Goal: Information Seeking & Learning: Learn about a topic

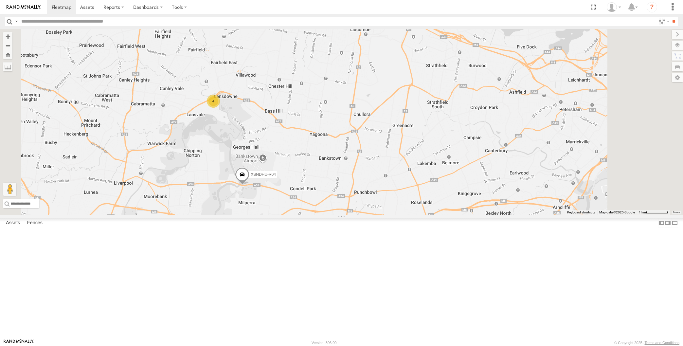
click at [359, 215] on div "XSNDHU-R04 RJ5911-R79 4" at bounding box center [341, 122] width 683 height 186
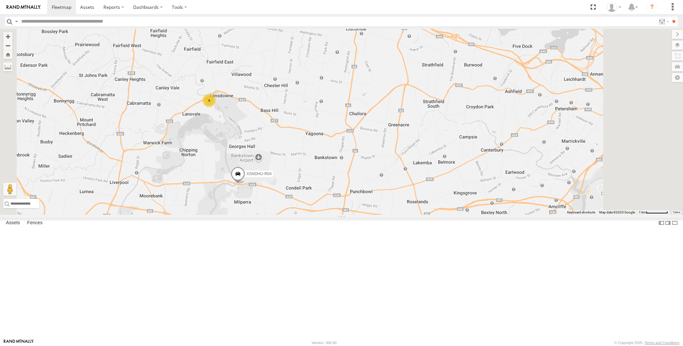
click at [245, 184] on span at bounding box center [238, 176] width 14 height 18
click at [349, 215] on div "XSNDHU-R04 RJ5911-R79 4 XSNDHU-R04 All Assets [PERSON_NAME] Dr [PERSON_NAME] -3…" at bounding box center [341, 122] width 683 height 186
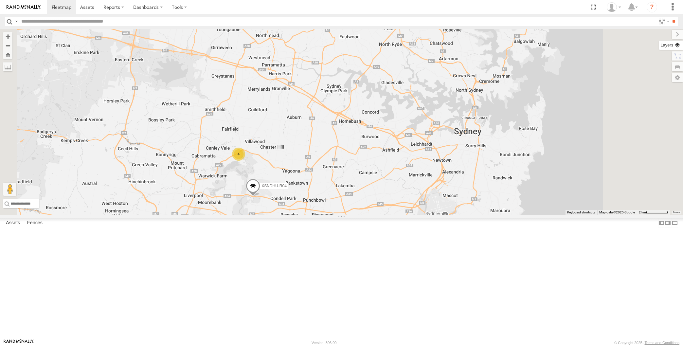
click at [674, 45] on label at bounding box center [671, 45] width 24 height 9
click at [0, 0] on span "Basemaps" at bounding box center [0, 0] width 0 height 0
click at [0, 0] on span "Satellite + Roadmap" at bounding box center [0, 0] width 0 height 0
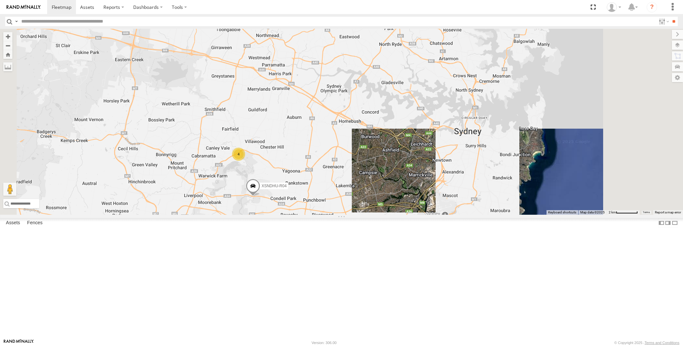
click at [0, 0] on span "Overlays" at bounding box center [0, 0] width 0 height 0
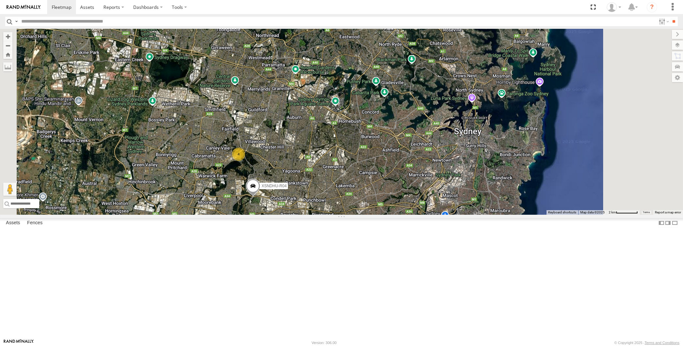
click at [0, 0] on span "Traffic" at bounding box center [0, 0] width 0 height 0
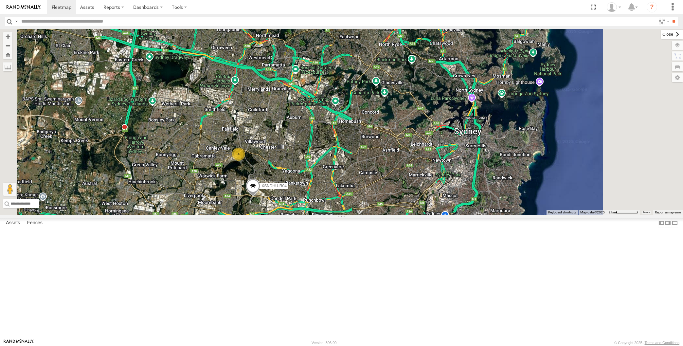
click at [661, 32] on label at bounding box center [672, 34] width 22 height 9
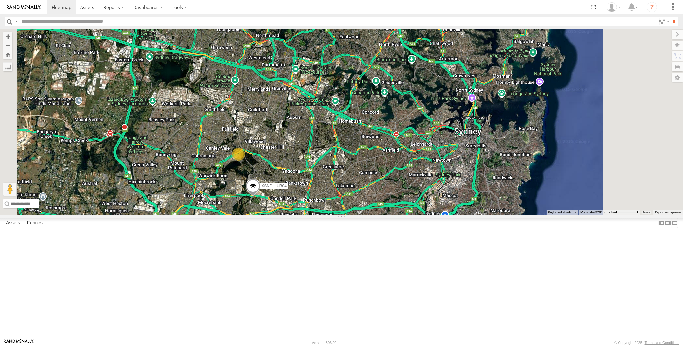
click at [672, 228] on label at bounding box center [675, 222] width 7 height 9
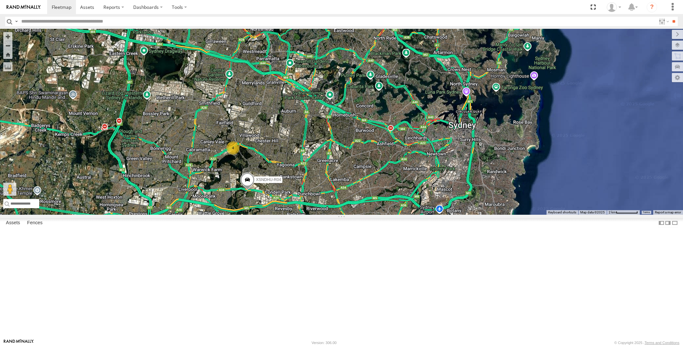
click at [372, 167] on div "2 XSNDHU-R04 4 RJ5911-R79" at bounding box center [341, 122] width 683 height 186
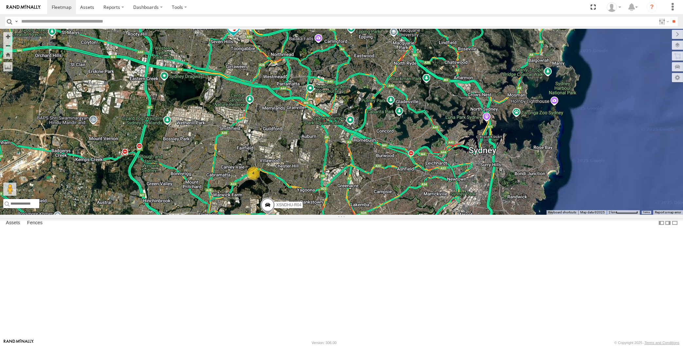
click at [233, 32] on span at bounding box center [234, 26] width 12 height 12
click at [235, 117] on div "2 XSNDHU-R04 4 RJ5911-R79 RJ5911-R79 All Assets [PERSON_NAME][GEOGRAPHIC_DATA] …" at bounding box center [341, 122] width 683 height 186
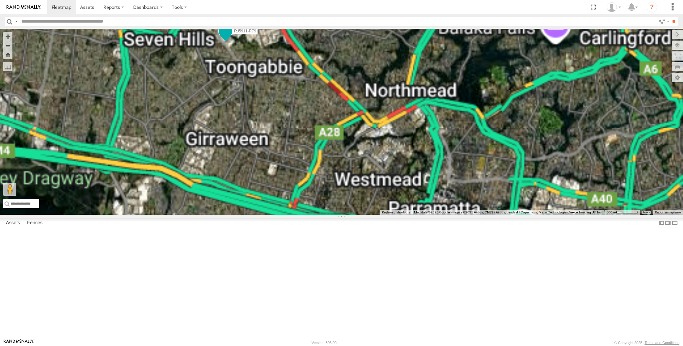
click at [224, 37] on span at bounding box center [226, 31] width 12 height 12
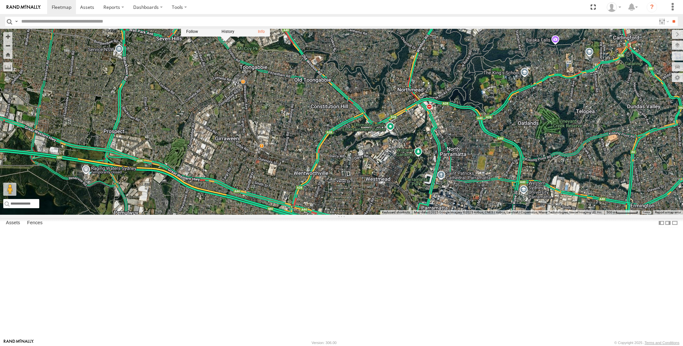
click at [244, 115] on div "XSNDHU-R04 RJ5911-R79 RJ5911-R79 All Assets [PERSON_NAME][GEOGRAPHIC_DATA] -33.…" at bounding box center [341, 122] width 683 height 186
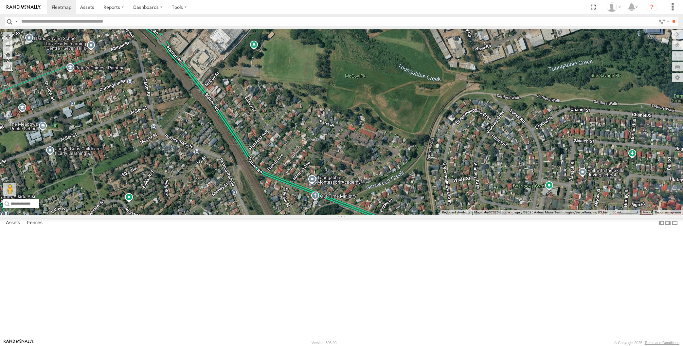
click at [178, 21] on span at bounding box center [176, 15] width 12 height 12
click at [186, 105] on div "XSNDHU-R04 RJ5911-R79 RJ5911-R79 All Assets [PERSON_NAME][GEOGRAPHIC_DATA] -33.…" at bounding box center [341, 122] width 683 height 186
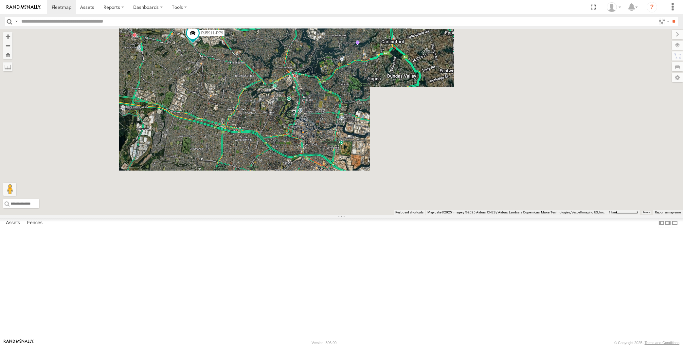
drag, startPoint x: 269, startPoint y: 198, endPoint x: 261, endPoint y: 175, distance: 24.8
click at [264, 182] on div "XSNDHU-R04 RJ5911-R79" at bounding box center [341, 122] width 683 height 186
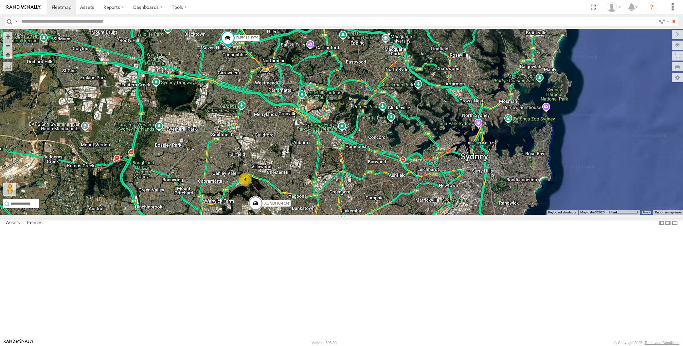
drag, startPoint x: 363, startPoint y: 257, endPoint x: 371, endPoint y: 229, distance: 28.9
click at [371, 215] on div "XSNDHU-R04 RJ5911-R79 XP30JQ-R03 4 XO74GU-R69" at bounding box center [341, 122] width 683 height 186
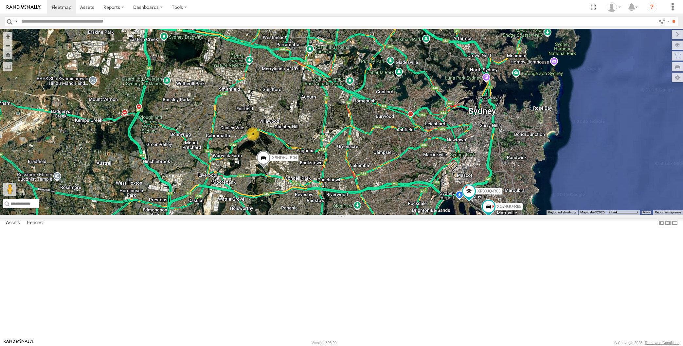
drag, startPoint x: 404, startPoint y: 238, endPoint x: 389, endPoint y: 241, distance: 14.7
click at [390, 215] on div "XSNDHU-R04 RJ5911-R79 XP30JQ-R03 4 XO74GU-R69" at bounding box center [341, 122] width 683 height 186
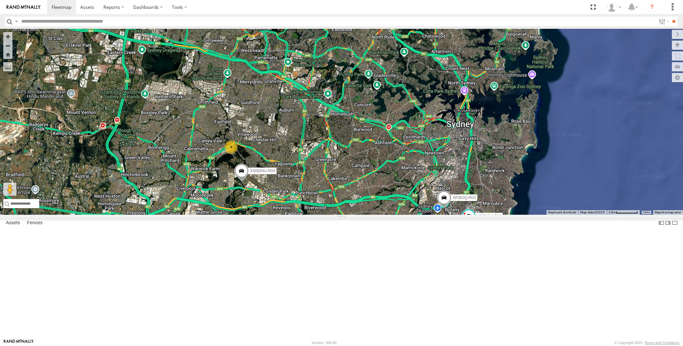
drag, startPoint x: 300, startPoint y: 276, endPoint x: 297, endPoint y: 274, distance: 3.8
click at [298, 215] on div "XP30JQ-R03 XSNDHU-R04 4 RJ5911-R79 XO74GU-R69" at bounding box center [341, 122] width 683 height 186
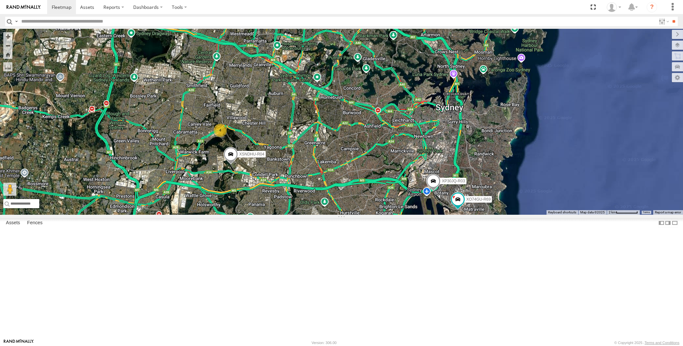
click at [320, 215] on div "XP30JQ-R03 XSNDHU-R04 4 RJ5911-R79 XO74GU-R69" at bounding box center [341, 122] width 683 height 186
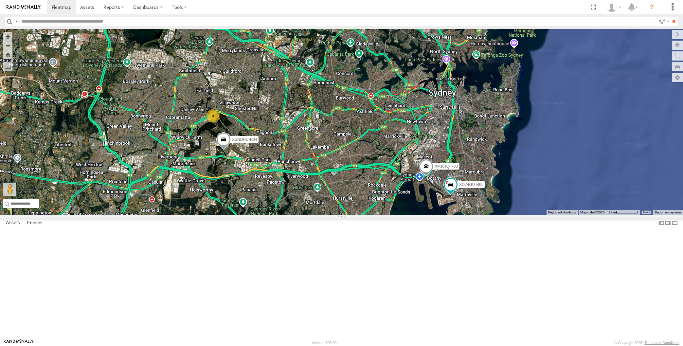
drag, startPoint x: 338, startPoint y: 251, endPoint x: 336, endPoint y: 256, distance: 4.8
click at [336, 215] on div "XP30JQ-R03 XSNDHU-R04 4 RJ5911-R79 XO74GU-R69" at bounding box center [341, 122] width 683 height 186
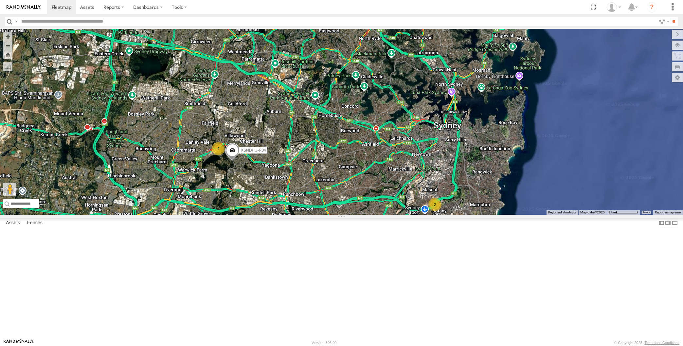
drag, startPoint x: 209, startPoint y: 115, endPoint x: 210, endPoint y: 119, distance: 4.5
click at [210, 119] on div "XSNDHU-R04 RJ5911-R79 2 4 RJ5911-R79 All Assets Station Rd Toongabbie -33.78265…" at bounding box center [341, 122] width 683 height 186
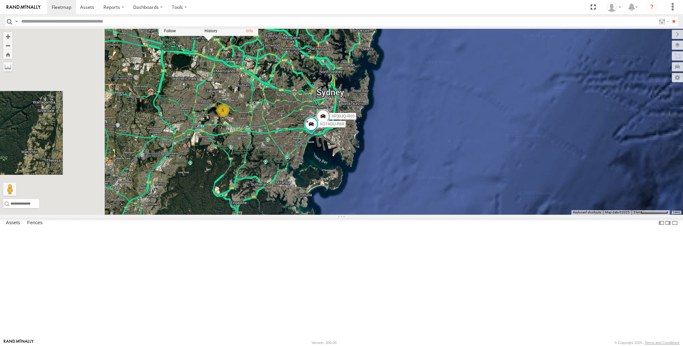
click at [267, 193] on div "RJ5911-R79 RJ5911-R79 All Assets Station Rd Toongabbie -33.78265 , 150.94992 [G…" at bounding box center [341, 122] width 683 height 186
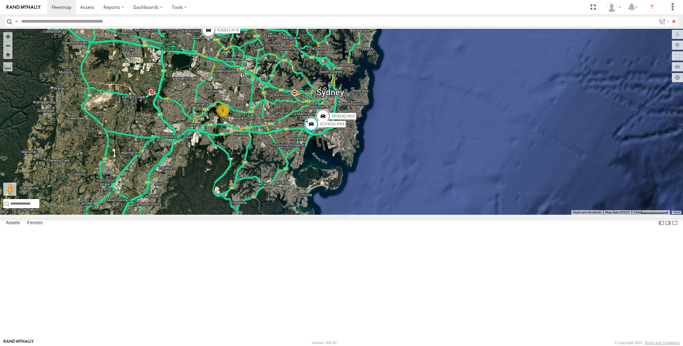
click at [201, 110] on div "RJ5911-R79 XP30JQ-R03 5 XO74GU-R69" at bounding box center [341, 122] width 683 height 186
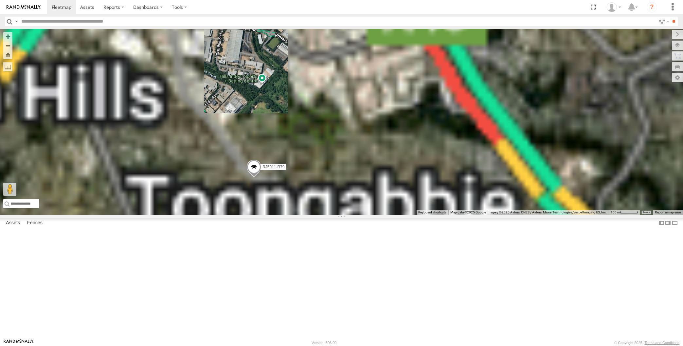
drag, startPoint x: 314, startPoint y: 193, endPoint x: 318, endPoint y: 179, distance: 14.4
click at [318, 181] on div "RJ5911-R79 XP30JQ-R03 XO74GU-R69" at bounding box center [341, 122] width 683 height 186
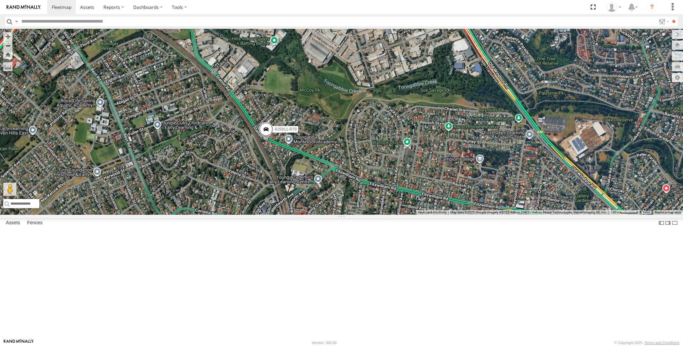
click at [309, 215] on div "RJ5911-R79 XP30JQ-R03 XO74GU-R69" at bounding box center [341, 122] width 683 height 186
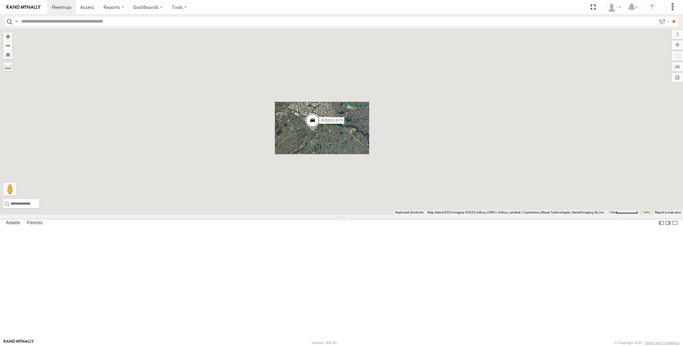
click at [347, 215] on div "RJ5911-R79 XP30JQ-R03 XO74GU-R69" at bounding box center [341, 122] width 683 height 186
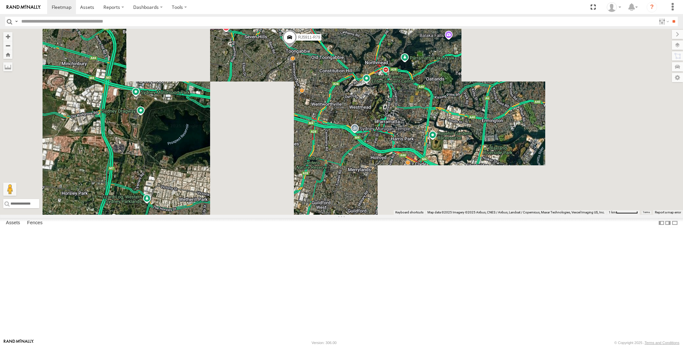
drag, startPoint x: 346, startPoint y: 218, endPoint x: 340, endPoint y: 203, distance: 16.3
click at [340, 203] on div "RJ5911-R79 XP30JQ-R03 XO74GU-R69" at bounding box center [341, 122] width 683 height 186
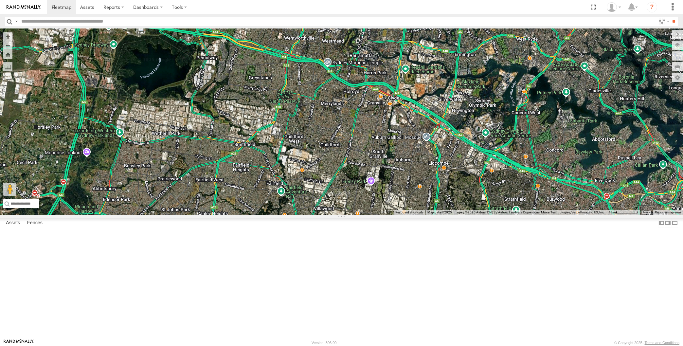
drag, startPoint x: 344, startPoint y: 221, endPoint x: 336, endPoint y: 176, distance: 45.7
click at [336, 176] on div "RJ5911-R79 XP30JQ-R03 XO74GU-R69 XSNDHU-R04 4" at bounding box center [341, 122] width 683 height 186
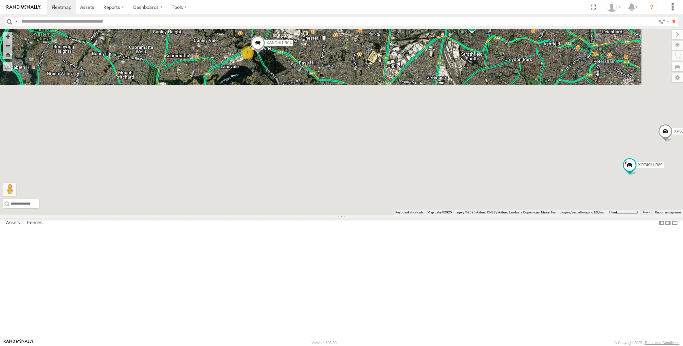
drag, startPoint x: 336, startPoint y: 173, endPoint x: 338, endPoint y: 184, distance: 11.9
click at [338, 184] on div "RJ5911-R79 XP30JQ-R03 XO74GU-R69 XSNDHU-R04 4" at bounding box center [341, 122] width 683 height 186
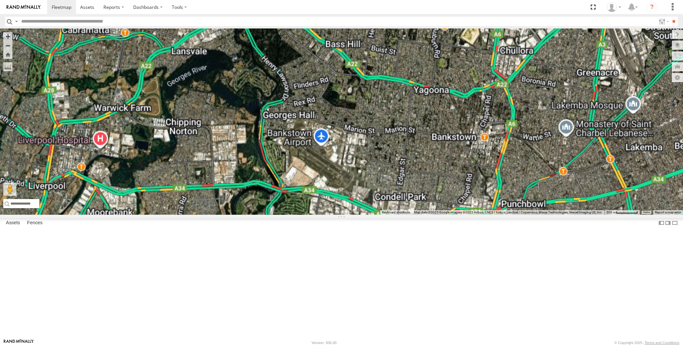
drag, startPoint x: 348, startPoint y: 153, endPoint x: 336, endPoint y: 167, distance: 19.0
click at [338, 167] on div "RJ5911-R79 XP30JQ-R03 XO74GU-R69 XSNDHU-R04" at bounding box center [341, 122] width 683 height 186
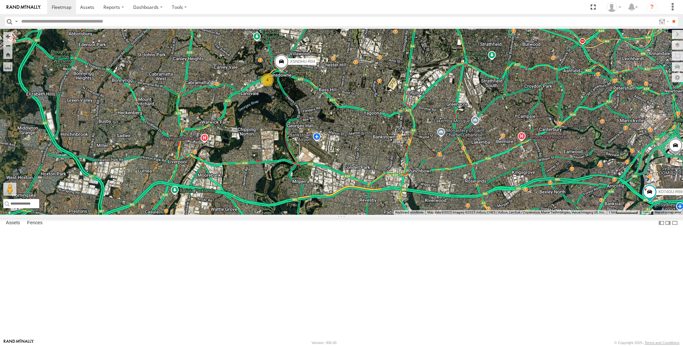
drag, startPoint x: 294, startPoint y: 197, endPoint x: 295, endPoint y: 200, distance: 3.5
click at [295, 200] on div "RJ5911-R79 XP30JQ-R03 XO74GU-R69 XSNDHU-R04 4" at bounding box center [341, 122] width 683 height 186
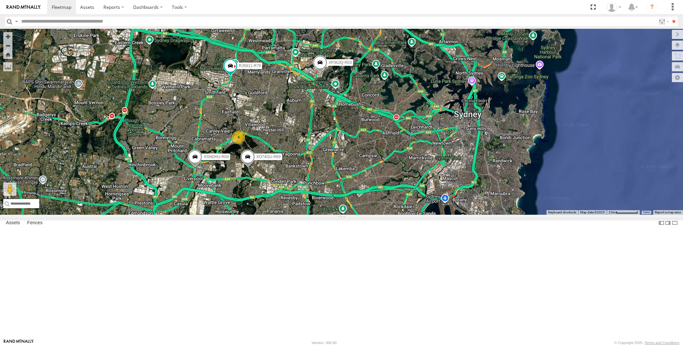
drag, startPoint x: 275, startPoint y: 192, endPoint x: 263, endPoint y: 170, distance: 25.5
click at [263, 171] on div "XP30JQ-R03 XSNDHU-R04 RJ5911-R79 XO74GU-R69 4" at bounding box center [341, 122] width 683 height 186
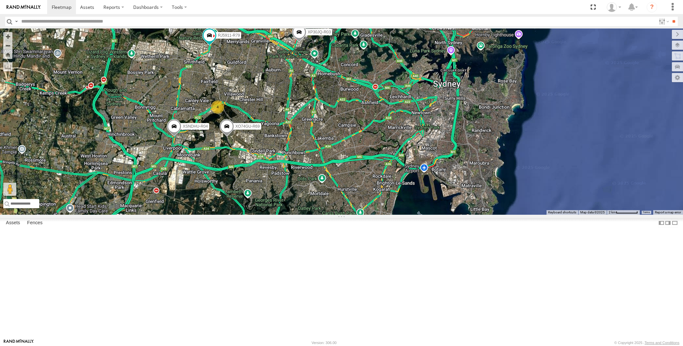
drag, startPoint x: 277, startPoint y: 237, endPoint x: 274, endPoint y: 233, distance: 4.5
click at [275, 215] on div "XP30JQ-R03 XSNDHU-R04 RJ5911-R79 XO74GU-R69 4" at bounding box center [341, 122] width 683 height 186
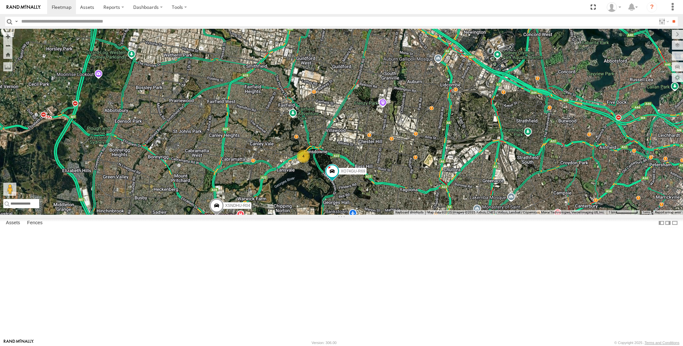
drag, startPoint x: 374, startPoint y: 270, endPoint x: 365, endPoint y: 267, distance: 9.8
click at [369, 215] on div "XP30JQ-R03 XSNDHU-R04 RJ5911-R79 XO74GU-R69 4" at bounding box center [341, 122] width 683 height 186
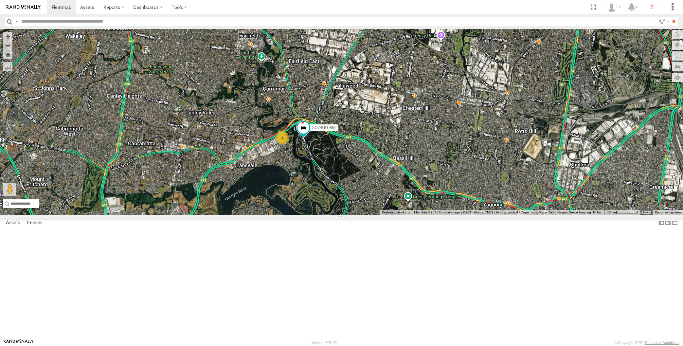
drag, startPoint x: 355, startPoint y: 293, endPoint x: 363, endPoint y: 276, distance: 19.3
click at [363, 215] on div "XP30JQ-R03 XSNDHU-R04 RJ5911-R79 XO74GU-R69 4" at bounding box center [341, 122] width 683 height 186
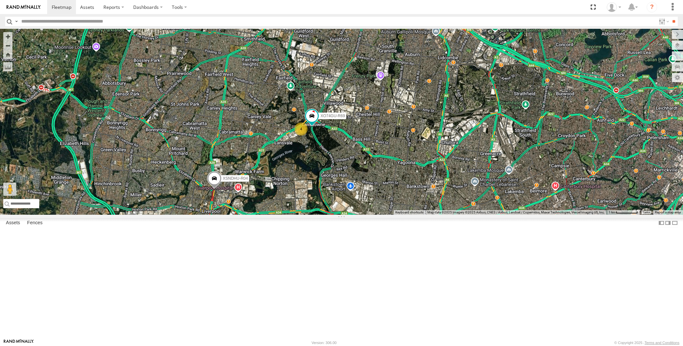
drag, startPoint x: 317, startPoint y: 208, endPoint x: 316, endPoint y: 205, distance: 3.5
click at [316, 206] on div "XP30JQ-R03 XSNDHU-R04 RJ5911-R79 XO74GU-R69 4" at bounding box center [341, 122] width 683 height 186
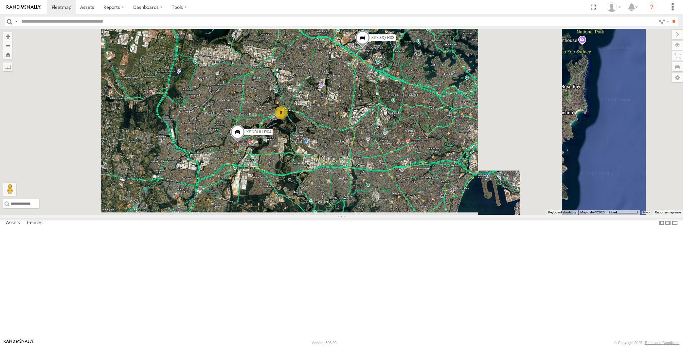
drag, startPoint x: 344, startPoint y: 188, endPoint x: 335, endPoint y: 215, distance: 29.5
click at [333, 215] on div "XP30JQ-R03 XSNDHU-R04 RJ5911-R79 5" at bounding box center [341, 122] width 683 height 186
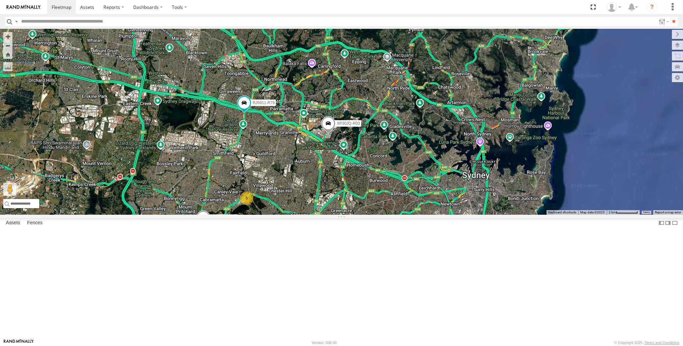
click at [343, 215] on div "XP30JQ-R03 XSNDHU-R04 RJ5911-R79 5" at bounding box center [341, 122] width 683 height 186
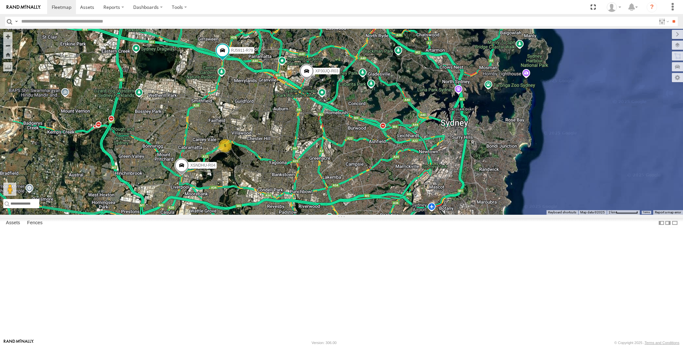
drag, startPoint x: 334, startPoint y: 236, endPoint x: 330, endPoint y: 231, distance: 6.7
click at [329, 215] on div "XP30JQ-R03 XSNDHU-R04 RJ5911-R79 5" at bounding box center [341, 122] width 683 height 186
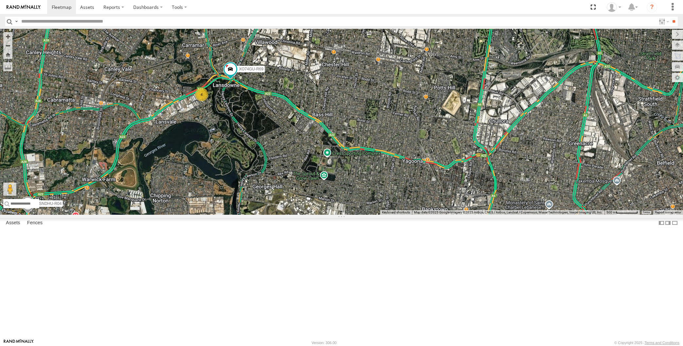
drag, startPoint x: 264, startPoint y: 253, endPoint x: 269, endPoint y: 247, distance: 8.4
click at [269, 215] on div "XP30JQ-R03 XSNDHU-R04 RJ5911-R79 XO74GU-R69 4" at bounding box center [341, 122] width 683 height 186
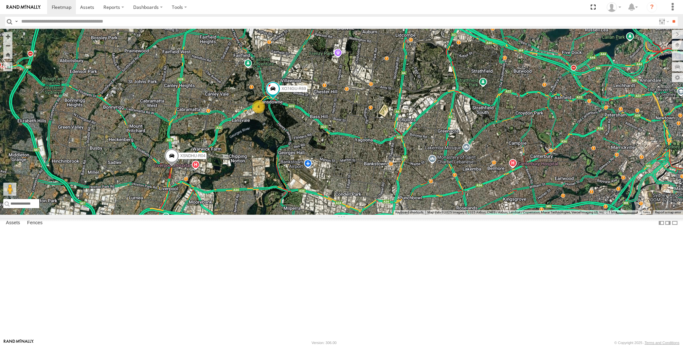
drag, startPoint x: 364, startPoint y: 248, endPoint x: 294, endPoint y: 253, distance: 70.0
click at [295, 215] on div "XP30JQ-R03 XSNDHU-R04 RJ5911-R79 XO74GU-R69 4" at bounding box center [341, 122] width 683 height 186
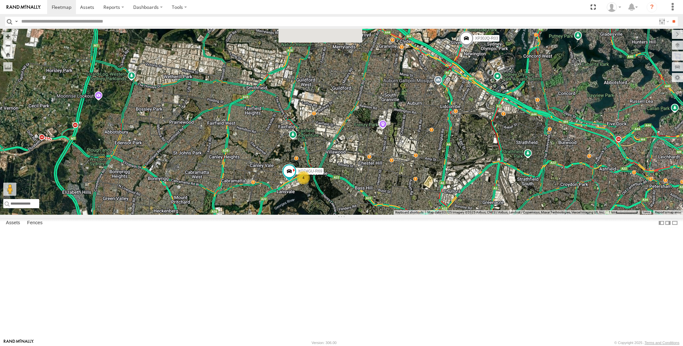
click at [362, 203] on div "XP30JQ-R03 RJ5911-R79 XO74GU-R69 4" at bounding box center [341, 122] width 683 height 186
click at [372, 215] on div "XP30JQ-R03 RJ5911-R79 XO74GU-R69 4" at bounding box center [341, 122] width 683 height 186
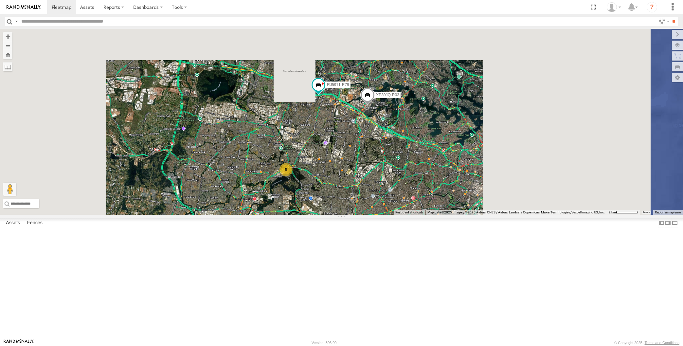
drag, startPoint x: 360, startPoint y: 238, endPoint x: 354, endPoint y: 232, distance: 8.3
click at [354, 215] on div "XP30JQ-R03 RJ5911-R79 5" at bounding box center [341, 122] width 683 height 186
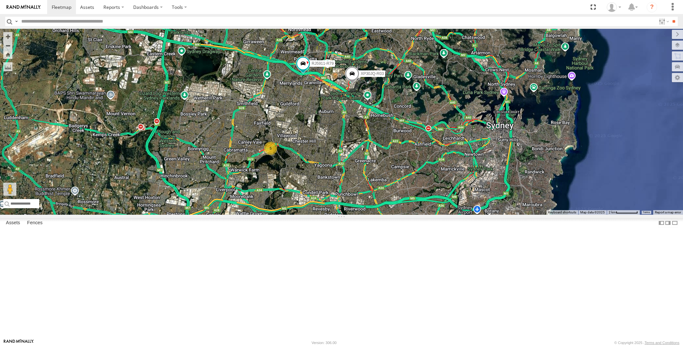
drag, startPoint x: 269, startPoint y: 290, endPoint x: 276, endPoint y: 269, distance: 21.8
click at [276, 215] on div "XP30JQ-R03 RJ5911-R79 XSNDHU-R04 5" at bounding box center [341, 122] width 683 height 186
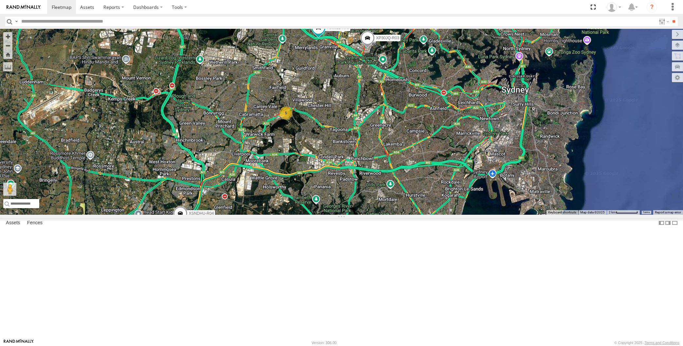
click at [276, 215] on div "XP30JQ-R03 RJ5911-R79 XSNDHU-R04 5" at bounding box center [341, 122] width 683 height 186
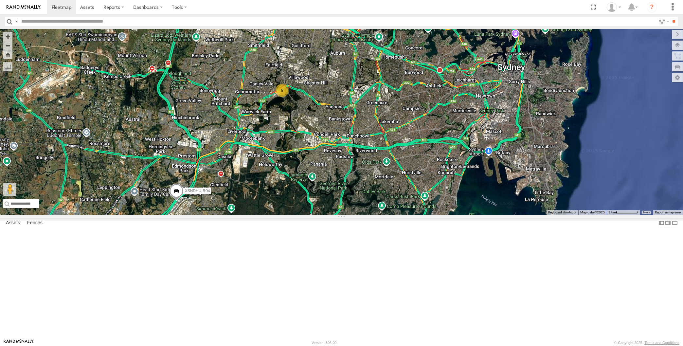
click at [337, 215] on div "XP30JQ-R03 RJ5911-R79 XSNDHU-R04 5" at bounding box center [341, 122] width 683 height 186
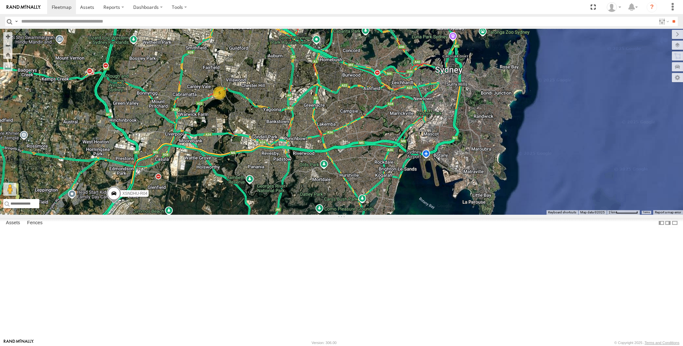
click at [307, 215] on div "XP30JQ-R03 XSNDHU-R04 RJ5911-R79 5" at bounding box center [341, 122] width 683 height 186
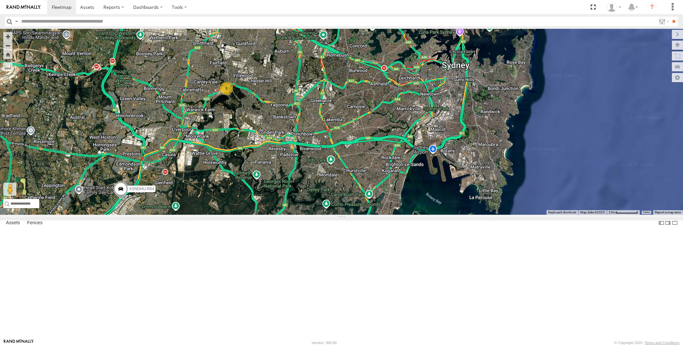
drag, startPoint x: 332, startPoint y: 261, endPoint x: 343, endPoint y: 257, distance: 12.1
click at [343, 215] on div "XP30JQ-R03 XSNDHU-R04 RJ5911-R79 5" at bounding box center [341, 122] width 683 height 186
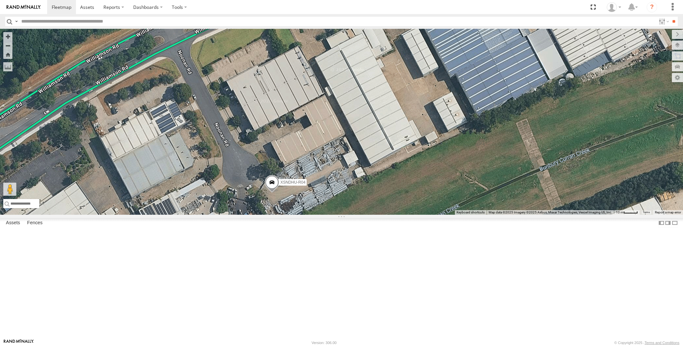
drag, startPoint x: 291, startPoint y: 270, endPoint x: 288, endPoint y: 261, distance: 10.0
click at [288, 215] on div "XSNDHU-R04 XO74GU-R69" at bounding box center [341, 122] width 683 height 186
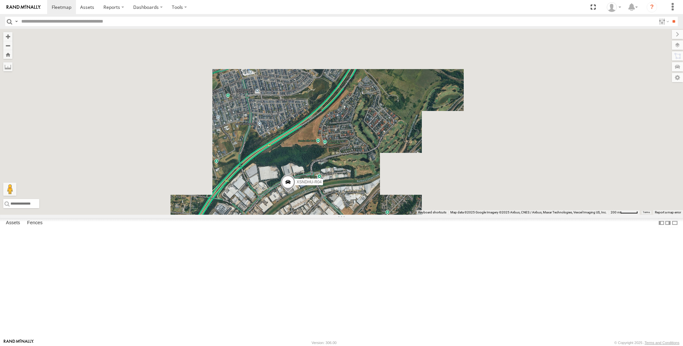
drag, startPoint x: 368, startPoint y: 269, endPoint x: 352, endPoint y: 234, distance: 38.7
click at [352, 215] on div "XSNDHU-R04 XO74GU-R69" at bounding box center [341, 122] width 683 height 186
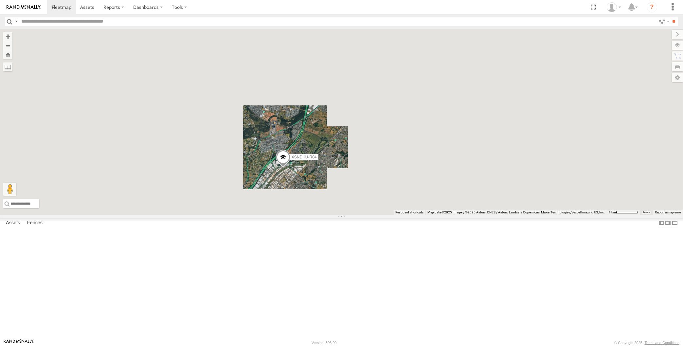
drag, startPoint x: 451, startPoint y: 250, endPoint x: 419, endPoint y: 259, distance: 33.2
click at [419, 215] on div "XSNDHU-R04 XO74GU-R69" at bounding box center [341, 122] width 683 height 186
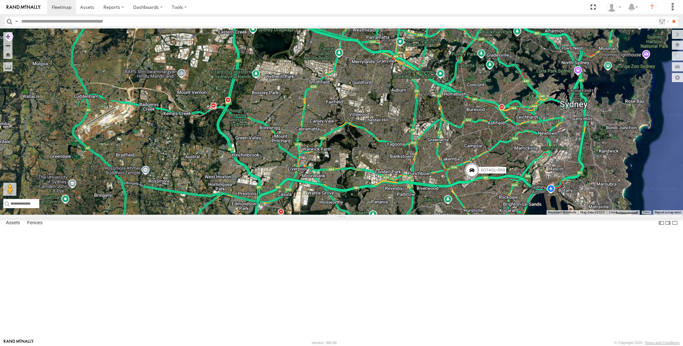
drag, startPoint x: 479, startPoint y: 274, endPoint x: 402, endPoint y: 295, distance: 79.3
click at [402, 215] on div "XSNDHU-R04 XO74GU-R69" at bounding box center [341, 122] width 683 height 186
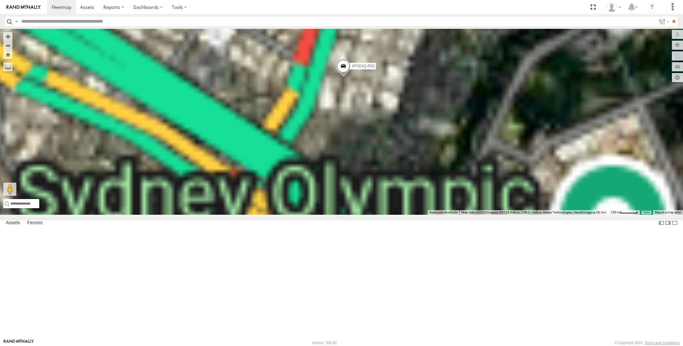
drag, startPoint x: 371, startPoint y: 167, endPoint x: 372, endPoint y: 173, distance: 6.6
click at [372, 173] on div "XSNDHU-R04 XO74GU-R69 XP30JQ-R03 RJ5911-R79" at bounding box center [341, 122] width 683 height 186
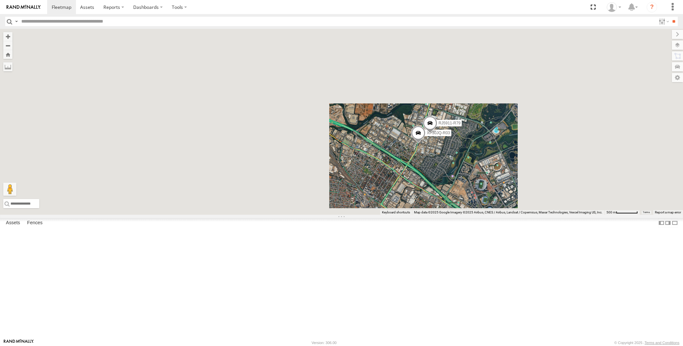
drag, startPoint x: 459, startPoint y: 244, endPoint x: 448, endPoint y: 233, distance: 16.2
click at [452, 215] on div "XSNDHU-R04 XO74GU-R69 XP30JQ-R03 RJ5911-R79" at bounding box center [341, 122] width 683 height 186
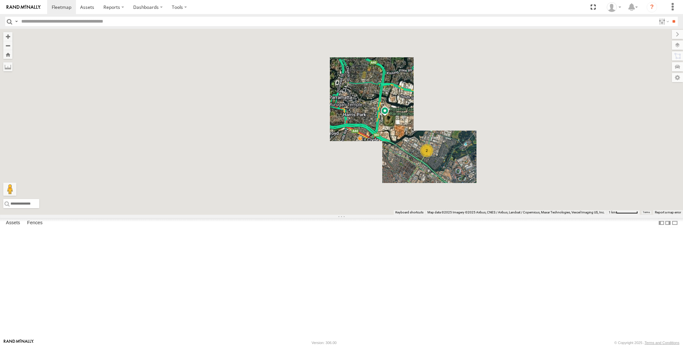
drag, startPoint x: 445, startPoint y: 275, endPoint x: 443, endPoint y: 269, distance: 6.2
click at [440, 215] on div "XSNDHU-R04 XO74GU-R69 2 4" at bounding box center [341, 122] width 683 height 186
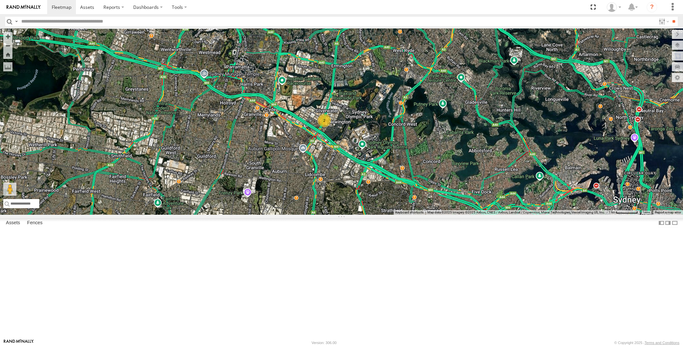
drag, startPoint x: 345, startPoint y: 284, endPoint x: 348, endPoint y: 226, distance: 58.3
click at [348, 215] on div "XSNDHU-R04 XO74GU-R69 2 4" at bounding box center [341, 122] width 683 height 186
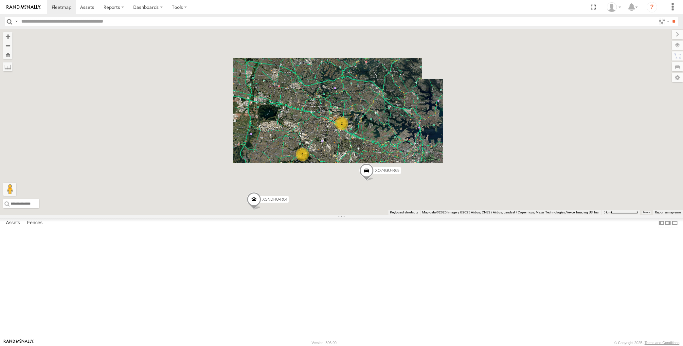
drag, startPoint x: 428, startPoint y: 294, endPoint x: 396, endPoint y: 261, distance: 45.6
click at [397, 215] on div "XSNDHU-R04 XO74GU-R69 2 4" at bounding box center [341, 122] width 683 height 186
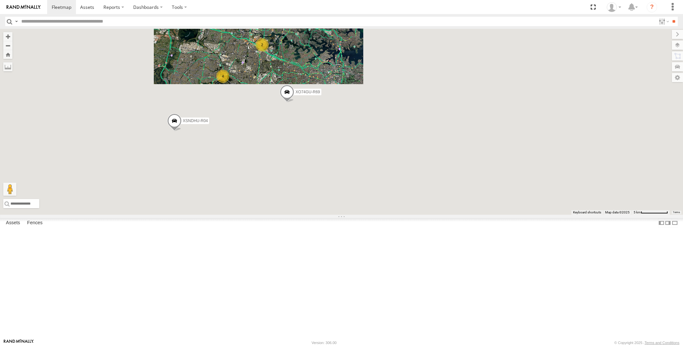
click at [399, 215] on div "XSNDHU-R04 XO74GU-R69 2 4" at bounding box center [341, 122] width 683 height 186
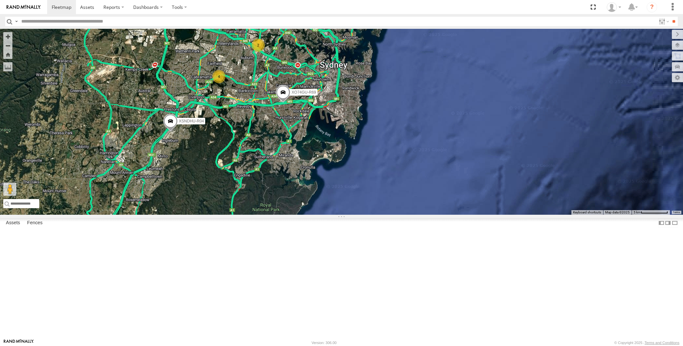
drag, startPoint x: 355, startPoint y: 228, endPoint x: 345, endPoint y: 229, distance: 10.5
click at [345, 215] on div "XSNDHU-R04 XO74GU-R69 2 4" at bounding box center [341, 122] width 683 height 186
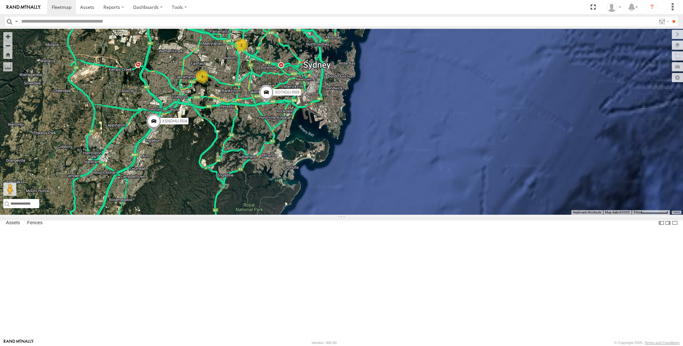
drag, startPoint x: 223, startPoint y: 251, endPoint x: 230, endPoint y: 249, distance: 6.7
click at [229, 215] on div "XSNDHU-R04 XO74GU-R69 2 4" at bounding box center [341, 122] width 683 height 186
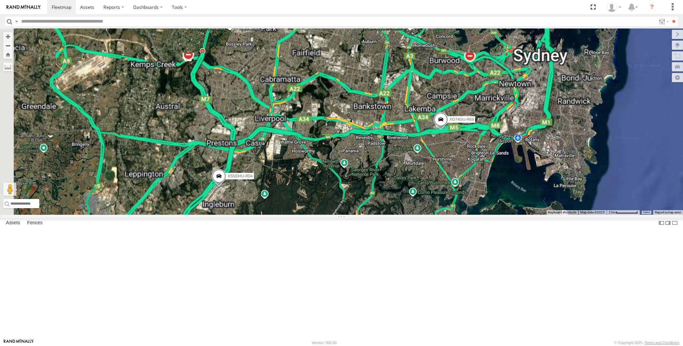
drag, startPoint x: 371, startPoint y: 234, endPoint x: 422, endPoint y: 261, distance: 58.6
click at [422, 215] on div "XSNDHU-R04 XO74GU-R69" at bounding box center [341, 122] width 683 height 186
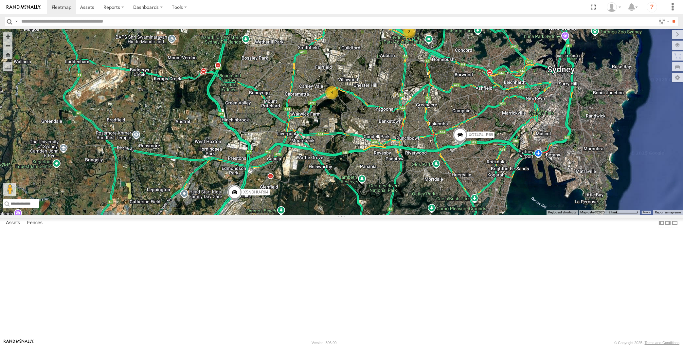
click at [544, 215] on div "XSNDHU-R04 XO74GU-R69 2 4" at bounding box center [341, 122] width 683 height 186
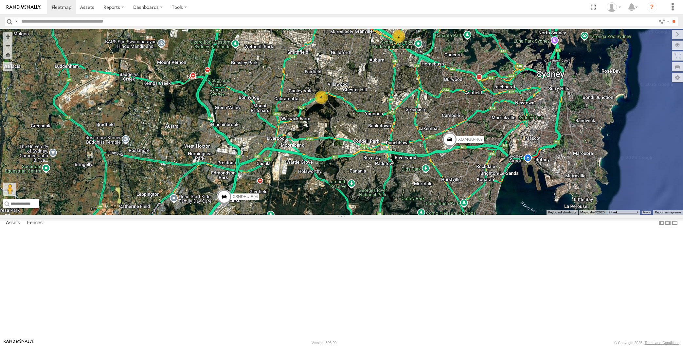
click at [541, 215] on div "XSNDHU-R04 XO74GU-R69 2 4" at bounding box center [341, 122] width 683 height 186
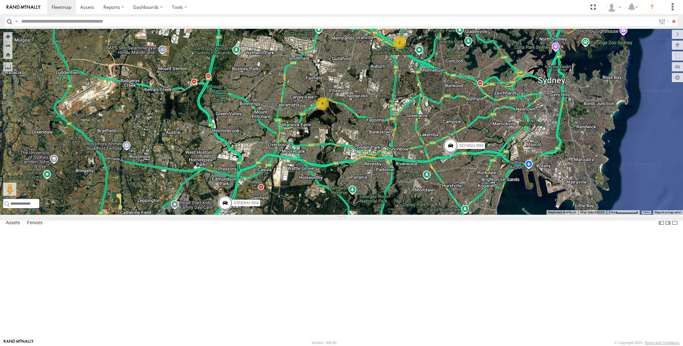
click at [452, 215] on div "XSNDHU-R04 XO74GU-R69 2 4" at bounding box center [341, 122] width 683 height 186
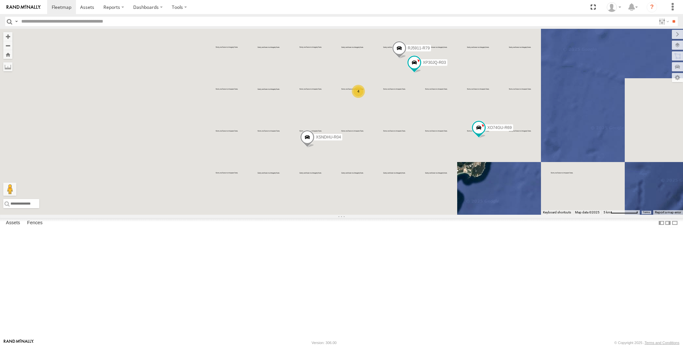
click at [443, 207] on div "XP30JQ-R03 XSNDHU-R04 RJ5911-R79 XO74GU-R69 4" at bounding box center [341, 122] width 683 height 186
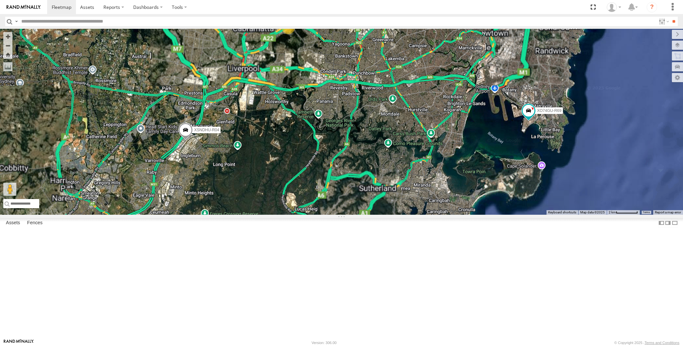
drag, startPoint x: 449, startPoint y: 225, endPoint x: 446, endPoint y: 226, distance: 3.7
click at [446, 215] on div "XP30JQ-R03 XSNDHU-R04 RJ5911-R79 XO74GU-R69 4" at bounding box center [341, 122] width 683 height 186
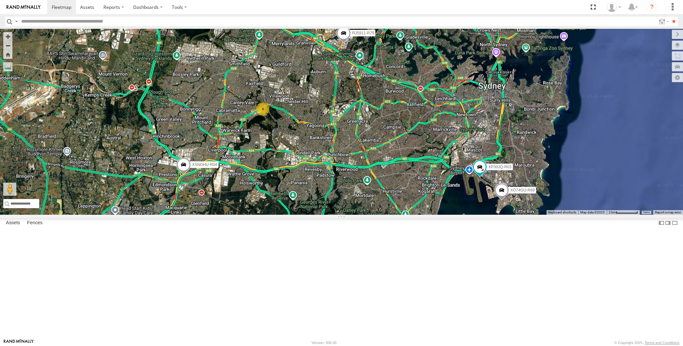
click at [392, 215] on div "XP30JQ-R03 XSNDHU-R04 4 RJ5911-R79 XO74GU-R69" at bounding box center [341, 122] width 683 height 186
click at [185, 175] on span at bounding box center [183, 167] width 14 height 18
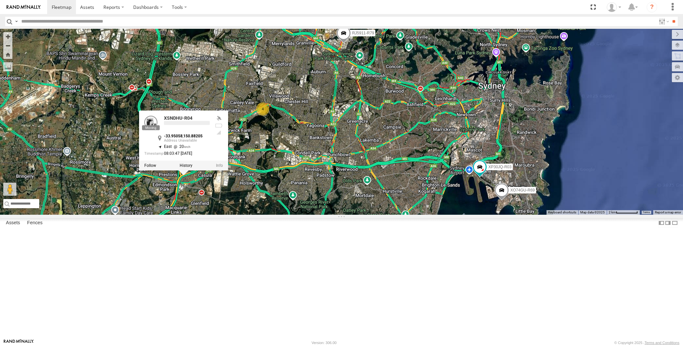
click at [327, 215] on div "XP30JQ-R03 XSNDHU-R04 4 RJ5911-R79 XO74GU-R69 XSNDHU-R04 -33.95058 , 150.88205 …" at bounding box center [341, 122] width 683 height 186
click at [471, 215] on div "XP30JQ-R03 XSNDHU-R04 4 RJ5911-R79 XO74GU-R69 XSNDHU-R04 -33.95058 , 150.88205 …" at bounding box center [341, 122] width 683 height 186
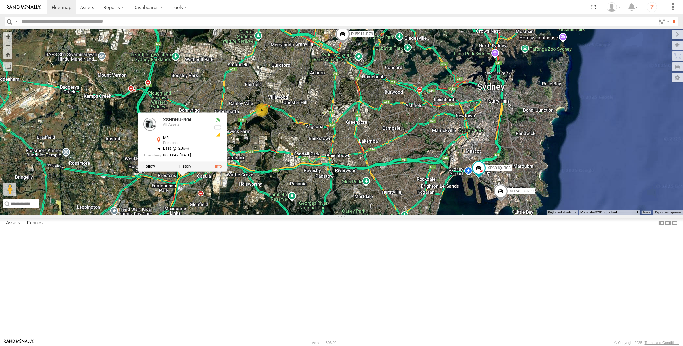
click at [457, 215] on div "XP30JQ-R03 XSNDHU-R04 4 RJ5911-R79 XO74GU-R69 XSNDHU-R04 All Assets M5 Prestons…" at bounding box center [341, 122] width 683 height 186
click at [375, 215] on div "XP30JQ-R03 XSNDHU-R04 4 RJ5911-R79 XO74GU-R69 XSNDHU-R04 All Assets M5 Prestons…" at bounding box center [341, 122] width 683 height 186
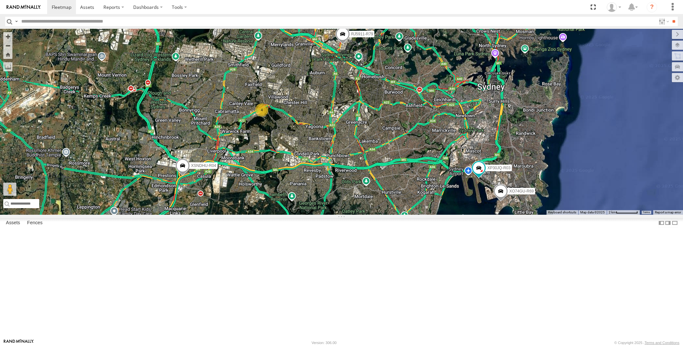
drag, startPoint x: 347, startPoint y: 296, endPoint x: 358, endPoint y: 289, distance: 12.5
click at [358, 215] on div "XP30JQ-R03 XSNDHU-R04 4 RJ5911-R79 XO74GU-R69" at bounding box center [341, 122] width 683 height 186
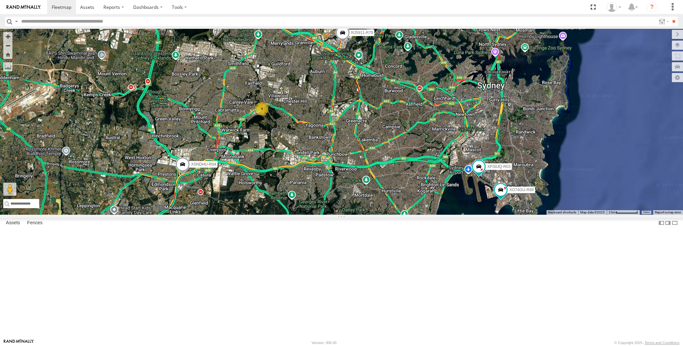
click at [361, 215] on div "XP30JQ-R03 XSNDHU-R04 4 RJ5911-R79 XO74GU-R69" at bounding box center [341, 122] width 683 height 186
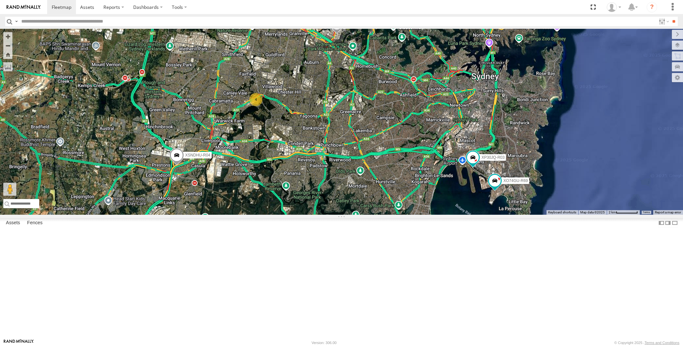
drag, startPoint x: 360, startPoint y: 282, endPoint x: 359, endPoint y: 288, distance: 5.6
click at [359, 215] on div "XP30JQ-R03 XSNDHU-R04 4 RJ5911-R79 XO74GU-R69" at bounding box center [341, 122] width 683 height 186
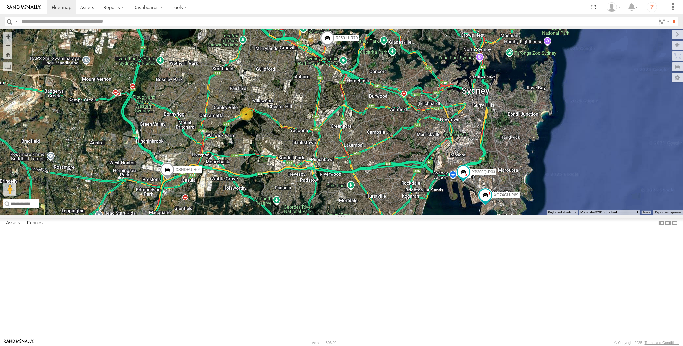
drag, startPoint x: 395, startPoint y: 266, endPoint x: 389, endPoint y: 266, distance: 5.3
click at [389, 215] on div "XP30JQ-R03 XSNDHU-R04 4 RJ5911-R79 XO74GU-R69" at bounding box center [341, 122] width 683 height 186
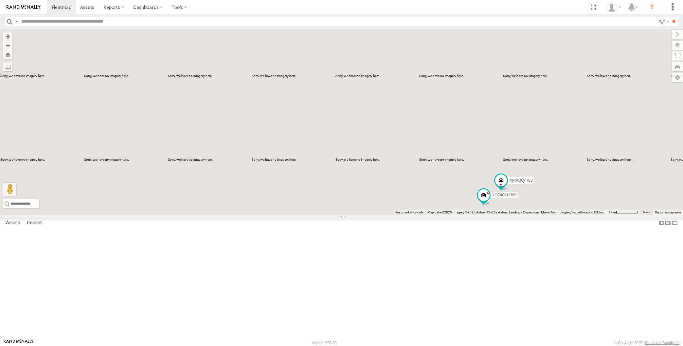
drag, startPoint x: 509, startPoint y: 298, endPoint x: 513, endPoint y: 297, distance: 3.7
click at [512, 215] on div "XP30JQ-R03 XSNDHU-R04 RJ5911-R79 XO74GU-R69 4" at bounding box center [341, 122] width 683 height 186
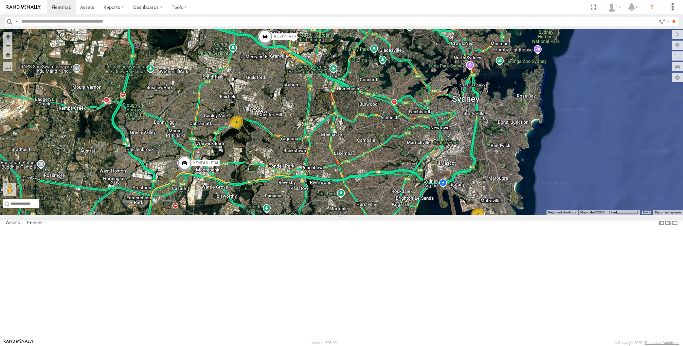
drag, startPoint x: 408, startPoint y: 276, endPoint x: 378, endPoint y: 269, distance: 30.2
click at [378, 215] on div "XSNDHU-R04 RJ5911-R79 2 4" at bounding box center [341, 122] width 683 height 186
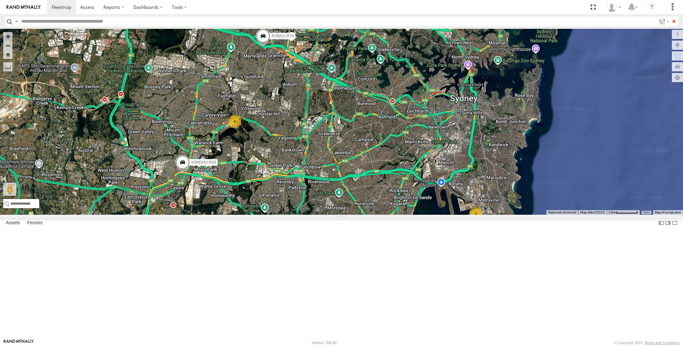
drag, startPoint x: 390, startPoint y: 281, endPoint x: 374, endPoint y: 284, distance: 15.7
click at [374, 215] on div "XSNDHU-R04 RJ5911-R79 2 4" at bounding box center [341, 122] width 683 height 186
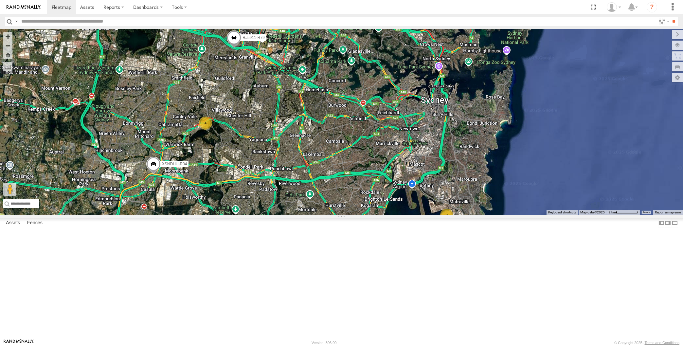
drag, startPoint x: 411, startPoint y: 284, endPoint x: 493, endPoint y: 248, distance: 89.6
click at [395, 215] on div "XSNDHU-R04 RJ5911-R79 2 4" at bounding box center [341, 122] width 683 height 186
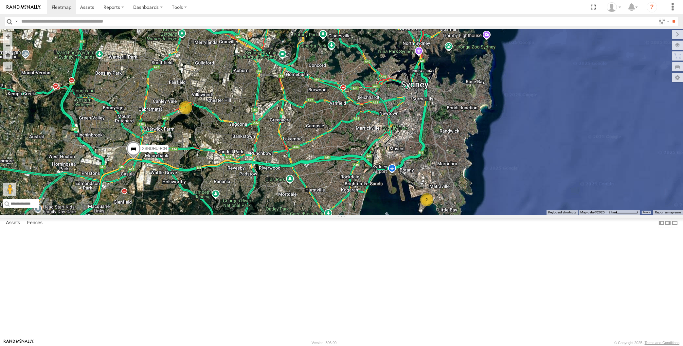
click at [214, 33] on span at bounding box center [214, 24] width 14 height 18
click at [234, 171] on div "XSNDHU-R04 RJ5911-R79 2 4 RJ5911-R79 All Assets [GEOGRAPHIC_DATA] -33.81718 , 1…" at bounding box center [341, 122] width 683 height 186
click at [536, 215] on div "XSNDHU-R04 RJ5911-R79 2 4" at bounding box center [341, 122] width 683 height 186
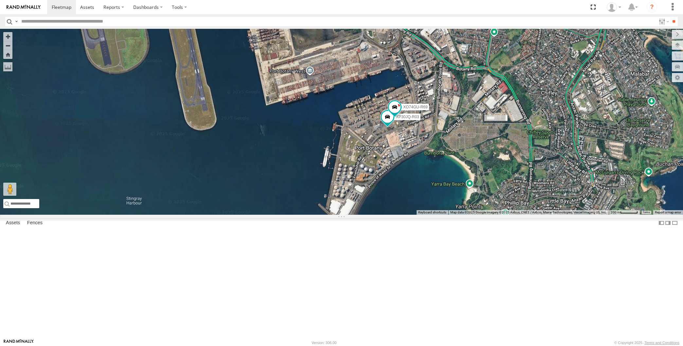
drag, startPoint x: 393, startPoint y: 230, endPoint x: 404, endPoint y: 237, distance: 13.8
click at [404, 215] on div "XP30JQ-R03 XO74GU-R69" at bounding box center [341, 122] width 683 height 186
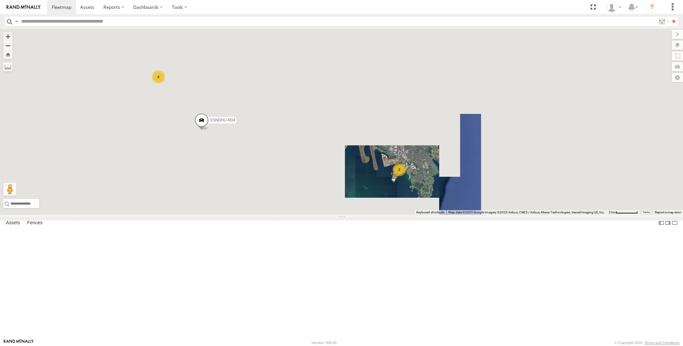
drag, startPoint x: 358, startPoint y: 245, endPoint x: 414, endPoint y: 247, distance: 56.3
click at [413, 215] on div "2 XSNDHU-R04 4 RJ5911-R79" at bounding box center [341, 122] width 683 height 186
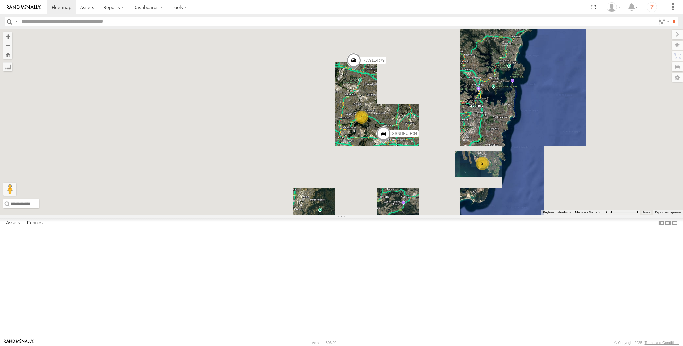
click at [423, 215] on div "XSNDHU-R04 RJ5911-R79 2 4" at bounding box center [341, 122] width 683 height 186
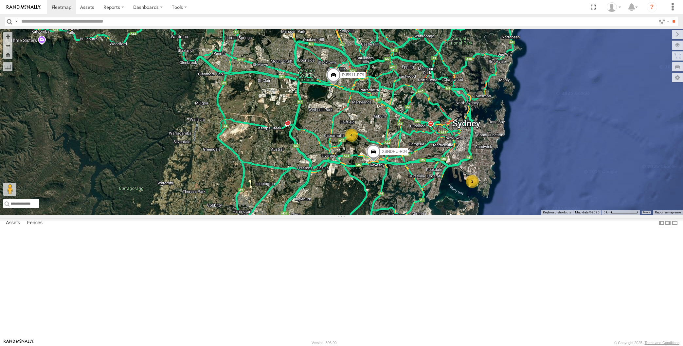
drag, startPoint x: 440, startPoint y: 250, endPoint x: 404, endPoint y: 267, distance: 39.7
click at [404, 215] on div "XSNDHU-R04 RJ5911-R79 2 4" at bounding box center [341, 122] width 683 height 186
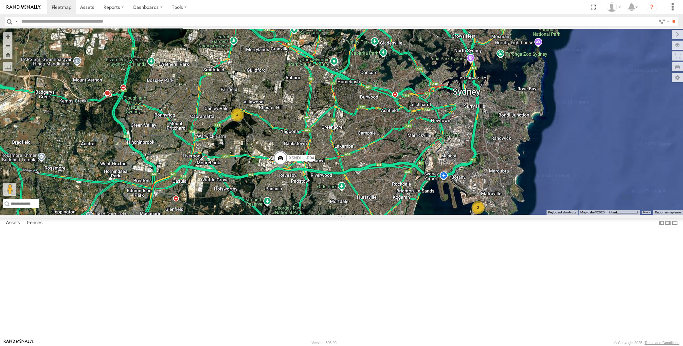
drag, startPoint x: 401, startPoint y: 254, endPoint x: 432, endPoint y: 280, distance: 40.4
click at [432, 215] on div "XSNDHU-R04 RJ5911-R79 2 4" at bounding box center [341, 122] width 683 height 186
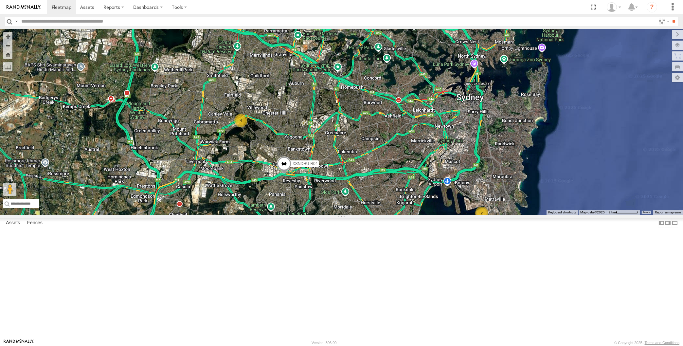
drag, startPoint x: 433, startPoint y: 281, endPoint x: 437, endPoint y: 288, distance: 7.6
click at [437, 215] on div "XSNDHU-R04 RJ5911-R79 2 4" at bounding box center [341, 122] width 683 height 186
drag, startPoint x: 342, startPoint y: 260, endPoint x: 341, endPoint y: 257, distance: 3.3
click at [342, 215] on div "XSNDHU-R04 RJ5911-R79 2 4" at bounding box center [341, 122] width 683 height 186
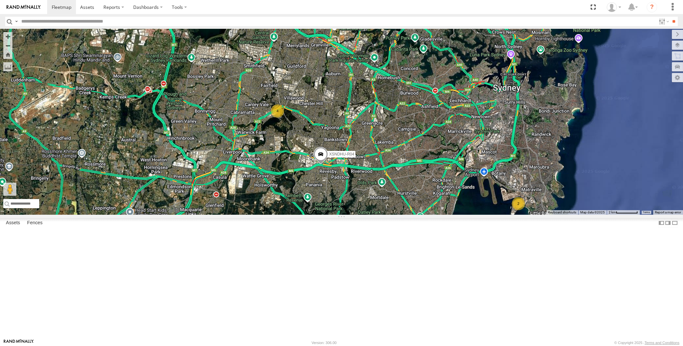
drag, startPoint x: 438, startPoint y: 251, endPoint x: 450, endPoint y: 280, distance: 30.5
click at [450, 215] on div "XSNDHU-R04 RJ5911-R79 2 4" at bounding box center [341, 122] width 683 height 186
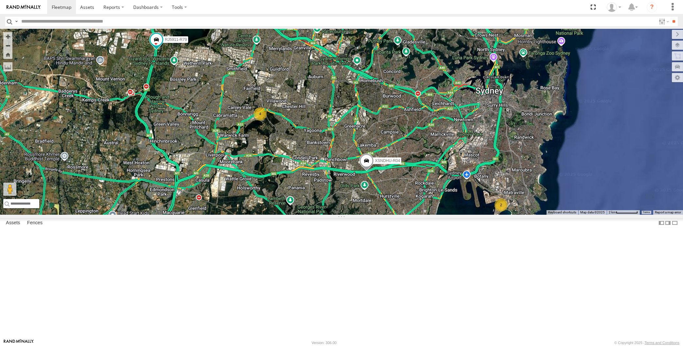
drag, startPoint x: 415, startPoint y: 285, endPoint x: 426, endPoint y: 273, distance: 16.3
click at [426, 215] on div "XSNDHU-R04 RJ5911-R79 2 4" at bounding box center [341, 122] width 683 height 186
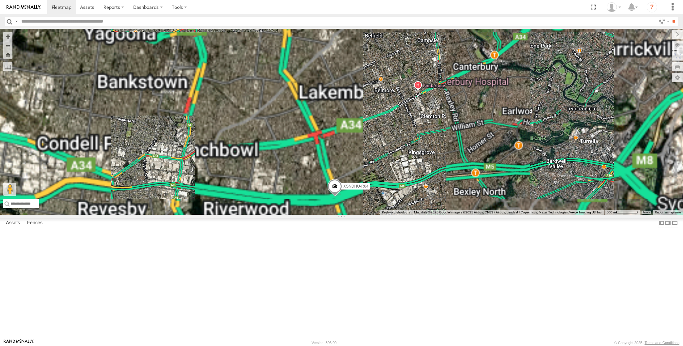
click at [403, 215] on div "XSNDHU-R04 RJ5911-R79" at bounding box center [341, 122] width 683 height 186
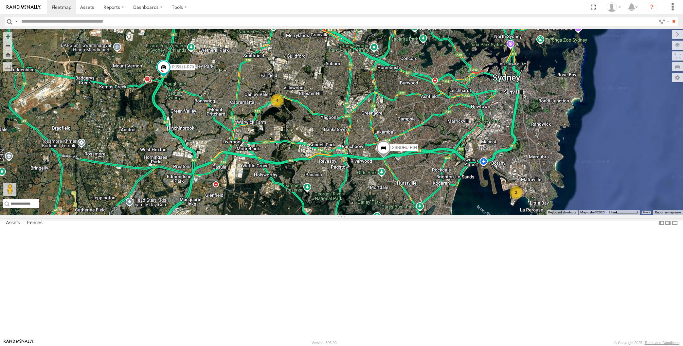
drag, startPoint x: 564, startPoint y: 245, endPoint x: 562, endPoint y: 184, distance: 60.6
click at [562, 184] on div "XSNDHU-R04 RJ5911-R79 2 4" at bounding box center [341, 122] width 683 height 186
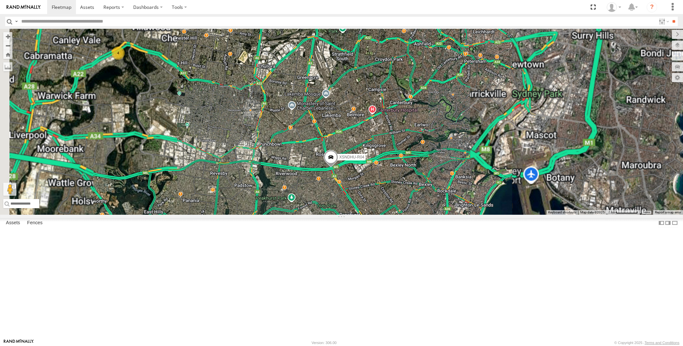
drag, startPoint x: 488, startPoint y: 205, endPoint x: 540, endPoint y: 202, distance: 51.2
click at [539, 203] on div "XSNDHU-R04 RJ5911-R79 2 4" at bounding box center [341, 122] width 683 height 186
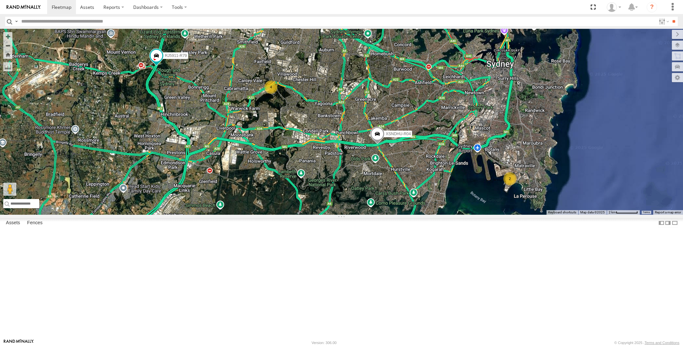
drag, startPoint x: 460, startPoint y: 219, endPoint x: 424, endPoint y: 216, distance: 36.8
click at [424, 215] on div "XSNDHU-R04 RJ5911-R79 2 4" at bounding box center [341, 122] width 683 height 186
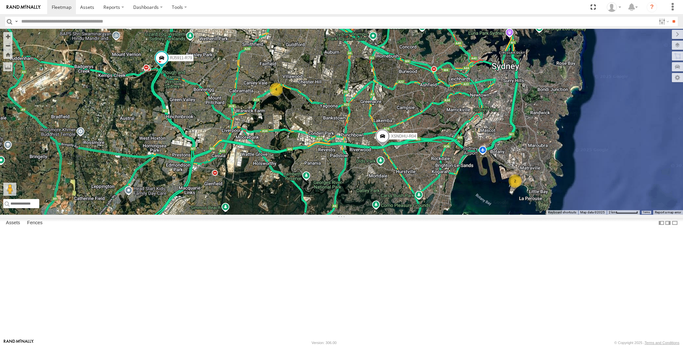
drag, startPoint x: 424, startPoint y: 216, endPoint x: 431, endPoint y: 219, distance: 8.1
click at [431, 215] on div "XSNDHU-R04 RJ5911-R79 2 4" at bounding box center [341, 122] width 683 height 186
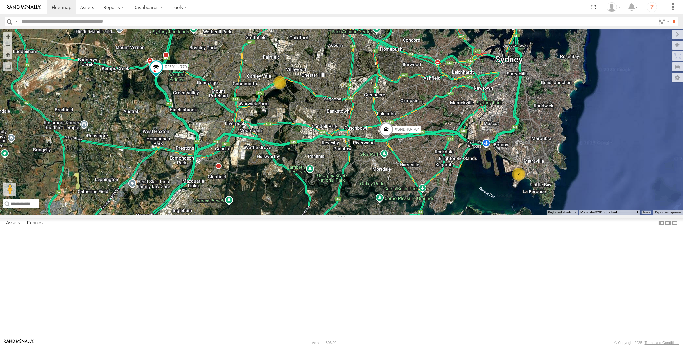
click at [148, 186] on div "2 XSNDHU-R04 4 RJ5911-R79" at bounding box center [341, 122] width 683 height 186
click at [332, 215] on div "2 XSNDHU-R04 4 RJ5911-R79" at bounding box center [341, 122] width 683 height 186
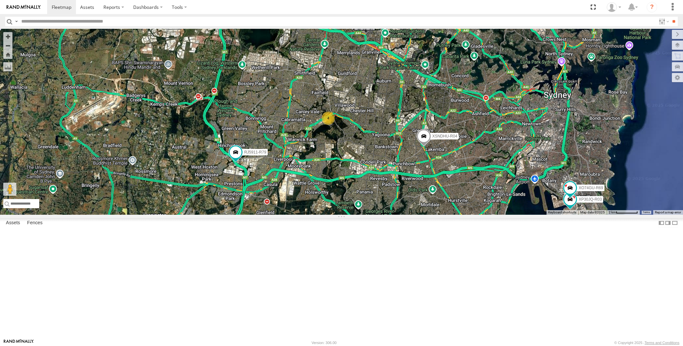
click at [554, 215] on div "XP30JQ-R03 XSNDHU-R04 RJ5911-R79 XO74GU-R69 4" at bounding box center [341, 122] width 683 height 186
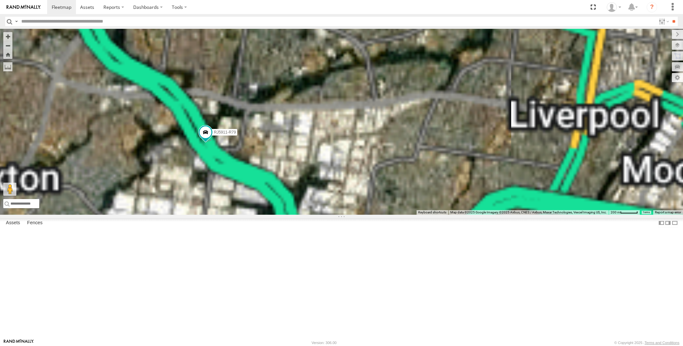
click at [250, 212] on div "XP30JQ-R03 XSNDHU-R04 RJ5911-R79 XO74GU-R69" at bounding box center [341, 122] width 683 height 186
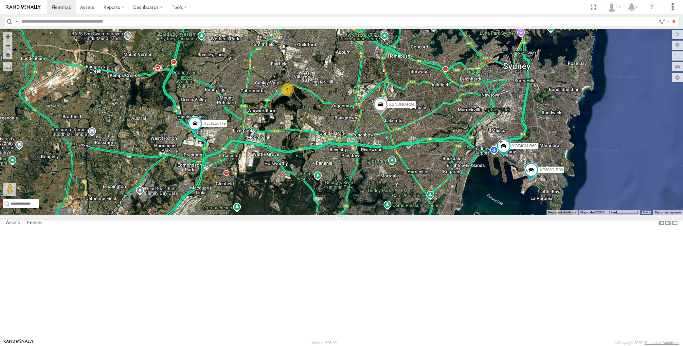
drag, startPoint x: 460, startPoint y: 242, endPoint x: 348, endPoint y: 213, distance: 115.9
click at [348, 213] on div "XP30JQ-R03 XSNDHU-R04 RJ5911-R79 XO74GU-R69 4" at bounding box center [341, 122] width 683 height 186
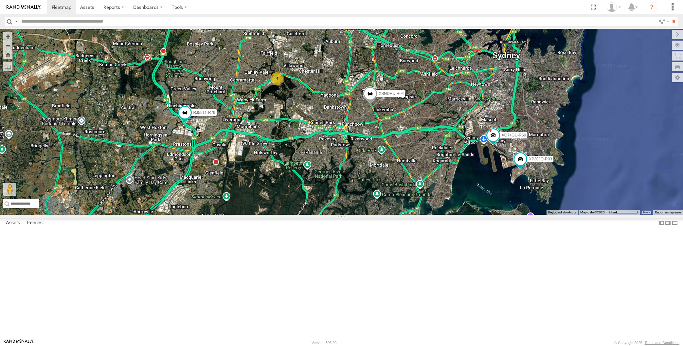
drag, startPoint x: 591, startPoint y: 260, endPoint x: 581, endPoint y: 249, distance: 15.1
click at [581, 215] on div "XP30JQ-R03 XSNDHU-R04 RJ5911-R79 XO74GU-R69 4" at bounding box center [341, 122] width 683 height 186
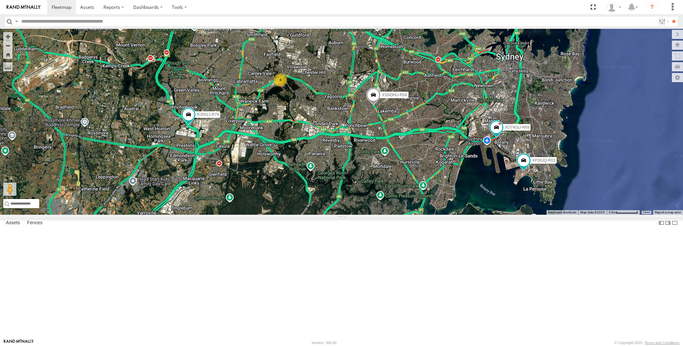
drag, startPoint x: 342, startPoint y: 248, endPoint x: 350, endPoint y: 254, distance: 10.4
click at [350, 215] on div "XP30JQ-R03 XSNDHU-R04 RJ5911-R79 XO74GU-R69 4" at bounding box center [341, 122] width 683 height 186
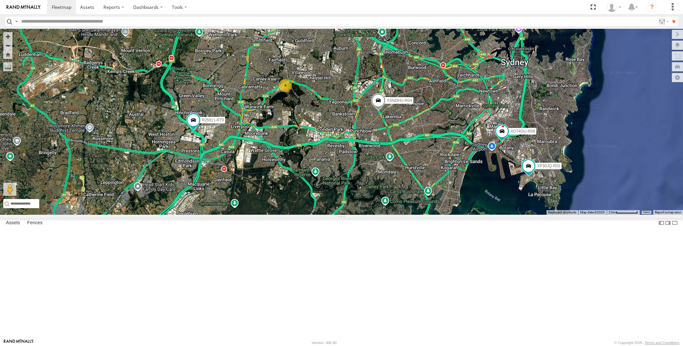
drag, startPoint x: 389, startPoint y: 254, endPoint x: 380, endPoint y: 253, distance: 8.5
click at [382, 215] on div "XP30JQ-R03 XSNDHU-R04 RJ5911-R79 XO74GU-R69 4" at bounding box center [341, 122] width 683 height 186
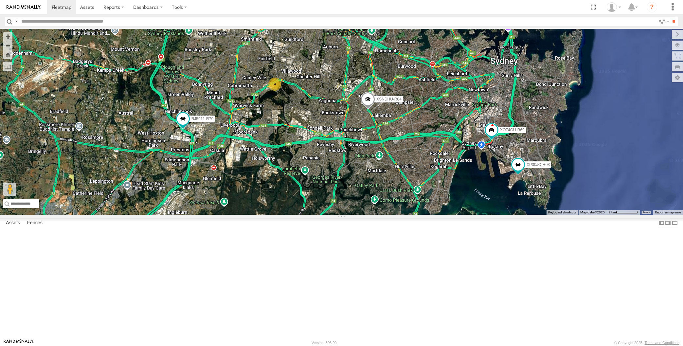
drag, startPoint x: 398, startPoint y: 255, endPoint x: 390, endPoint y: 250, distance: 9.5
click at [390, 215] on div "XP30JQ-R03 XSNDHU-R04 RJ5911-R79 XO74GU-R69 4" at bounding box center [341, 122] width 683 height 186
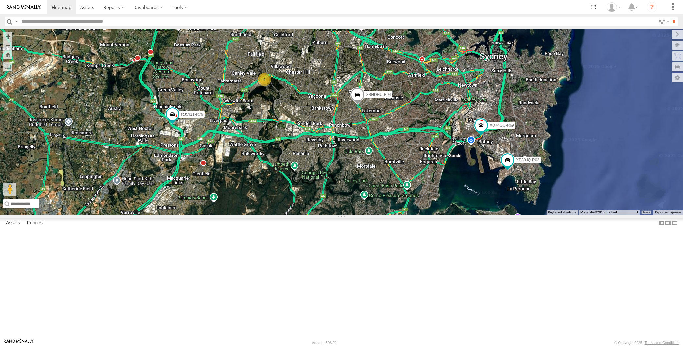
click at [140, 209] on div "XP30JQ-R03 XSNDHU-R04 RJ5911-R79 XO74GU-R69 4" at bounding box center [341, 122] width 683 height 186
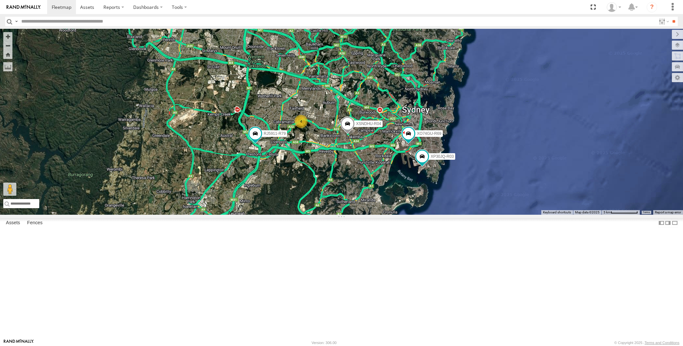
click at [355, 215] on div "XP30JQ-R03 XSNDHU-R04 RJ5911-R79 XO74GU-R69 4" at bounding box center [341, 122] width 683 height 186
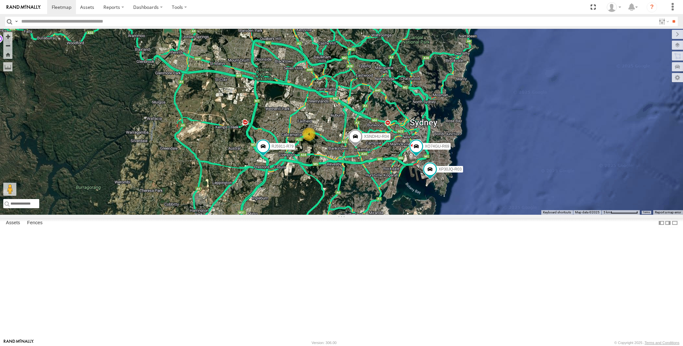
drag, startPoint x: 364, startPoint y: 267, endPoint x: 362, endPoint y: 261, distance: 6.3
click at [362, 215] on div "XP30JQ-R03 XSNDHU-R04 RJ5911-R79 XO74GU-R69 4" at bounding box center [341, 122] width 683 height 186
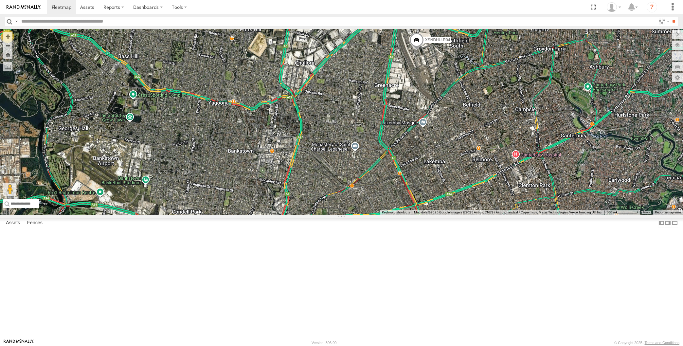
drag, startPoint x: 354, startPoint y: 242, endPoint x: 399, endPoint y: 244, distance: 44.9
click at [398, 215] on div "XSNDHU-R04 4" at bounding box center [341, 122] width 683 height 186
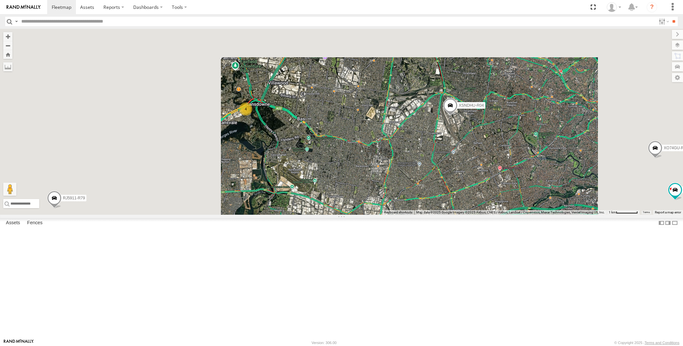
click at [366, 215] on div "XSNDHU-R04 XP30JQ-R03 4 RJ5911-R79 XO74GU-R69" at bounding box center [341, 122] width 683 height 186
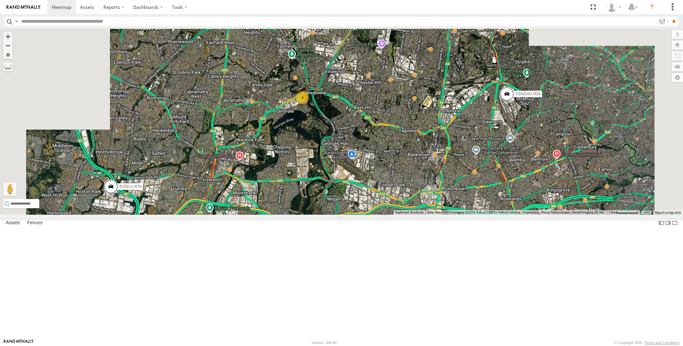
click at [194, 215] on div "XSNDHU-R04 XP30JQ-R03 4 RJ5911-R79 XO74GU-R69" at bounding box center [341, 122] width 683 height 186
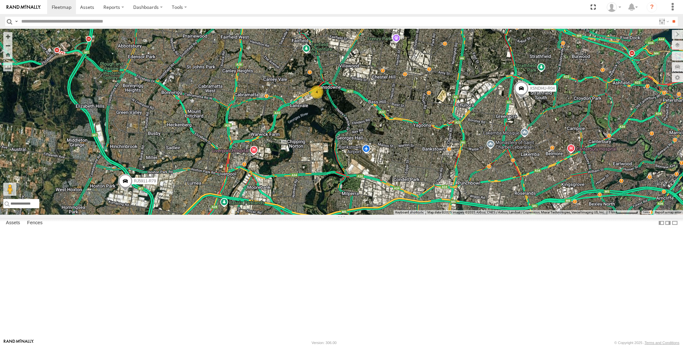
click at [236, 215] on div "XSNDHU-R04 XP30JQ-R03 4 RJ5911-R79 XO74GU-R69" at bounding box center [341, 122] width 683 height 186
click at [472, 215] on div "XSNDHU-R04 XP30JQ-R03 4 RJ5911-R79 XO74GU-R69" at bounding box center [341, 122] width 683 height 186
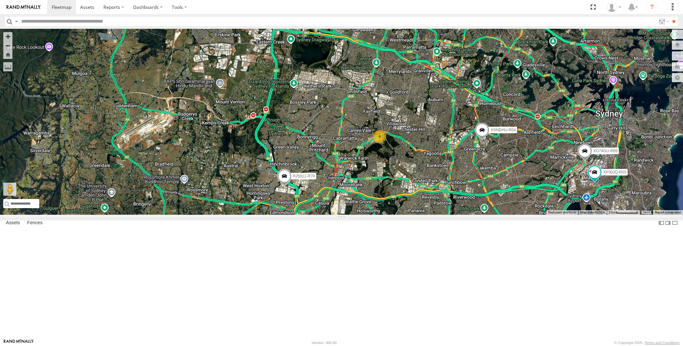
drag, startPoint x: 499, startPoint y: 264, endPoint x: 493, endPoint y: 258, distance: 8.1
click at [494, 215] on div "XSNDHU-R04 XP30JQ-R03 RJ5911-R79 XO74GU-R69 4" at bounding box center [341, 122] width 683 height 186
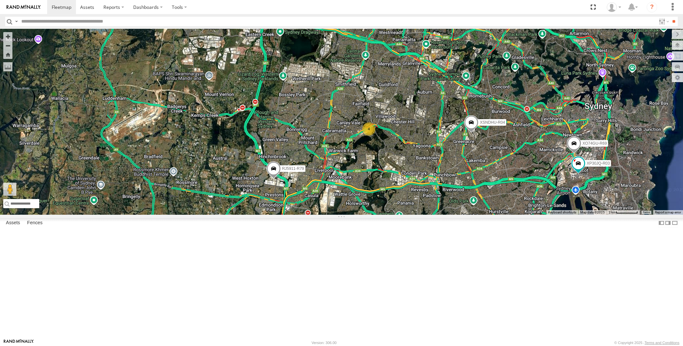
click at [162, 215] on div "XSNDHU-R04 XP30JQ-R03 RJ5911-R79 XO74GU-R69 4" at bounding box center [341, 122] width 683 height 186
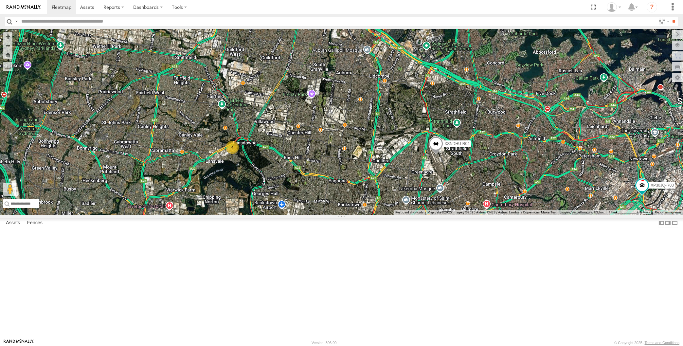
drag, startPoint x: 534, startPoint y: 289, endPoint x: 531, endPoint y: 280, distance: 9.5
click at [533, 215] on div "XP30JQ-R03 XSNDHU-R04 RJ5911-R79 XO74GU-R69 4" at bounding box center [341, 122] width 683 height 186
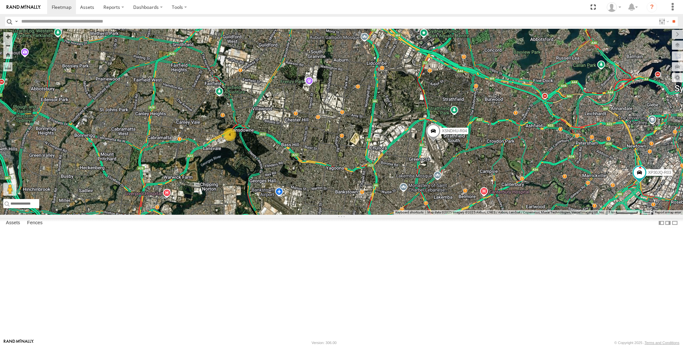
drag, startPoint x: 543, startPoint y: 294, endPoint x: 525, endPoint y: 278, distance: 24.4
click at [525, 215] on div "XP30JQ-R03 XSNDHU-R04 RJ5911-R79 XO74GU-R69 4" at bounding box center [341, 122] width 683 height 186
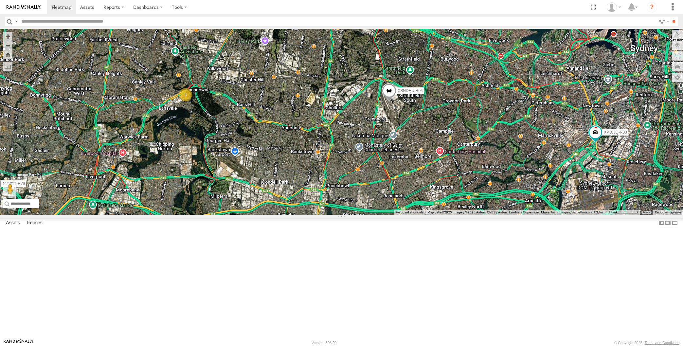
drag, startPoint x: 366, startPoint y: 226, endPoint x: 370, endPoint y: 225, distance: 3.8
click at [375, 215] on div "XP30JQ-R03 XSNDHU-R04 RJ5911-R79 XO74GU-R69 4" at bounding box center [341, 122] width 683 height 186
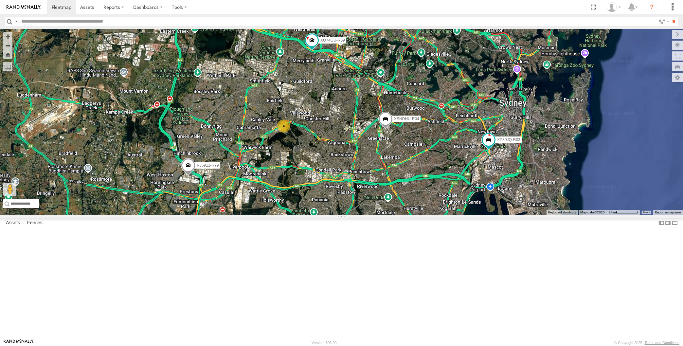
drag, startPoint x: 447, startPoint y: 244, endPoint x: 450, endPoint y: 238, distance: 6.9
click at [449, 215] on div "XP30JQ-R03 XSNDHU-R04 RJ5911-R79 XO74GU-R69 4" at bounding box center [341, 122] width 683 height 186
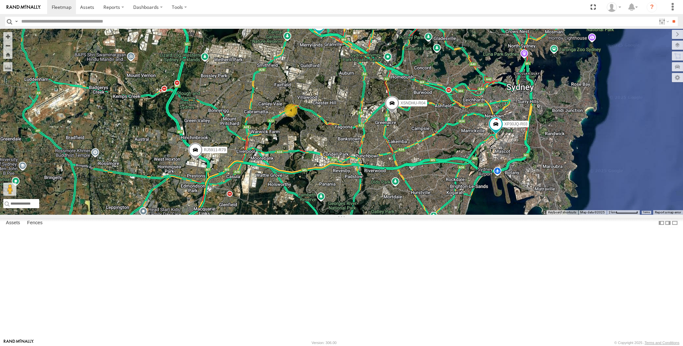
drag, startPoint x: 474, startPoint y: 240, endPoint x: 461, endPoint y: 239, distance: 12.8
click at [464, 215] on div "XP30JQ-R03 XSNDHU-R04 RJ5911-R79 XO74GU-R69 4" at bounding box center [341, 122] width 683 height 186
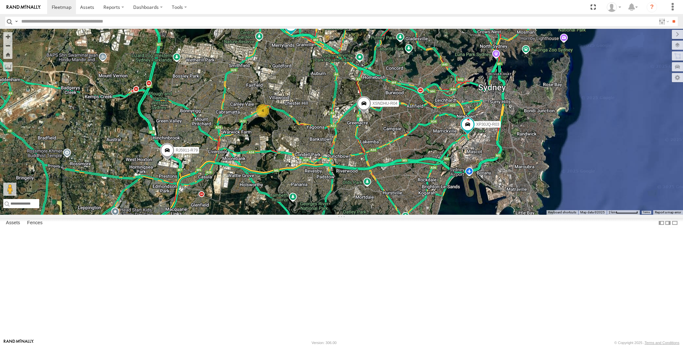
drag, startPoint x: 445, startPoint y: 261, endPoint x: 443, endPoint y: 254, distance: 8.0
click at [444, 215] on div "XP30JQ-R03 XSNDHU-R04 RJ5911-R79 XO74GU-R69 4" at bounding box center [341, 122] width 683 height 186
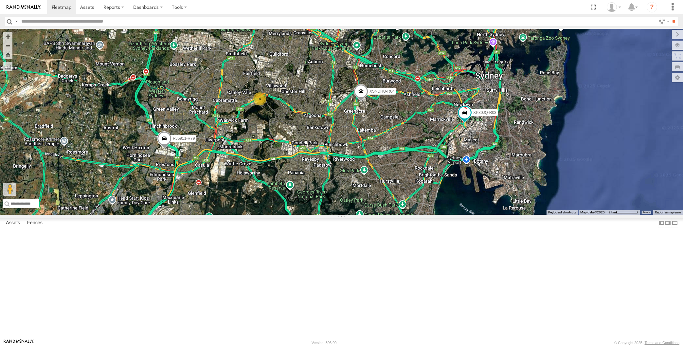
drag, startPoint x: 384, startPoint y: 245, endPoint x: 389, endPoint y: 245, distance: 4.9
click at [389, 215] on div "XP30JQ-R03 XSNDHU-R04 RJ5911-R79 XO74GU-R69 4" at bounding box center [341, 122] width 683 height 186
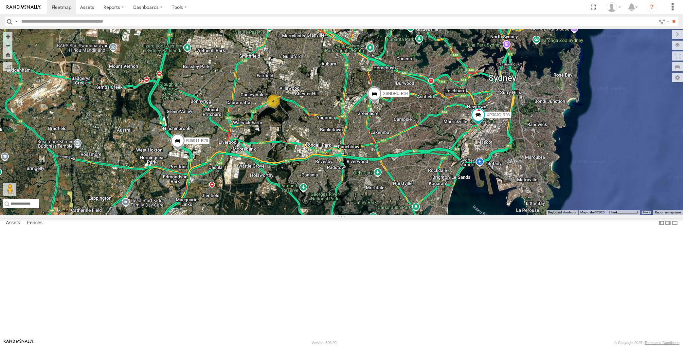
drag, startPoint x: 399, startPoint y: 245, endPoint x: 405, endPoint y: 247, distance: 6.3
click at [405, 215] on div "XP30JQ-R03 XSNDHU-R04 RJ5911-R79 XO74GU-R69 4" at bounding box center [341, 122] width 683 height 186
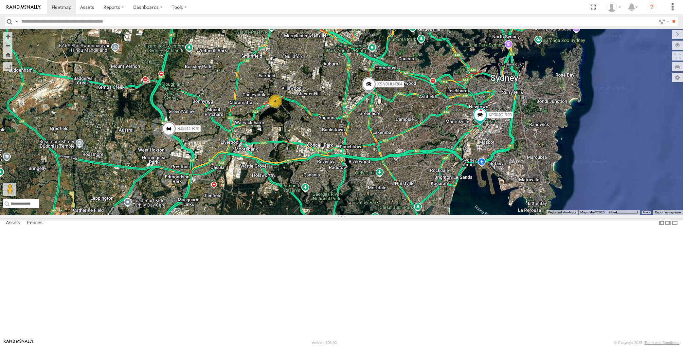
click at [169, 139] on span at bounding box center [169, 130] width 14 height 18
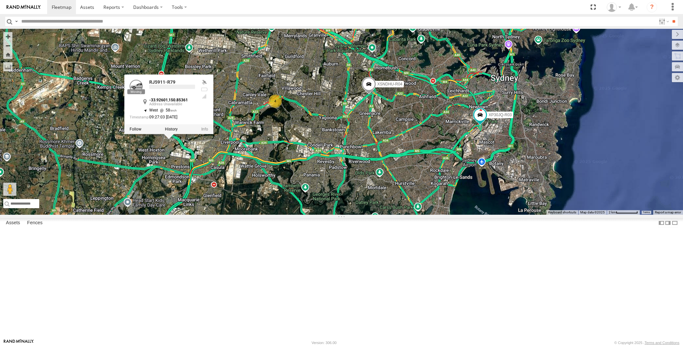
click at [273, 215] on div "XP30JQ-R03 XSNDHU-R04 RJ5911-R79 XO74GU-R69 4 RJ5911-R79 -33.92601 , 150.85361 …" at bounding box center [341, 122] width 683 height 186
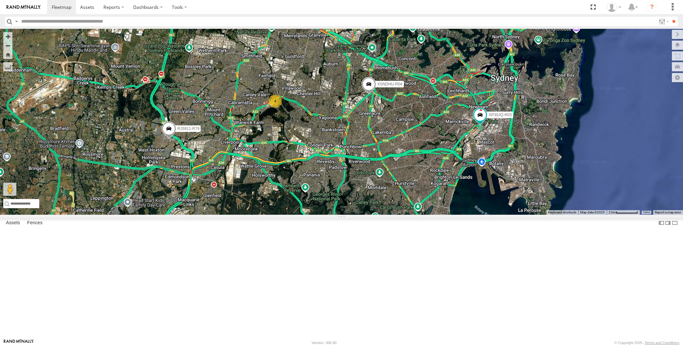
click at [367, 95] on span at bounding box center [368, 86] width 14 height 18
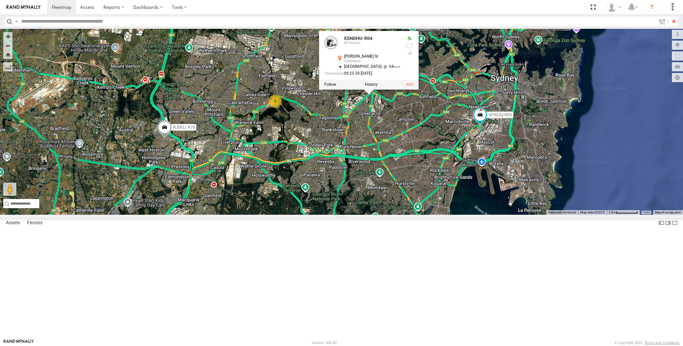
click at [418, 215] on div "XP30JQ-R03 XSNDHU-R04 RJ5911-R79 XO74GU-R69 4 XSNDHU-R04 All Assets [PERSON_NAM…" at bounding box center [341, 122] width 683 height 186
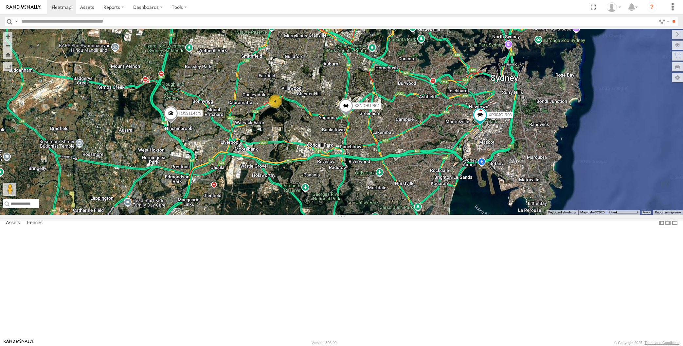
drag, startPoint x: 364, startPoint y: 250, endPoint x: 366, endPoint y: 259, distance: 9.1
click at [361, 215] on div "XP30JQ-R03 XSNDHU-R04 RJ5911-R79 XO74GU-R69 4" at bounding box center [341, 122] width 683 height 186
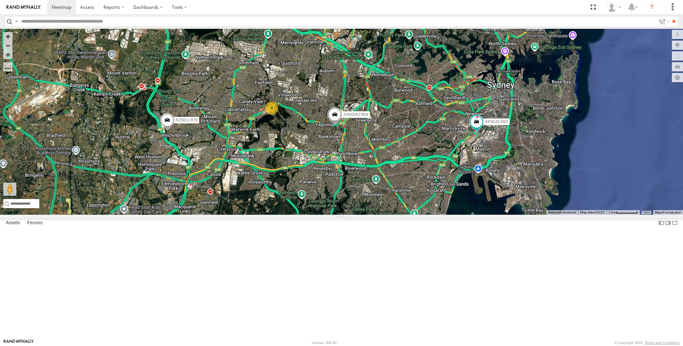
click at [372, 215] on div "XP30JQ-R03 XSNDHU-R04 RJ5911-R79 XO74GU-R69 4" at bounding box center [341, 122] width 683 height 186
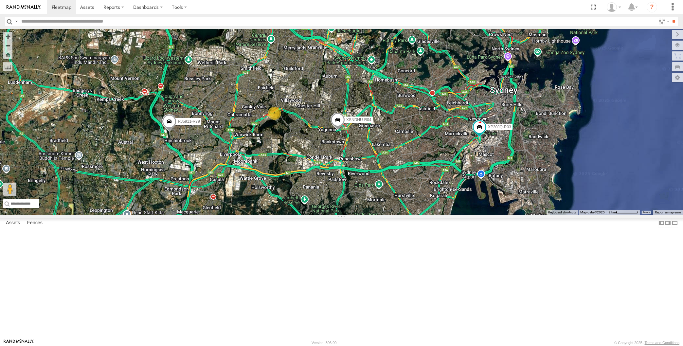
click at [288, 215] on div "XP30JQ-R03 XSNDHU-R04 RJ5911-R79 XO74GU-R69 4" at bounding box center [341, 122] width 683 height 186
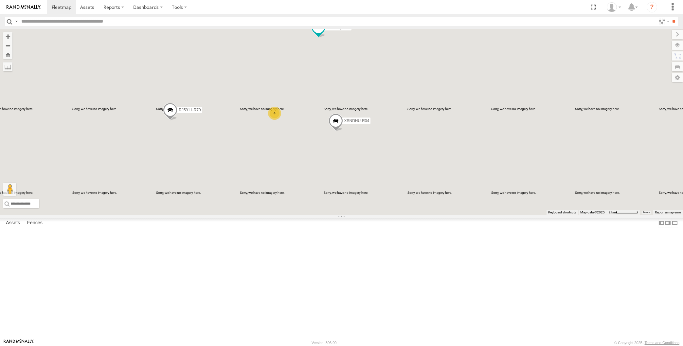
drag, startPoint x: 296, startPoint y: 263, endPoint x: 300, endPoint y: 261, distance: 5.1
click at [300, 215] on div "XP30JQ-R03 XSNDHU-R04 RJ5911-R79 XO74GU-R69 4" at bounding box center [341, 122] width 683 height 186
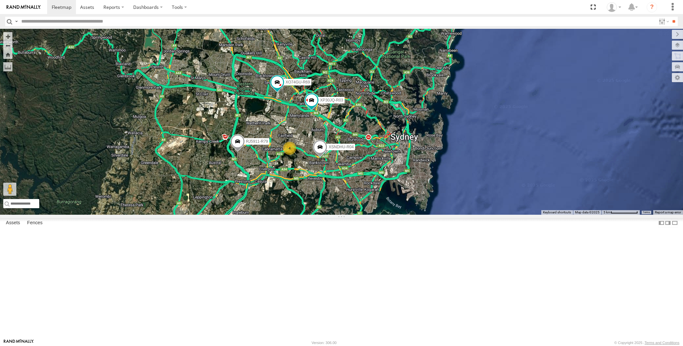
click at [344, 215] on div "XP30JQ-R03 XSNDHU-R04 RJ5911-R79 XO74GU-R69 4" at bounding box center [341, 122] width 683 height 186
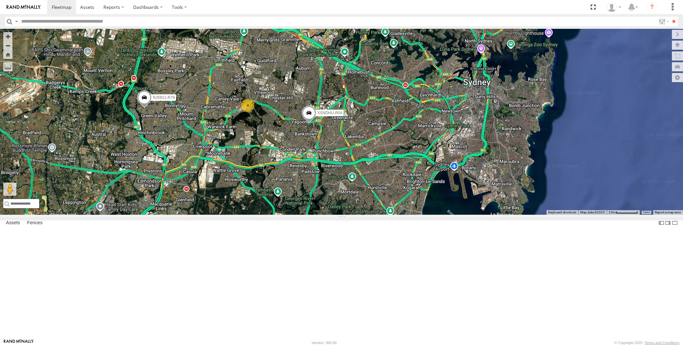
drag, startPoint x: 345, startPoint y: 226, endPoint x: 363, endPoint y: 239, distance: 22.8
click at [360, 215] on div "XP30JQ-R03 XSNDHU-R04 RJ5911-R79 XO74GU-R69 4" at bounding box center [341, 122] width 683 height 186
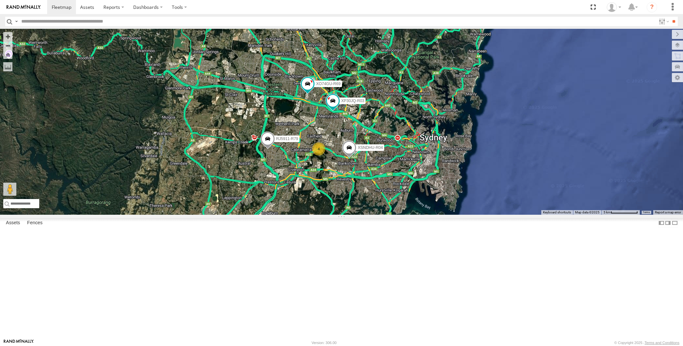
click at [95, 215] on div "XP30JQ-R03 XSNDHU-R04 RJ5911-R79 XO74GU-R69 4" at bounding box center [341, 122] width 683 height 186
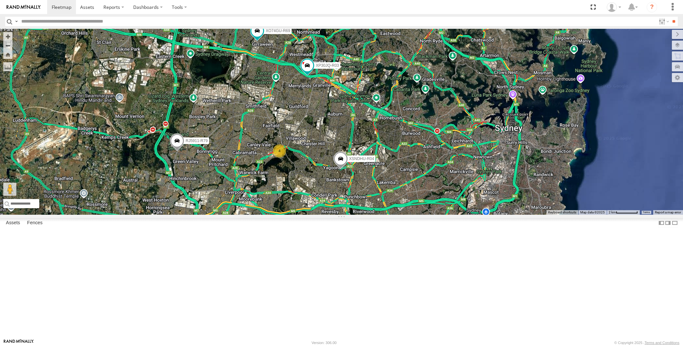
click at [340, 178] on div "XP30JQ-R03 XSNDHU-R04 RJ5911-R79 XO74GU-R69 4" at bounding box center [341, 122] width 683 height 186
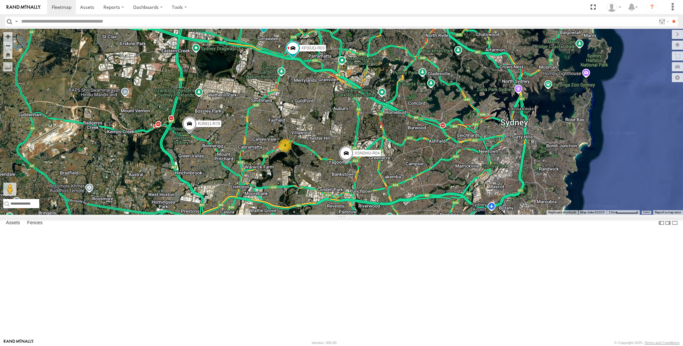
drag, startPoint x: 338, startPoint y: 256, endPoint x: 349, endPoint y: 248, distance: 13.4
click at [348, 215] on div "XP30JQ-R03 XSNDHU-R04 RJ5911-R79 XO74GU-R69 4" at bounding box center [341, 122] width 683 height 186
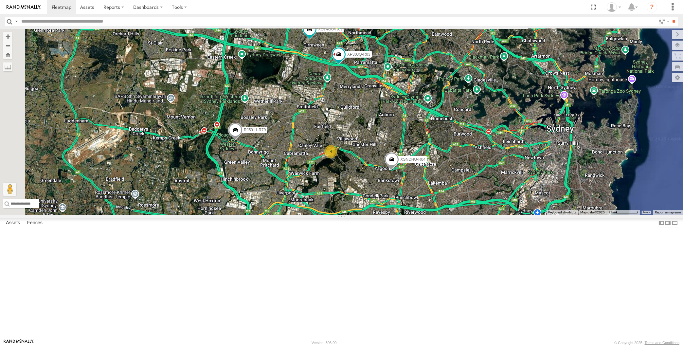
drag, startPoint x: 355, startPoint y: 238, endPoint x: 391, endPoint y: 251, distance: 38.0
click at [391, 215] on div "XP30JQ-R03 XSNDHU-R04 RJ5911-R79 XO74GU-R69 4" at bounding box center [341, 122] width 683 height 186
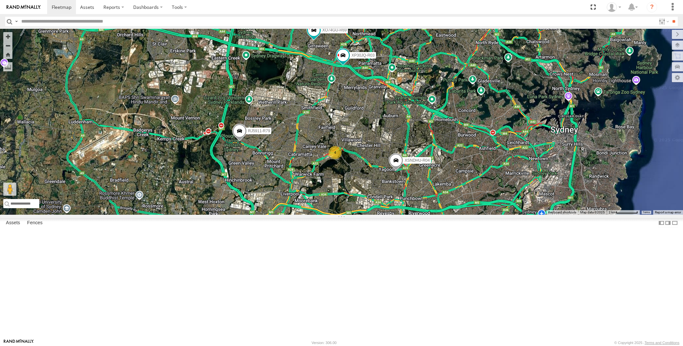
drag, startPoint x: 388, startPoint y: 248, endPoint x: 392, endPoint y: 250, distance: 5.1
click at [392, 215] on div "XP30JQ-R03 XSNDHU-R04 RJ5911-R79 XO74GU-R69 4" at bounding box center [341, 122] width 683 height 186
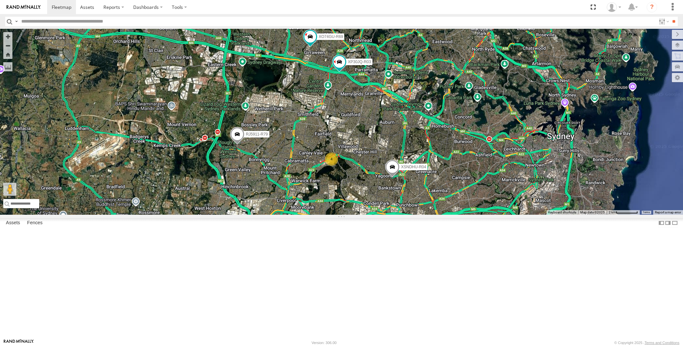
drag, startPoint x: 325, startPoint y: 248, endPoint x: 315, endPoint y: 251, distance: 10.5
click at [315, 215] on div "XP30JQ-R03 XSNDHU-R04 RJ5911-R79 XO74GU-R69 4" at bounding box center [341, 122] width 683 height 186
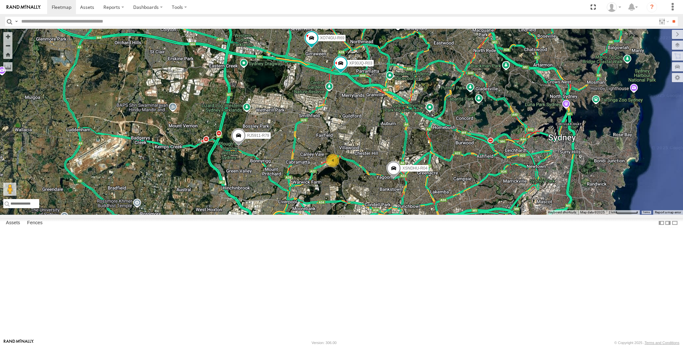
click at [413, 215] on div "XP30JQ-R03 XSNDHU-R04 RJ5911-R79 XO74GU-R69 4" at bounding box center [341, 122] width 683 height 186
click at [373, 215] on div "XP30JQ-R03 XSNDHU-R04 RJ5911-R79 XO74GU-R69 4" at bounding box center [341, 122] width 683 height 186
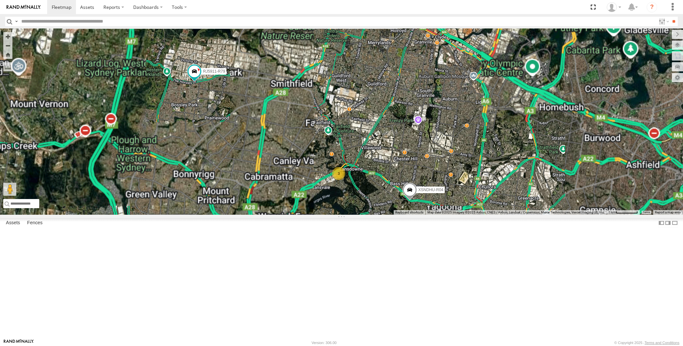
drag, startPoint x: 436, startPoint y: 314, endPoint x: 431, endPoint y: 267, distance: 46.9
click at [431, 215] on div "XP30JQ-R03 XSNDHU-R04 RJ5911-R79 XO74GU-R69 3" at bounding box center [341, 122] width 683 height 186
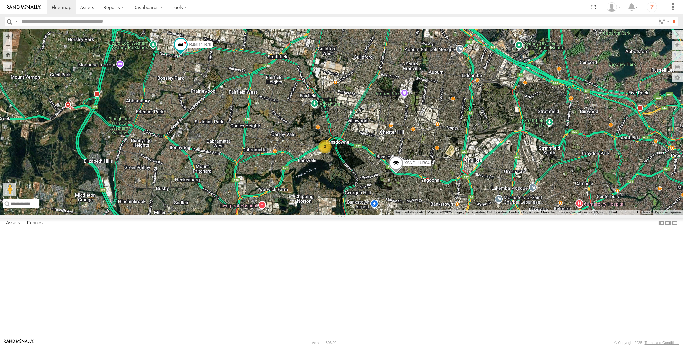
drag, startPoint x: 461, startPoint y: 273, endPoint x: 459, endPoint y: 267, distance: 6.1
click at [460, 215] on div "XP30JQ-R03 XSNDHU-R04 RJ5911-R79 XO74GU-R69 3" at bounding box center [341, 122] width 683 height 186
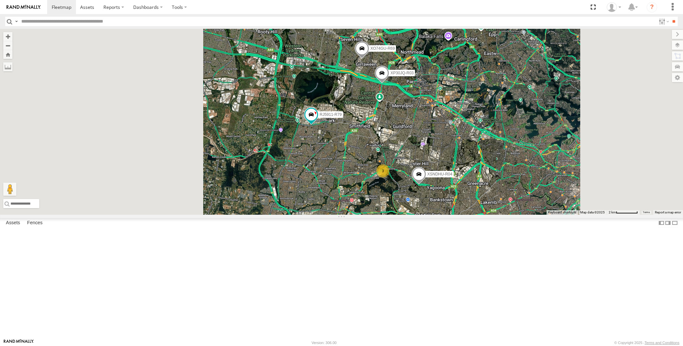
drag, startPoint x: 455, startPoint y: 267, endPoint x: 439, endPoint y: 261, distance: 17.3
click at [439, 215] on div "XP30JQ-R03 XSNDHU-R04 RJ5911-R79 XP81FE-R59 XO74GU-R69 3" at bounding box center [341, 122] width 683 height 186
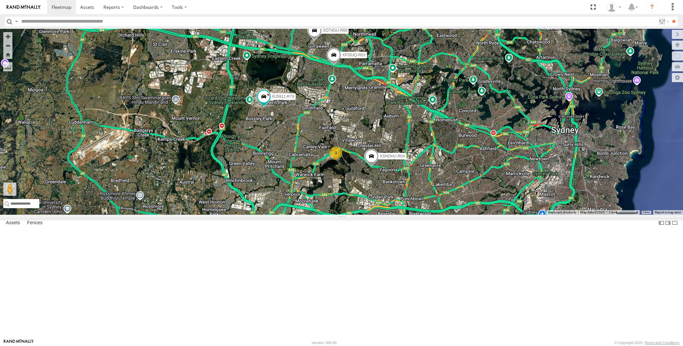
drag, startPoint x: 488, startPoint y: 293, endPoint x: 467, endPoint y: 288, distance: 21.1
click at [469, 215] on div "XP30JQ-R03 XSNDHU-R04 RJ5911-R79 XP81FE-R59 XO74GU-R69 3" at bounding box center [341, 122] width 683 height 186
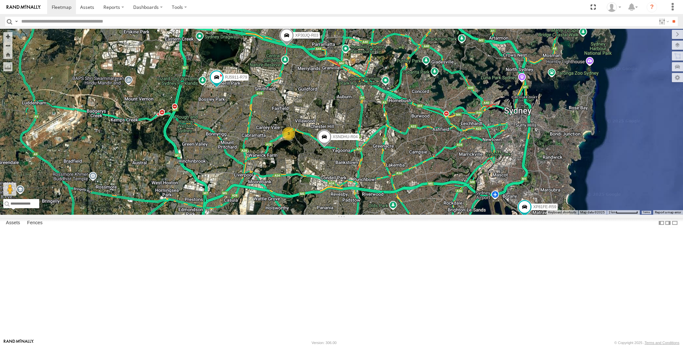
drag, startPoint x: 466, startPoint y: 287, endPoint x: 431, endPoint y: 275, distance: 37.3
click at [432, 215] on div "XP30JQ-R03 XSNDHU-R04 RJ5911-R79 XP81FE-R59 XO74GU-R69 3" at bounding box center [341, 122] width 683 height 186
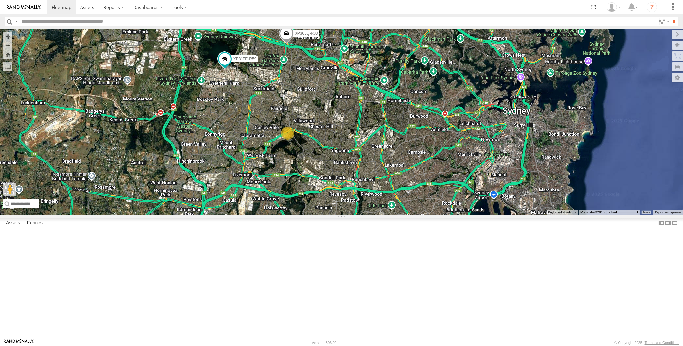
drag, startPoint x: 340, startPoint y: 232, endPoint x: 346, endPoint y: 229, distance: 6.5
click at [345, 215] on div "XP30JQ-R03 RJ5911-R79 XP81FE-R59 XO74GU-R69 4" at bounding box center [341, 122] width 683 height 186
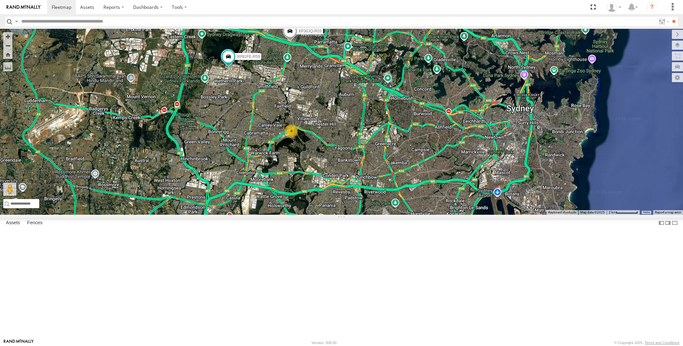
click at [344, 215] on div "XP30JQ-R03 RJ5911-R79 XP81FE-R59 XO74GU-R69 4" at bounding box center [341, 122] width 683 height 186
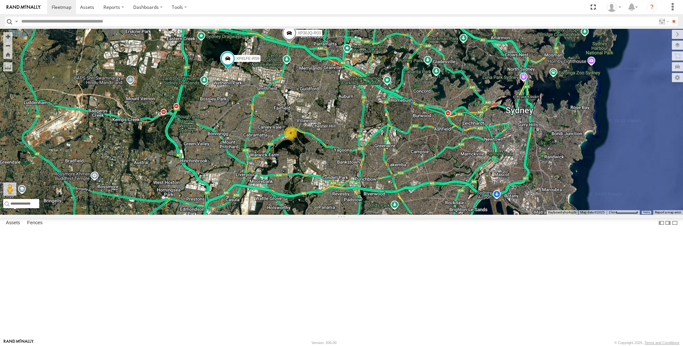
drag, startPoint x: 358, startPoint y: 191, endPoint x: 355, endPoint y: 196, distance: 6.6
click at [357, 194] on div "XP30JQ-R03 RJ5911-R79 XP81FE-R59 XO74GU-R69 4" at bounding box center [341, 122] width 683 height 186
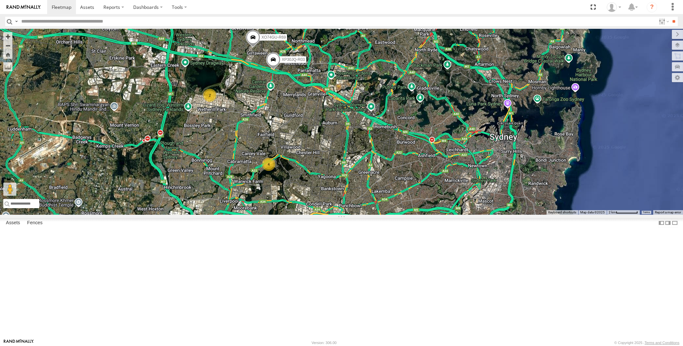
drag, startPoint x: 366, startPoint y: 222, endPoint x: 362, endPoint y: 209, distance: 13.4
click at [364, 214] on div "XP30JQ-R03 XO74GU-R69 4 2" at bounding box center [341, 122] width 683 height 186
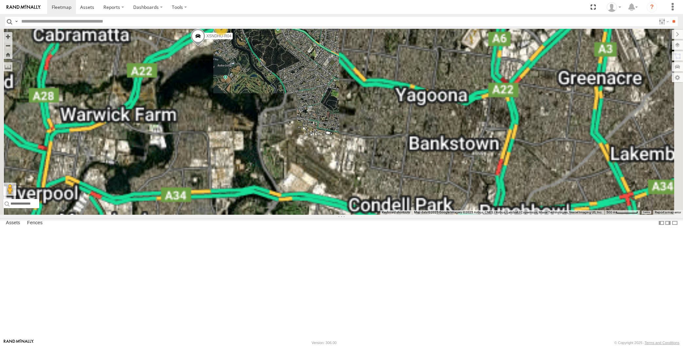
drag, startPoint x: 377, startPoint y: 249, endPoint x: 352, endPoint y: 163, distance: 89.1
click at [359, 180] on div "XP30JQ-R03 XO74GU-R69 XSNDHU-R04 3" at bounding box center [341, 122] width 683 height 186
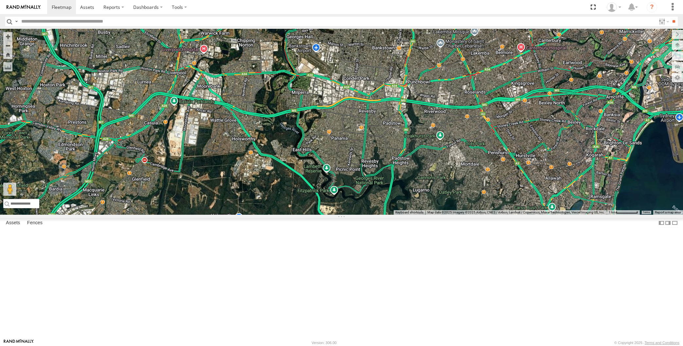
drag, startPoint x: 370, startPoint y: 215, endPoint x: 372, endPoint y: 231, distance: 16.5
click at [372, 215] on div "XSNDHU-R04 3" at bounding box center [341, 122] width 683 height 186
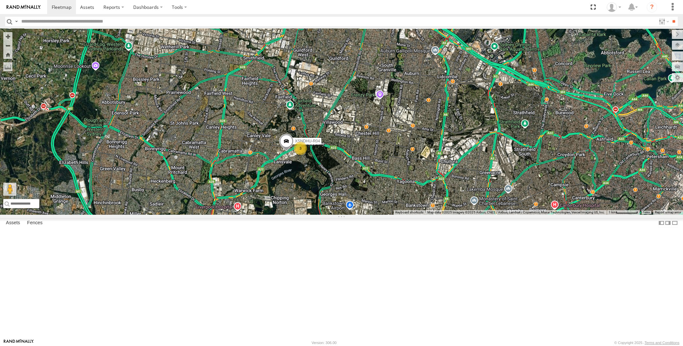
drag, startPoint x: 336, startPoint y: 163, endPoint x: 354, endPoint y: 247, distance: 85.7
click at [354, 215] on div "XSNDHU-R04 3" at bounding box center [341, 122] width 683 height 186
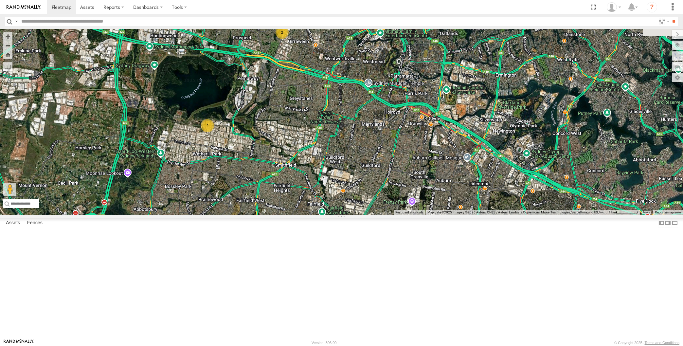
drag, startPoint x: 379, startPoint y: 271, endPoint x: 383, endPoint y: 264, distance: 8.2
click at [383, 215] on div "XSNDHU-R04 3 2 2" at bounding box center [341, 122] width 683 height 186
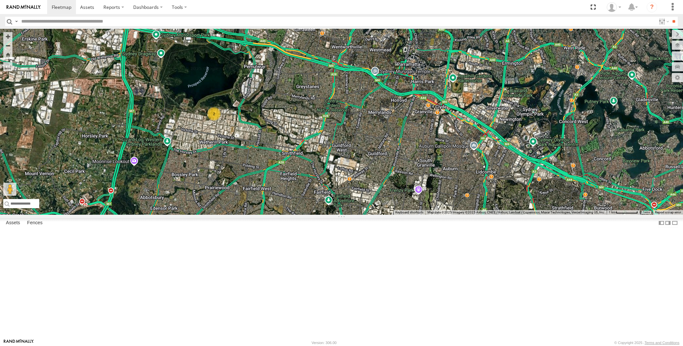
drag, startPoint x: 408, startPoint y: 285, endPoint x: 400, endPoint y: 275, distance: 12.8
click at [406, 215] on div "XSNDHU-R04 3 2 2" at bounding box center [341, 122] width 683 height 186
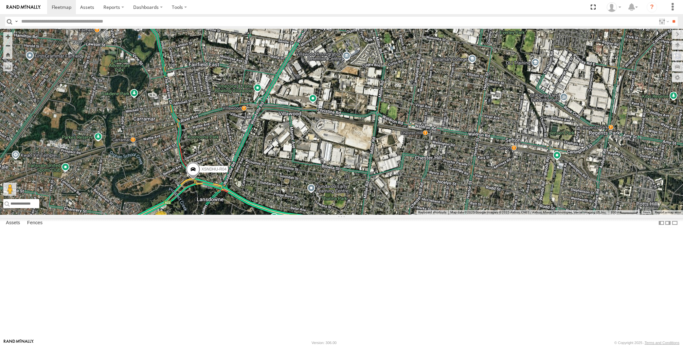
drag, startPoint x: 275, startPoint y: 254, endPoint x: 283, endPoint y: 226, distance: 28.6
click at [285, 215] on div "XSNDHU-R04 3" at bounding box center [341, 122] width 683 height 186
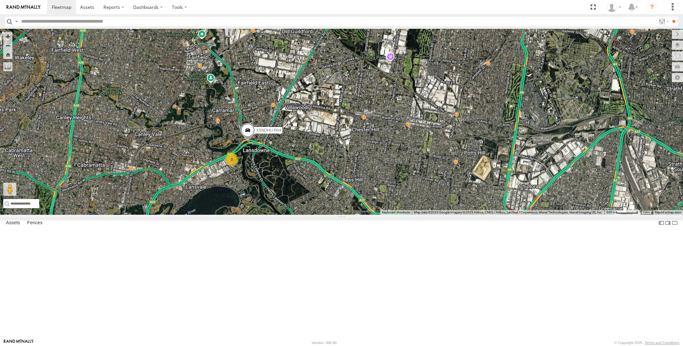
drag, startPoint x: 362, startPoint y: 321, endPoint x: 371, endPoint y: 283, distance: 38.8
click at [371, 215] on div "XSNDHU-R04 3" at bounding box center [341, 122] width 683 height 186
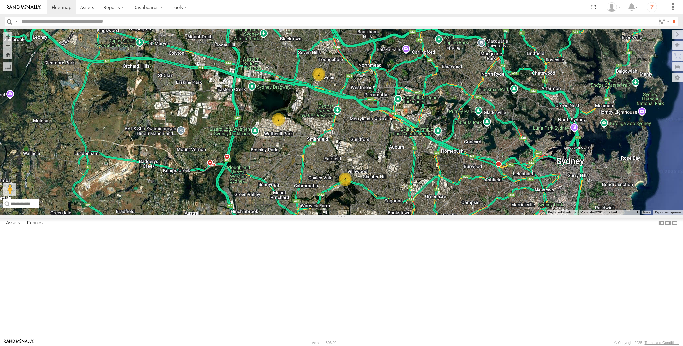
drag, startPoint x: 426, startPoint y: 280, endPoint x: 416, endPoint y: 272, distance: 12.7
click at [417, 215] on div "2 4 2" at bounding box center [341, 122] width 683 height 186
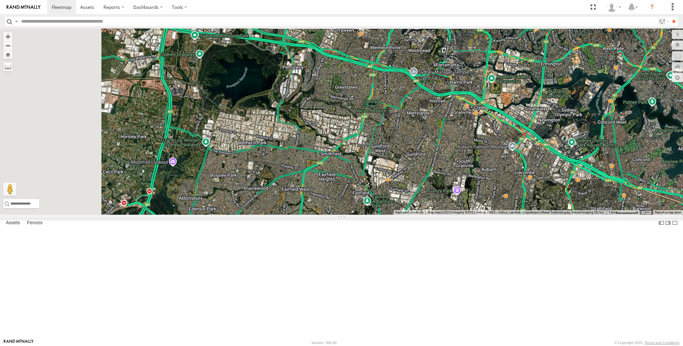
drag, startPoint x: 399, startPoint y: 210, endPoint x: 509, endPoint y: 254, distance: 118.7
click at [508, 215] on div at bounding box center [341, 122] width 683 height 186
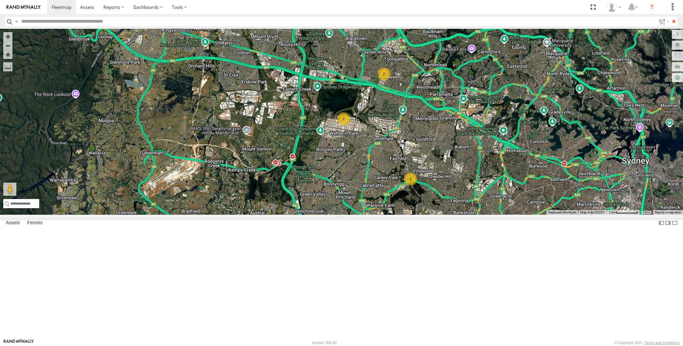
drag, startPoint x: 519, startPoint y: 278, endPoint x: 458, endPoint y: 232, distance: 76.5
click at [458, 215] on div "2 4 2" at bounding box center [341, 122] width 683 height 186
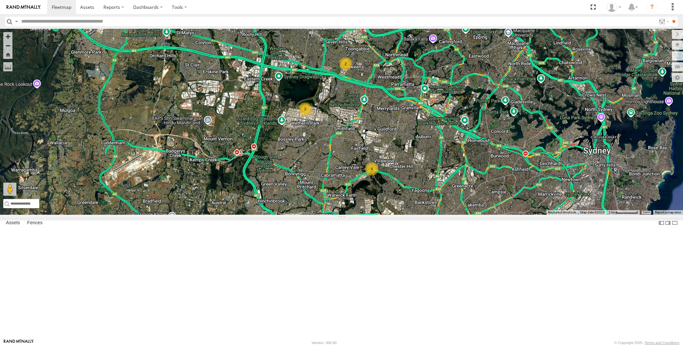
click at [384, 215] on div "2 4 2" at bounding box center [341, 122] width 683 height 186
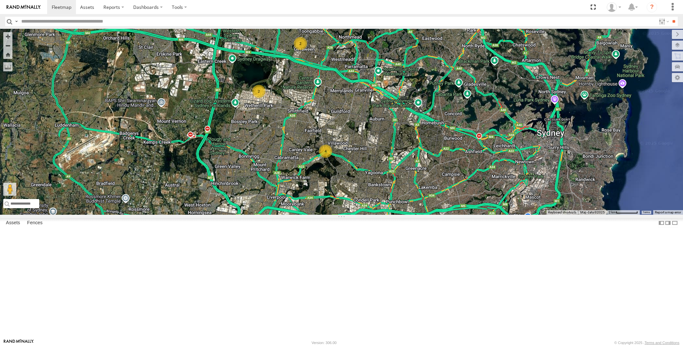
drag, startPoint x: 362, startPoint y: 232, endPoint x: 421, endPoint y: 223, distance: 59.4
click at [361, 215] on div "2 4 2" at bounding box center [341, 122] width 683 height 186
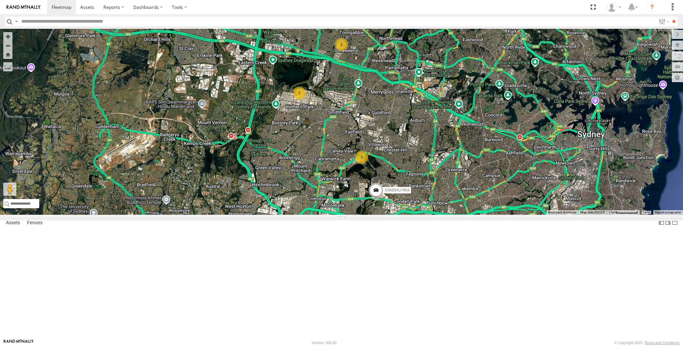
drag, startPoint x: 431, startPoint y: 267, endPoint x: 424, endPoint y: 267, distance: 7.9
click at [424, 215] on div "2 XSNDHU-R04 3 2" at bounding box center [341, 122] width 683 height 186
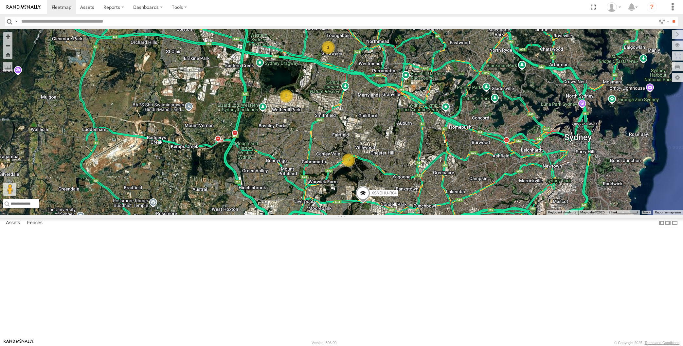
drag, startPoint x: 419, startPoint y: 280, endPoint x: 406, endPoint y: 282, distance: 12.9
click at [406, 215] on div "2 XSNDHU-R04 3 2" at bounding box center [341, 122] width 683 height 186
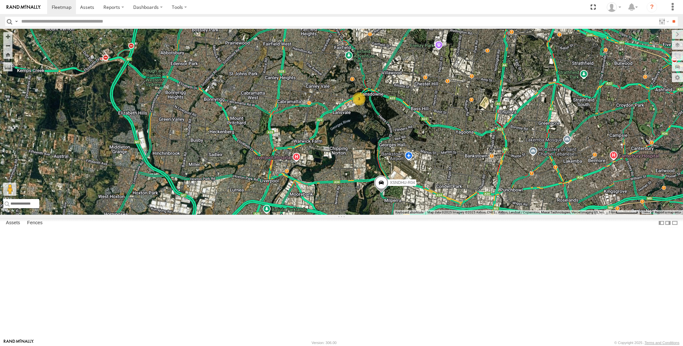
drag, startPoint x: 575, startPoint y: 275, endPoint x: 553, endPoint y: 262, distance: 24.6
click at [555, 215] on div "XSNDHU-R04 3 2" at bounding box center [341, 122] width 683 height 186
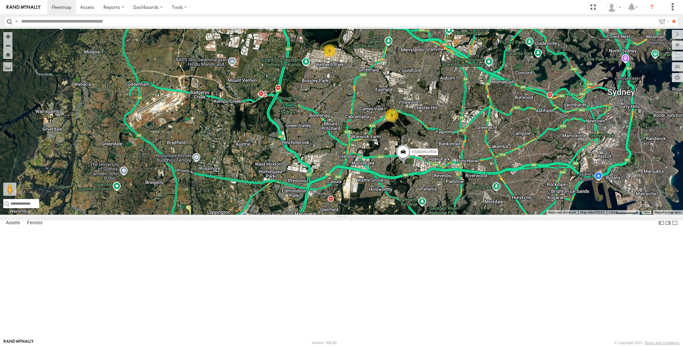
drag, startPoint x: 522, startPoint y: 261, endPoint x: 493, endPoint y: 253, distance: 29.9
click at [496, 215] on div "XSNDHU-R04 2 3 2" at bounding box center [341, 122] width 683 height 186
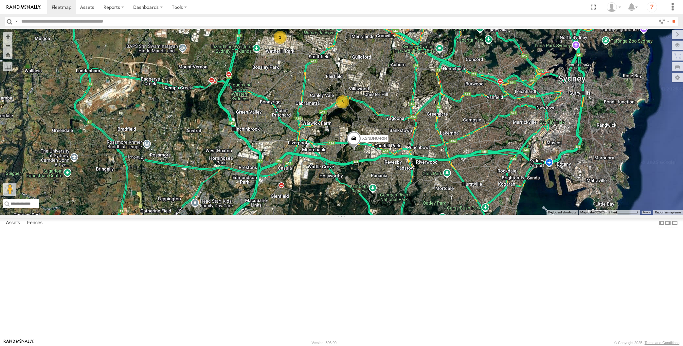
click at [467, 215] on div "XSNDHU-R04 2 3 2" at bounding box center [341, 122] width 683 height 186
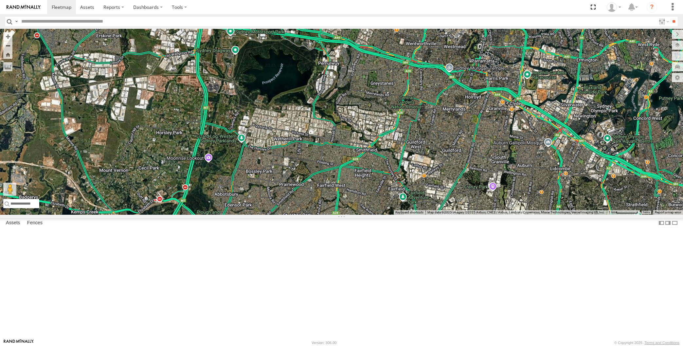
drag, startPoint x: 372, startPoint y: 248, endPoint x: 349, endPoint y: 212, distance: 42.7
click at [358, 215] on div "XSNDHU-R04" at bounding box center [341, 122] width 683 height 186
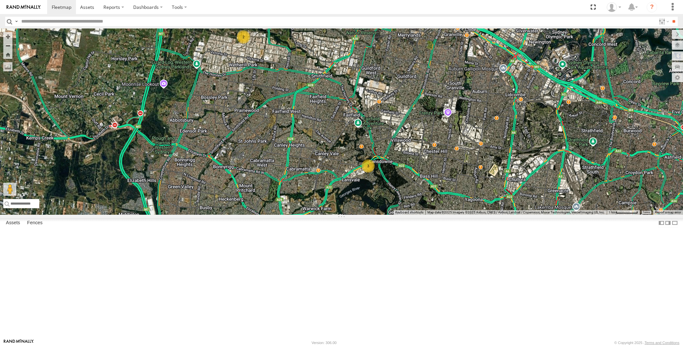
drag, startPoint x: 350, startPoint y: 232, endPoint x: 341, endPoint y: 213, distance: 21.1
click at [341, 207] on div "XSNDHU-R04 2 3 2" at bounding box center [341, 122] width 683 height 186
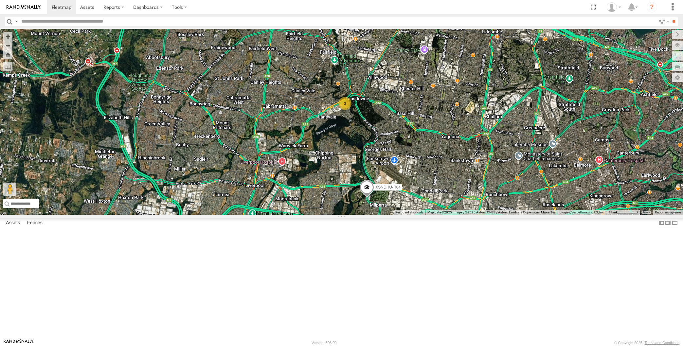
click at [176, 215] on div "XSNDHU-R04 2 3 2" at bounding box center [341, 122] width 683 height 186
click at [172, 215] on div "XSNDHU-R04 2 3 2" at bounding box center [341, 122] width 683 height 186
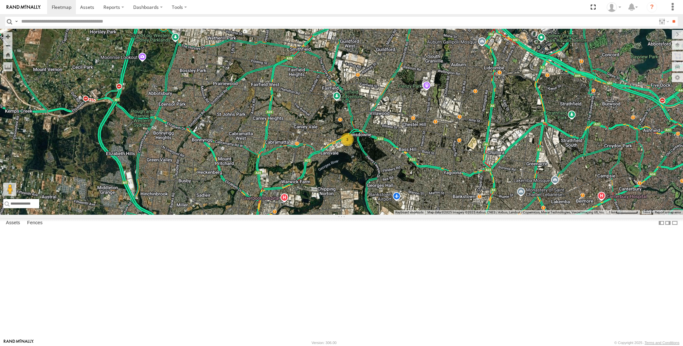
drag, startPoint x: 312, startPoint y: 219, endPoint x: 315, endPoint y: 259, distance: 40.3
click at [315, 215] on div "XSNDHU-R04 2 3 2" at bounding box center [341, 122] width 683 height 186
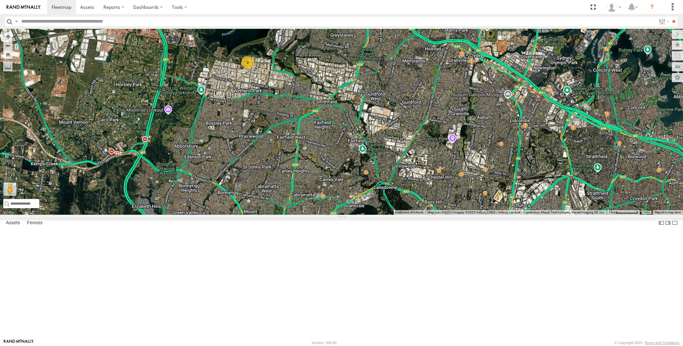
drag, startPoint x: 509, startPoint y: 292, endPoint x: 401, endPoint y: 192, distance: 146.6
click at [401, 192] on div "XSNDHU-R04 2 2" at bounding box center [341, 122] width 683 height 186
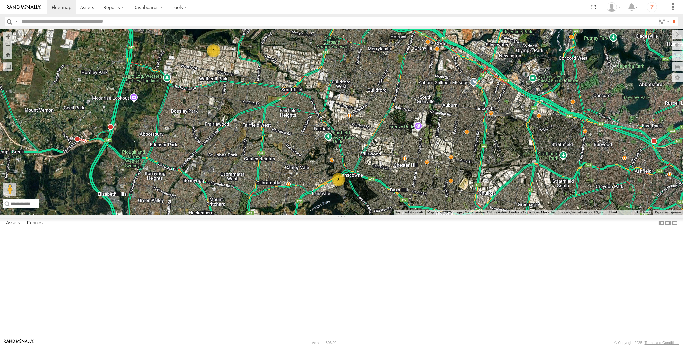
drag, startPoint x: 463, startPoint y: 282, endPoint x: 437, endPoint y: 256, distance: 37.0
click at [441, 215] on div "XSNDHU-R04 2 2 3" at bounding box center [341, 122] width 683 height 186
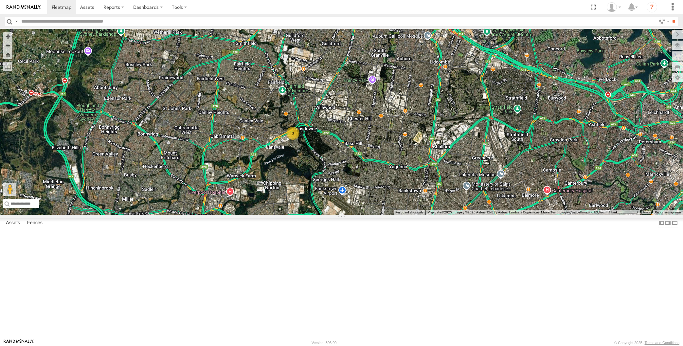
drag, startPoint x: 433, startPoint y: 261, endPoint x: 416, endPoint y: 235, distance: 30.8
click at [425, 215] on div "XSNDHU-R04 2 2 3" at bounding box center [341, 122] width 683 height 186
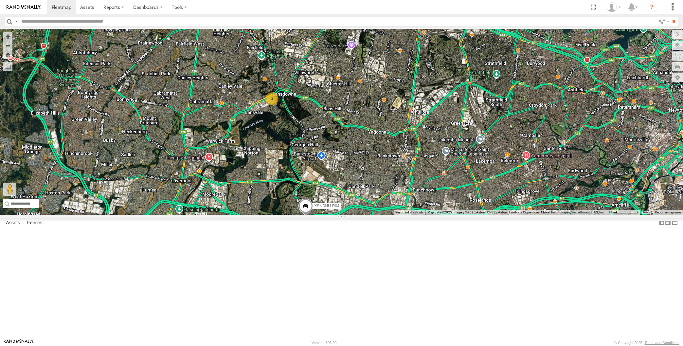
click at [410, 215] on div "XSNDHU-R04 2 2 3" at bounding box center [341, 122] width 683 height 186
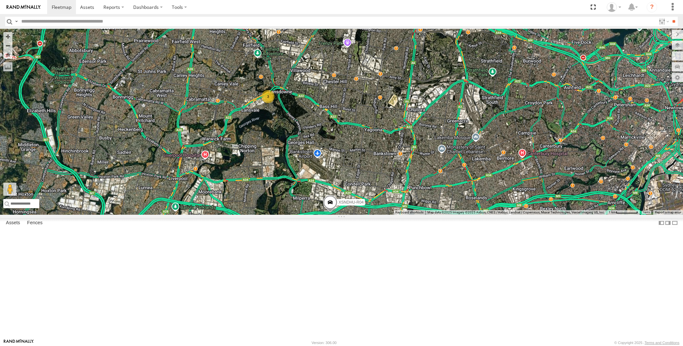
drag, startPoint x: 416, startPoint y: 288, endPoint x: 357, endPoint y: 248, distance: 71.1
click at [396, 215] on div "XSNDHU-R04 2 2 3" at bounding box center [341, 122] width 683 height 186
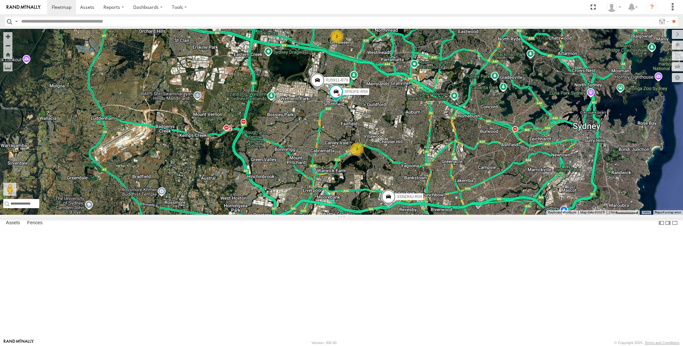
click at [489, 215] on div "XSNDHU-R04 RJ5911-R79 XP81FE-R59 2 3" at bounding box center [341, 122] width 683 height 186
drag, startPoint x: 435, startPoint y: 256, endPoint x: 404, endPoint y: 247, distance: 32.2
click at [406, 215] on div "XSNDHU-R04 RJ5911-R79 XP81FE-R59 2 3" at bounding box center [341, 122] width 683 height 186
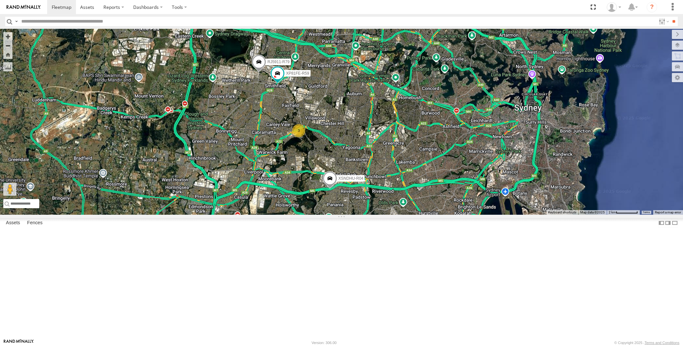
click at [328, 189] on span at bounding box center [329, 181] width 14 height 18
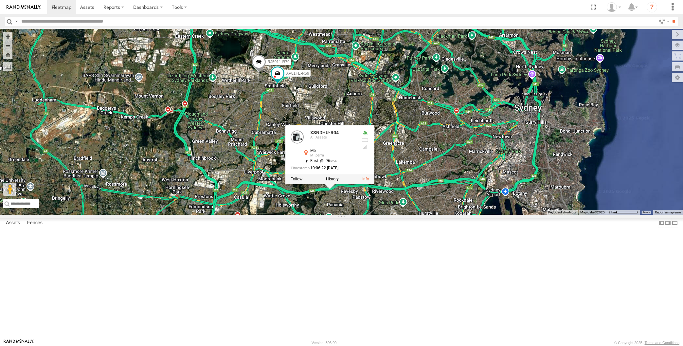
click at [373, 215] on div "XSNDHU-R04 RJ5911-R79 XP81FE-R59 2 3 XSNDHU-R04 All Assets M5 Milperra -33.9434…" at bounding box center [341, 122] width 683 height 186
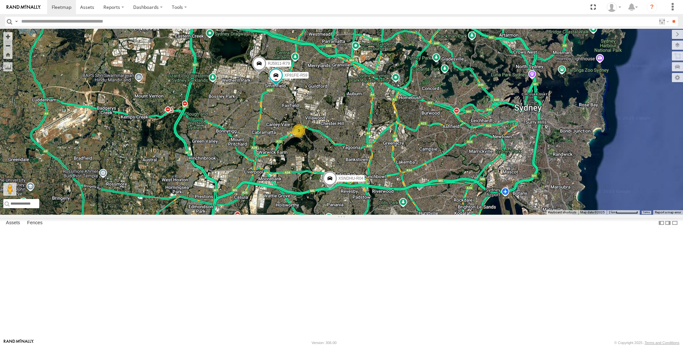
click at [407, 214] on div "XSNDHU-R04 RJ5911-R79 XP81FE-R59 2 3" at bounding box center [341, 122] width 683 height 186
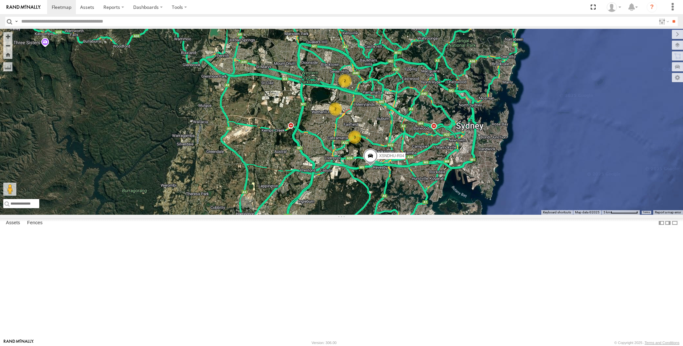
drag, startPoint x: 474, startPoint y: 221, endPoint x: 460, endPoint y: 209, distance: 18.4
click at [461, 210] on div "XSNDHU-R04 2 3 2" at bounding box center [341, 122] width 683 height 186
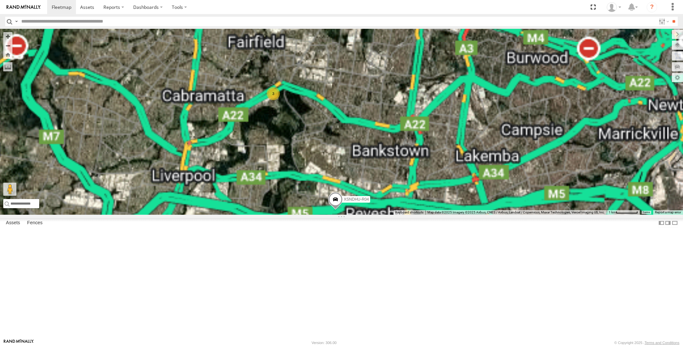
drag, startPoint x: 322, startPoint y: 183, endPoint x: 322, endPoint y: 188, distance: 5.3
click at [322, 188] on div "XSNDHU-R04 3 RJ5911-R79 XP81FE-R59" at bounding box center [341, 122] width 683 height 186
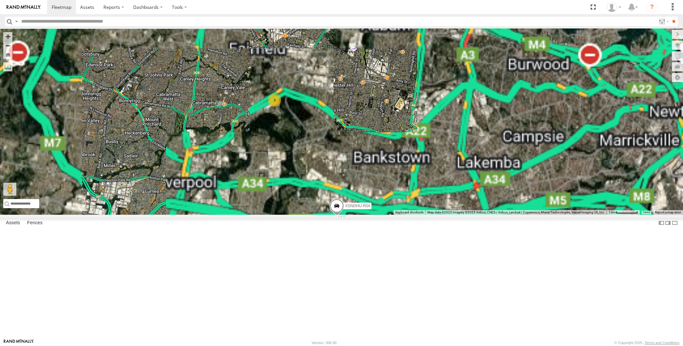
click at [322, 197] on div "XSNDHU-R04 3 RJ5911-R79 XP81FE-R59" at bounding box center [341, 122] width 683 height 186
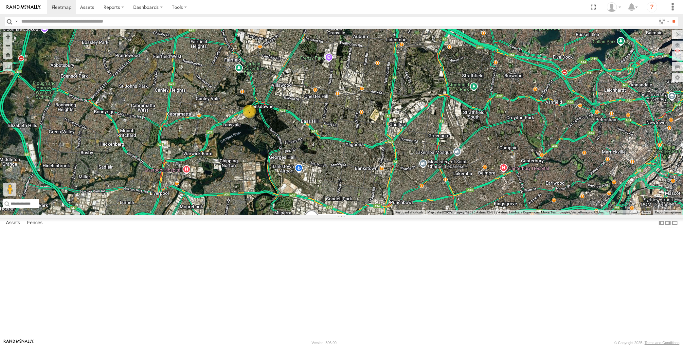
drag, startPoint x: 422, startPoint y: 279, endPoint x: 409, endPoint y: 277, distance: 12.7
click at [412, 215] on div "XSNDHU-R04 3 RJ5911-R79 XP81FE-R59" at bounding box center [341, 122] width 683 height 186
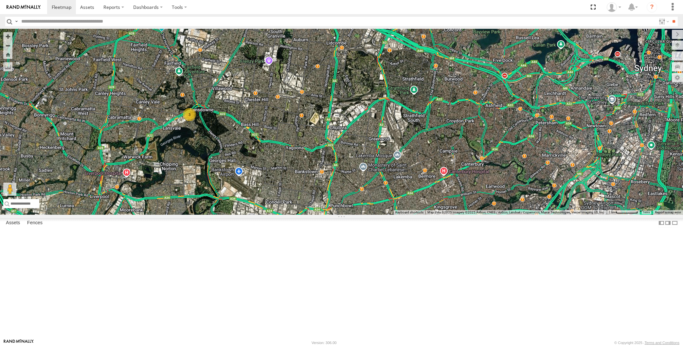
drag, startPoint x: 539, startPoint y: 282, endPoint x: 487, endPoint y: 225, distance: 76.5
click at [494, 215] on div "XSNDHU-R04 3 RJ5911-R79 XP81FE-R59" at bounding box center [341, 122] width 683 height 186
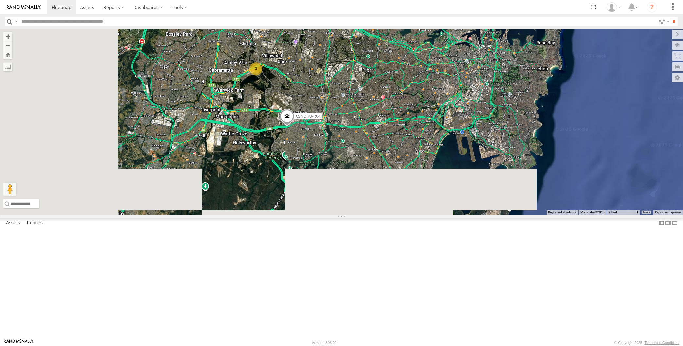
drag, startPoint x: 457, startPoint y: 224, endPoint x: 451, endPoint y: 230, distance: 8.6
click at [451, 215] on div "XSNDHU-R04 RJ5911-R79 XP81FE-R59 3" at bounding box center [341, 122] width 683 height 186
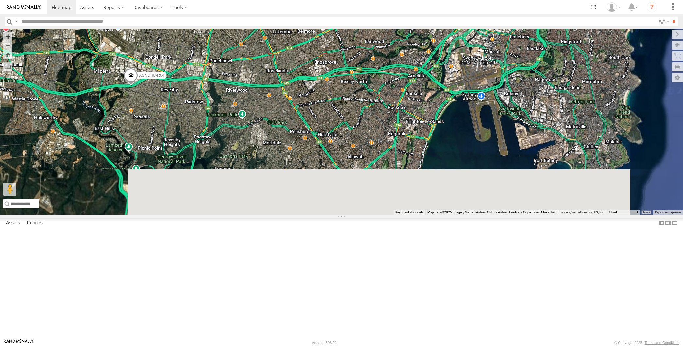
click at [463, 215] on div "XSNDHU-R04 RJ5911-R79 XP81FE-R59 3" at bounding box center [341, 122] width 683 height 186
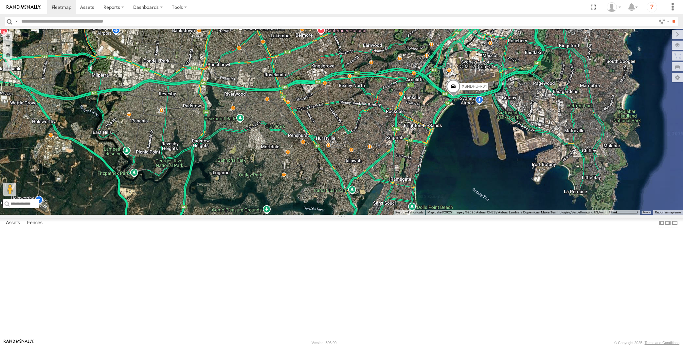
drag, startPoint x: 342, startPoint y: 229, endPoint x: 361, endPoint y: 238, distance: 20.6
click at [361, 215] on div "XSNDHU-R04 3" at bounding box center [341, 122] width 683 height 186
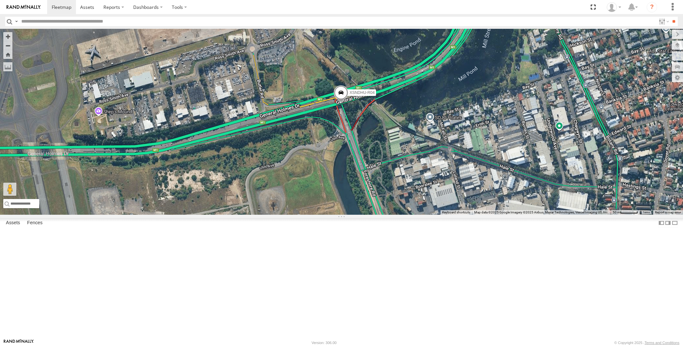
drag, startPoint x: 551, startPoint y: 248, endPoint x: 544, endPoint y: 235, distance: 13.6
click at [551, 215] on div "XSNDHU-R04 RJ5911-R79 XP81FE-R59" at bounding box center [341, 122] width 683 height 186
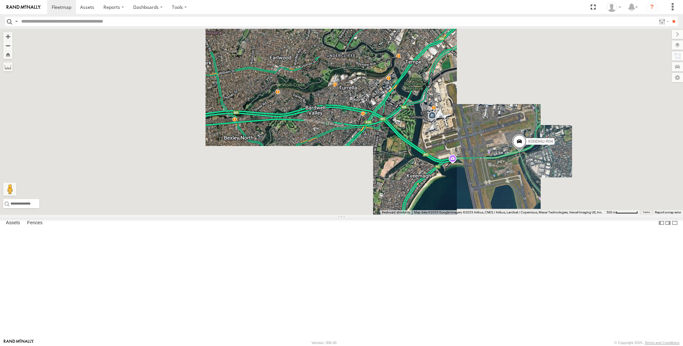
drag, startPoint x: 517, startPoint y: 251, endPoint x: 513, endPoint y: 246, distance: 6.6
click at [513, 215] on div "XSNDHU-R04 RJ5911-R79 XP81FE-R59" at bounding box center [341, 122] width 683 height 186
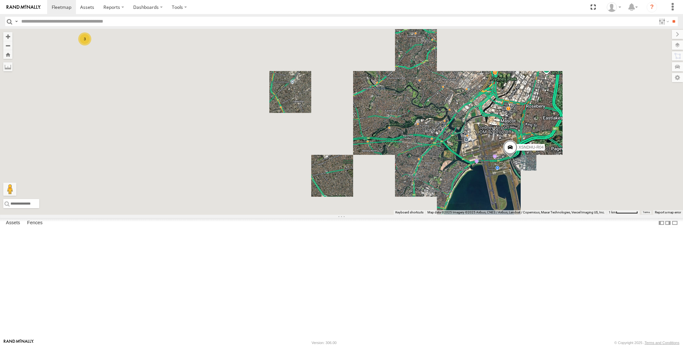
drag, startPoint x: 484, startPoint y: 267, endPoint x: 476, endPoint y: 264, distance: 8.4
click at [480, 215] on div "XSNDHU-R04 RJ5911-R79 XP81FE-R59 3" at bounding box center [341, 122] width 683 height 186
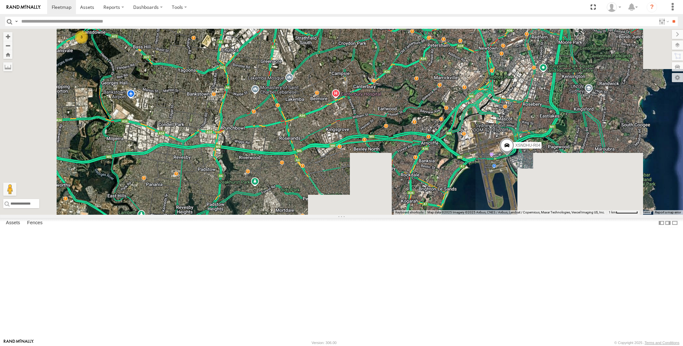
drag, startPoint x: 485, startPoint y: 281, endPoint x: 473, endPoint y: 270, distance: 16.5
click at [475, 215] on div "XSNDHU-R04 RJ5911-R79 XP81FE-R59 3" at bounding box center [341, 122] width 683 height 186
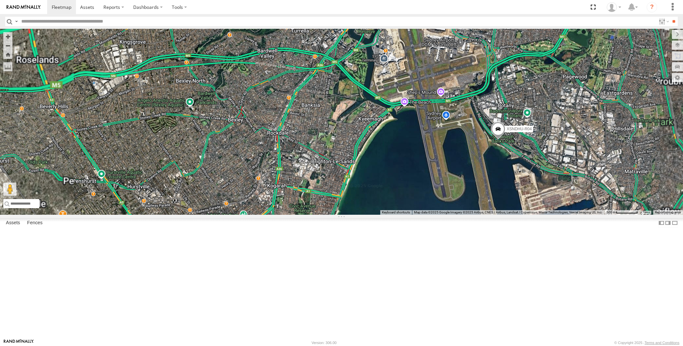
click at [500, 215] on div "XSNDHU-R04 RJ5911-R79 XP81FE-R59" at bounding box center [341, 122] width 683 height 186
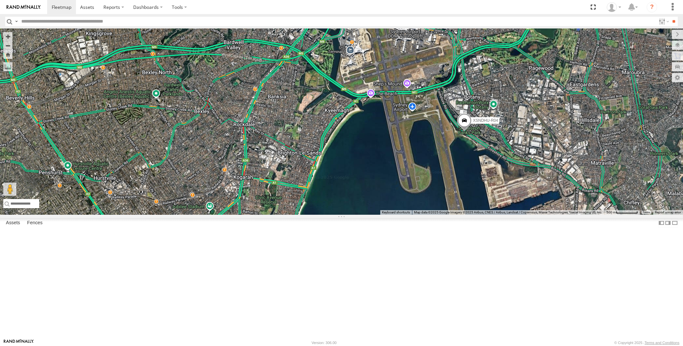
drag, startPoint x: 488, startPoint y: 264, endPoint x: 483, endPoint y: 262, distance: 6.2
click at [483, 215] on div "XSNDHU-R04 RJ5911-R79 XP81FE-R59" at bounding box center [341, 122] width 683 height 186
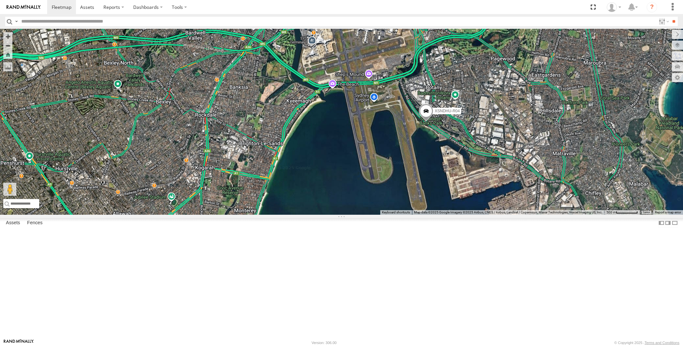
drag, startPoint x: 286, startPoint y: 178, endPoint x: 323, endPoint y: 185, distance: 37.7
click at [323, 185] on div "XSNDHU-R04 RJ5911-R79 XP81FE-R59" at bounding box center [341, 122] width 683 height 186
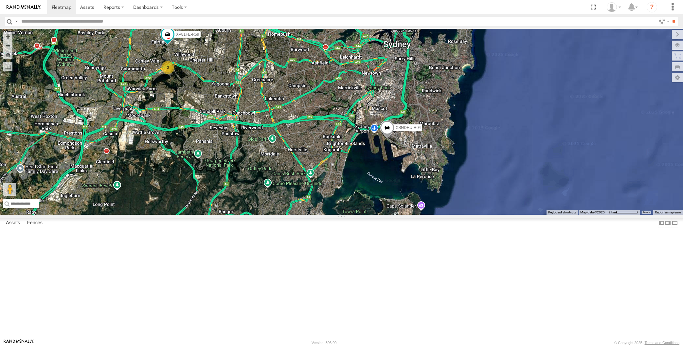
drag, startPoint x: 241, startPoint y: 207, endPoint x: 254, endPoint y: 211, distance: 14.3
click at [256, 213] on div "XSNDHU-R04 RJ5911-R79 XP81FE-R59 3" at bounding box center [341, 122] width 683 height 186
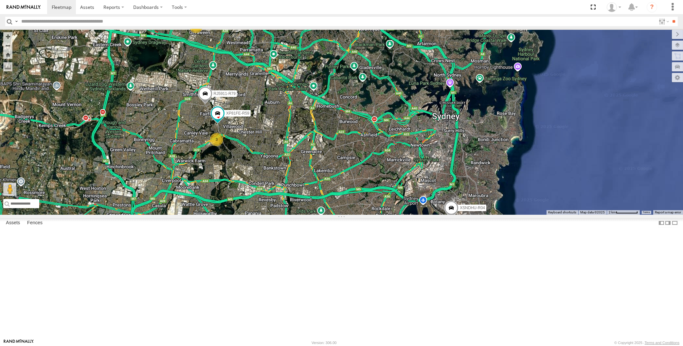
drag, startPoint x: 321, startPoint y: 179, endPoint x: 355, endPoint y: 244, distance: 72.5
click at [355, 215] on div "XSNDHU-R04 RJ5911-R79 XP81FE-R59 3 2" at bounding box center [341, 122] width 683 height 186
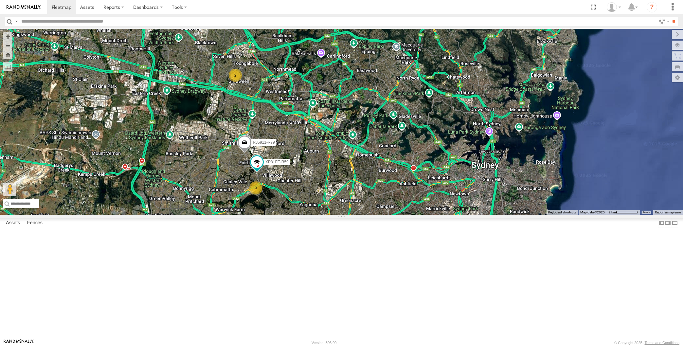
click at [349, 215] on div "XSNDHU-R04 RJ5911-R79 XP81FE-R59 3 2" at bounding box center [341, 122] width 683 height 186
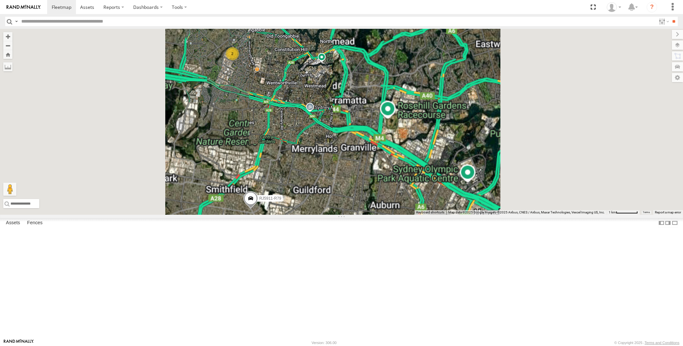
click at [364, 215] on div "XSNDHU-R04 RJ5911-R79 XP81FE-R59 2 3" at bounding box center [341, 122] width 683 height 186
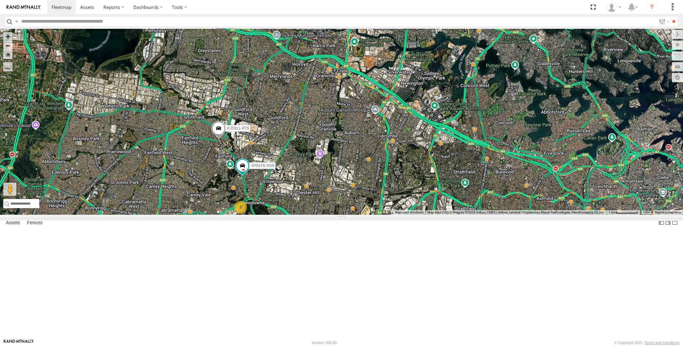
drag, startPoint x: 358, startPoint y: 265, endPoint x: 364, endPoint y: 259, distance: 8.3
click at [363, 215] on div "RJ5911-R79 XP81FE-R59 2 3" at bounding box center [341, 122] width 683 height 186
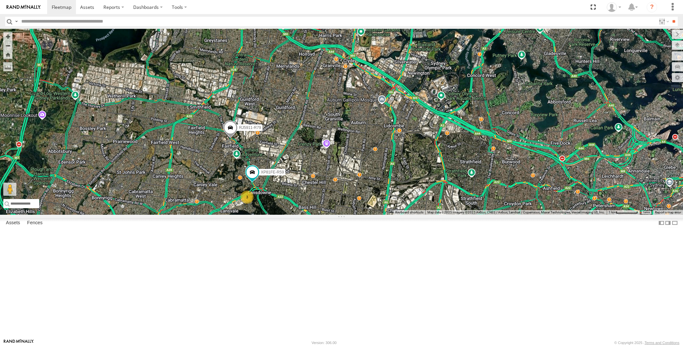
drag, startPoint x: 545, startPoint y: 263, endPoint x: 504, endPoint y: 250, distance: 43.1
click at [504, 215] on div "RJ5911-R79 XP81FE-R59 2 3" at bounding box center [341, 122] width 683 height 186
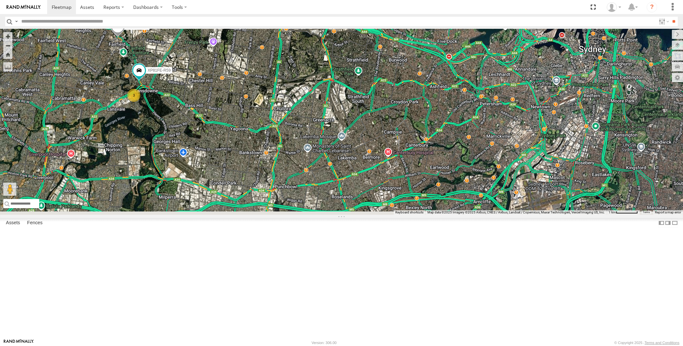
drag, startPoint x: 432, startPoint y: 184, endPoint x: 415, endPoint y: 138, distance: 49.7
click at [416, 145] on div "RJ5911-R79 XP81FE-R59 2 3" at bounding box center [341, 122] width 683 height 186
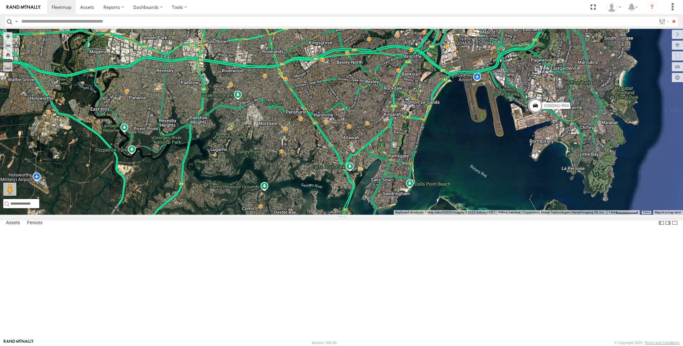
drag, startPoint x: 191, startPoint y: 165, endPoint x: 229, endPoint y: 234, distance: 78.7
click at [229, 215] on div "RJ5911-R79 XP81FE-R59 2 3 XSNDHU-R04" at bounding box center [341, 122] width 683 height 186
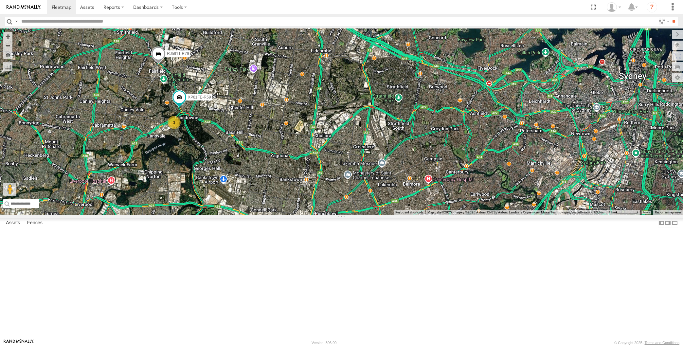
drag, startPoint x: 246, startPoint y: 208, endPoint x: 254, endPoint y: 206, distance: 9.0
click at [254, 206] on div "RJ5911-R79 XP81FE-R59 2 3 XSNDHU-R04" at bounding box center [341, 122] width 683 height 186
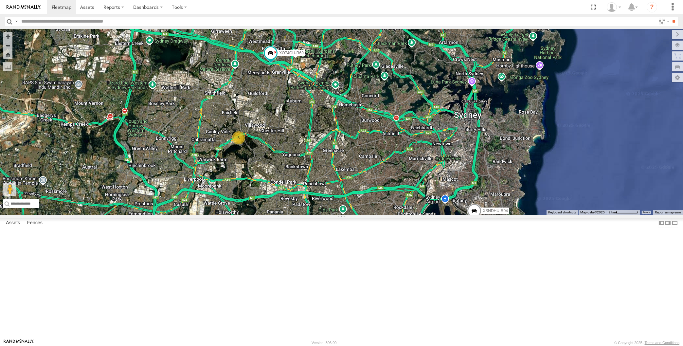
click at [314, 195] on div "XP30JQ-R03 XSNDHU-R04 XO74GU-R69 5" at bounding box center [341, 122] width 683 height 186
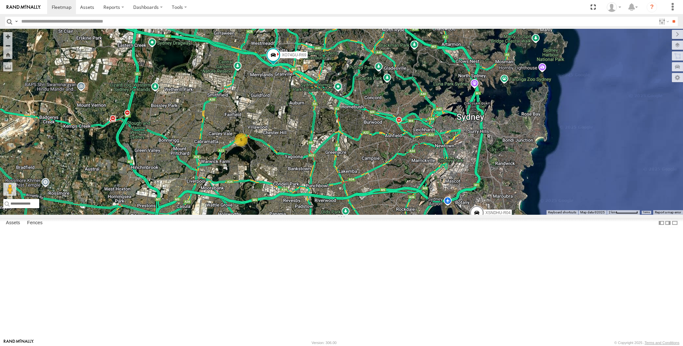
drag, startPoint x: 363, startPoint y: 238, endPoint x: 359, endPoint y: 231, distance: 8.2
click at [359, 215] on div "XP30JQ-R03 XSNDHU-R04 XO74GU-R69 5" at bounding box center [341, 122] width 683 height 186
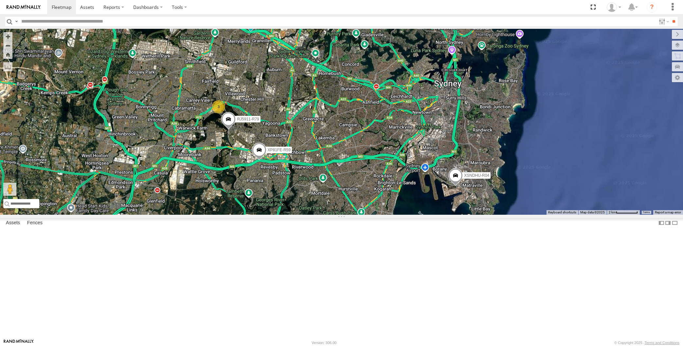
click at [389, 215] on div "XP30JQ-R03 XSNDHU-R04 RJ5911-R79 XP81FE-R59 XO74GU-R69 3" at bounding box center [341, 122] width 683 height 186
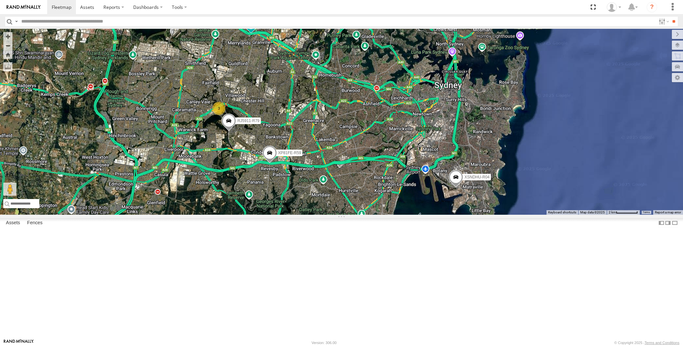
drag, startPoint x: 386, startPoint y: 166, endPoint x: 389, endPoint y: 169, distance: 3.5
click at [388, 169] on div "XP30JQ-R03 XSNDHU-R04 RJ5911-R79 XP81FE-R59 XO74GU-R69 3" at bounding box center [341, 122] width 683 height 186
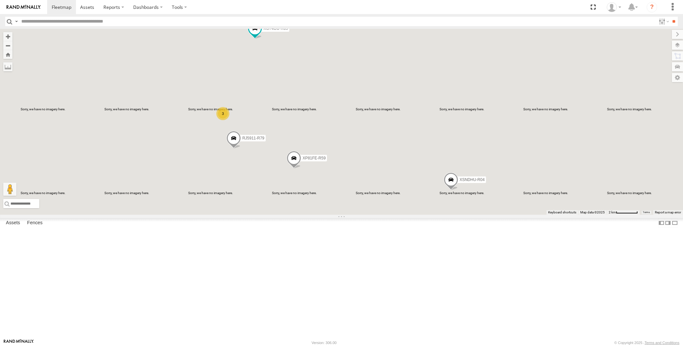
drag, startPoint x: 384, startPoint y: 217, endPoint x: 392, endPoint y: 210, distance: 10.7
click at [392, 211] on div "XP30JQ-R03 XSNDHU-R04 RJ5911-R79 XP81FE-R59 XO74GU-R69 3" at bounding box center [341, 122] width 683 height 186
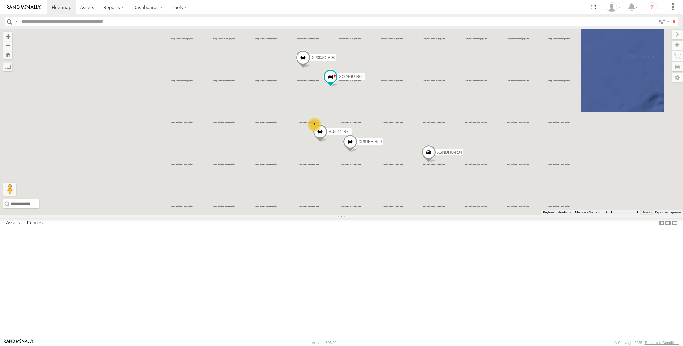
click at [392, 210] on div "XP30JQ-R03 XSNDHU-R04 RJ5911-R79 XP81FE-R59 XO74GU-R69 3" at bounding box center [341, 122] width 683 height 186
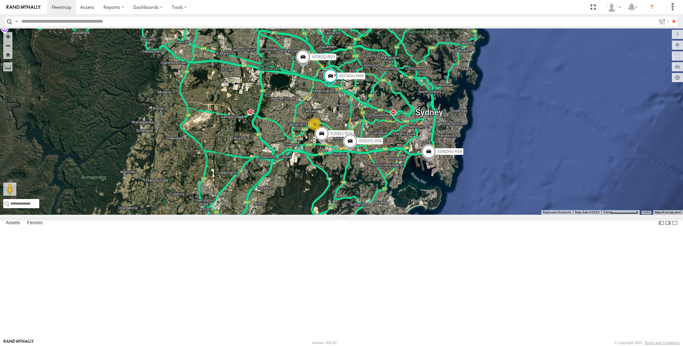
drag, startPoint x: 376, startPoint y: 210, endPoint x: 376, endPoint y: 207, distance: 3.3
click at [376, 207] on div "XP30JQ-R03 XSNDHU-R04 RJ5911-R79 XP81FE-R59 XO74GU-R69 3" at bounding box center [341, 122] width 683 height 186
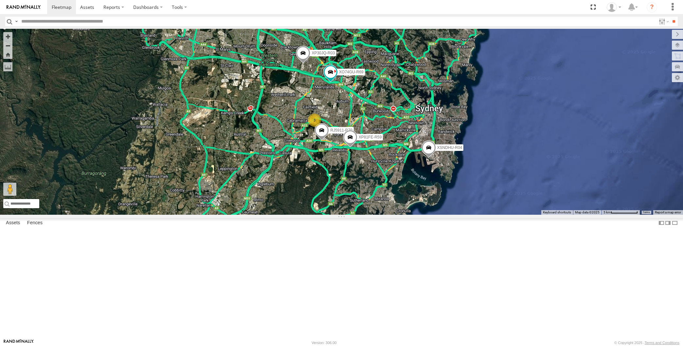
click at [332, 215] on div "XP30JQ-R03 XSNDHU-R04 RJ5911-R79 XP81FE-R59 XO74GU-R69 3" at bounding box center [341, 122] width 683 height 186
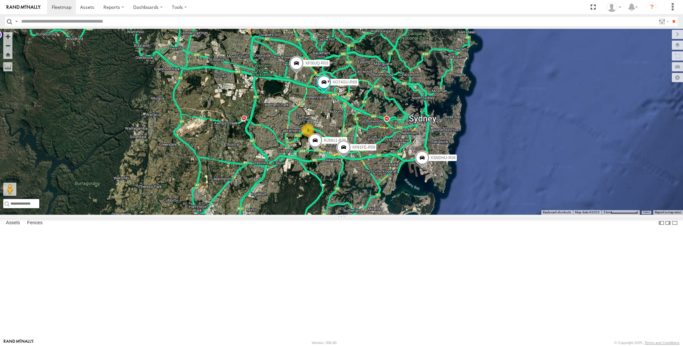
drag, startPoint x: 370, startPoint y: 230, endPoint x: 363, endPoint y: 241, distance: 12.6
click at [363, 215] on div "XP30JQ-R03 XSNDHU-R04 RJ5911-R79 XP81FE-R59 XO74GU-R69 3" at bounding box center [341, 122] width 683 height 186
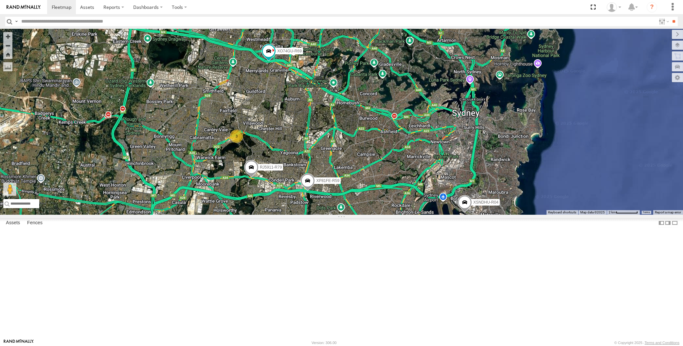
drag, startPoint x: 374, startPoint y: 225, endPoint x: 358, endPoint y: 283, distance: 59.8
click at [358, 215] on div "XP30JQ-R03 XSNDHU-R04 RJ5911-R79 XP81FE-R59 XO74GU-R69 3" at bounding box center [341, 122] width 683 height 186
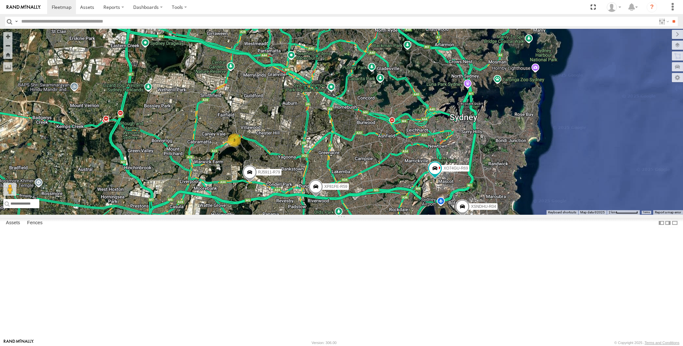
drag, startPoint x: 339, startPoint y: 300, endPoint x: 319, endPoint y: 278, distance: 29.4
click at [319, 215] on div "XP30JQ-R03 XSNDHU-R04 RJ5911-R79 XP81FE-R59 XO74GU-R69 3" at bounding box center [341, 122] width 683 height 186
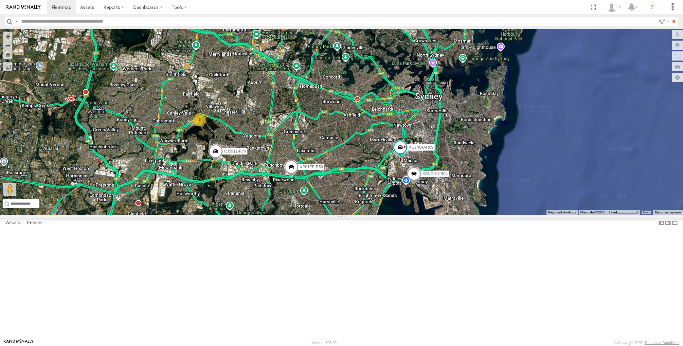
drag, startPoint x: 353, startPoint y: 278, endPoint x: 337, endPoint y: 279, distance: 16.7
click at [337, 215] on div "XP30JQ-R03 XSNDHU-R04 RJ5911-R79 XP81FE-R59 XO74GU-R69 3" at bounding box center [341, 122] width 683 height 186
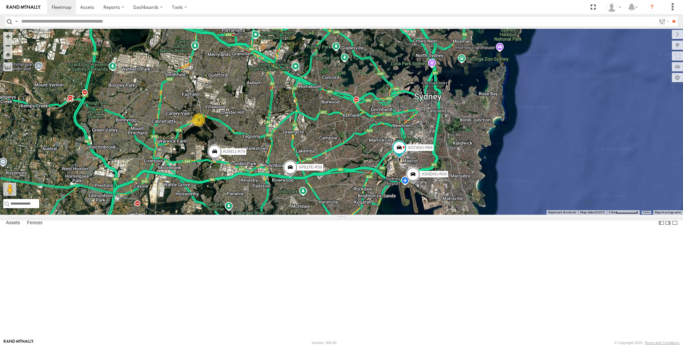
click at [184, 215] on div "XP30JQ-R03 XSNDHU-R04 RJ5911-R79 XP81FE-R59 XO74GU-R69 3" at bounding box center [341, 122] width 683 height 186
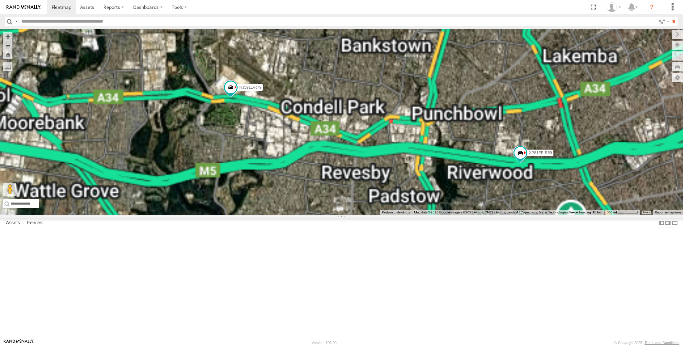
drag, startPoint x: 312, startPoint y: 241, endPoint x: 303, endPoint y: 241, distance: 8.5
click at [304, 215] on div "XP30JQ-R03 XSNDHU-R04 RJ5911-R79 XP81FE-R59 XO74GU-R69" at bounding box center [341, 122] width 683 height 186
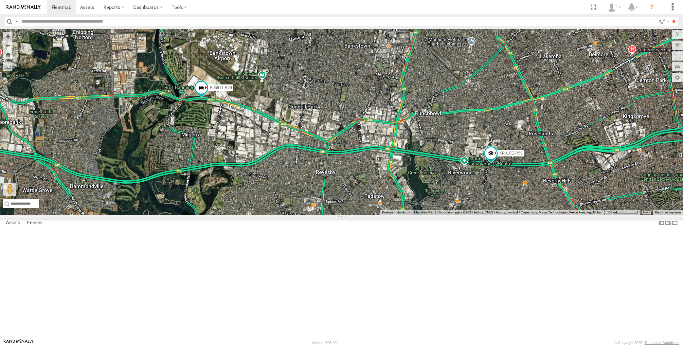
click at [480, 215] on div "XP30JQ-R03 XSNDHU-R04 RJ5911-R79 XP81FE-R59 XO74GU-R69" at bounding box center [341, 122] width 683 height 186
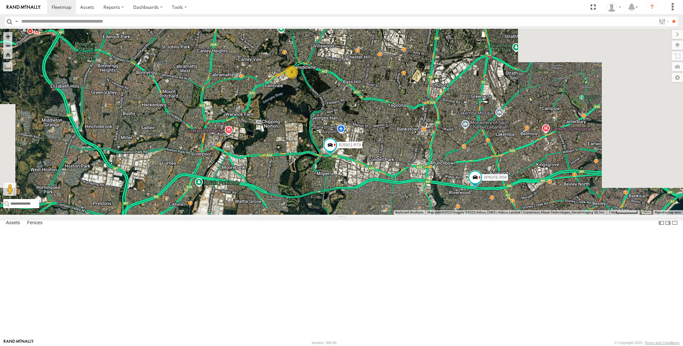
drag, startPoint x: 468, startPoint y: 286, endPoint x: 457, endPoint y: 282, distance: 11.3
click at [458, 215] on div "XP30JQ-R03 XSNDHU-R04 RJ5911-R79 XP81FE-R59 XO74GU-R69 3" at bounding box center [341, 122] width 683 height 186
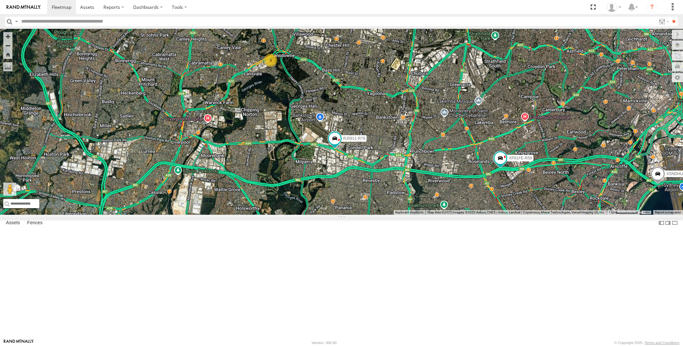
drag, startPoint x: 583, startPoint y: 283, endPoint x: 574, endPoint y: 273, distance: 13.7
click at [574, 215] on div "XP30JQ-R03 XSNDHU-R04 RJ5911-R79 XP81FE-R59 XO74GU-R69 3" at bounding box center [341, 122] width 683 height 186
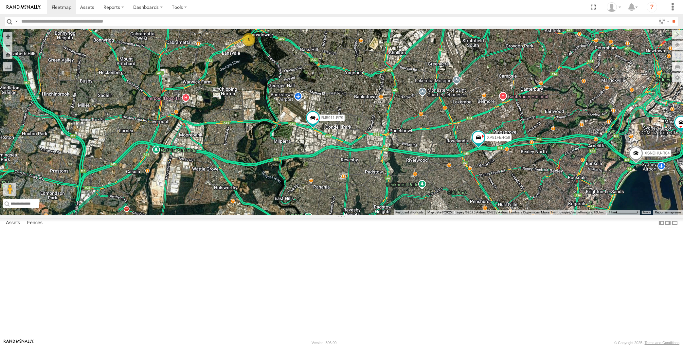
drag, startPoint x: 579, startPoint y: 276, endPoint x: 573, endPoint y: 273, distance: 7.2
click at [573, 215] on div "XP30JQ-R03 XSNDHU-R04 RJ5911-R79 XP81FE-R59 XO74GU-R69 3" at bounding box center [341, 122] width 683 height 186
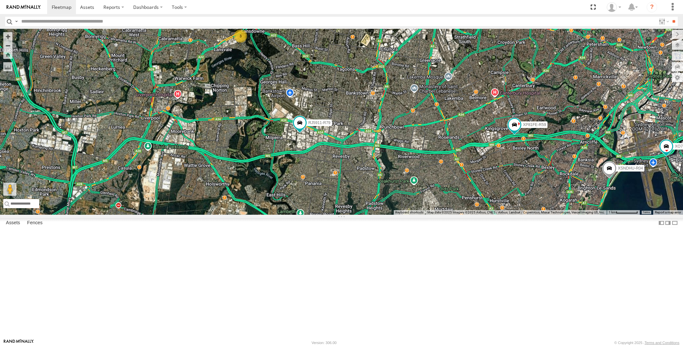
click at [416, 215] on div "XP30JQ-R03 XSNDHU-R04 RJ5911-R79 XP81FE-R59 XO74GU-R69 3" at bounding box center [341, 122] width 683 height 186
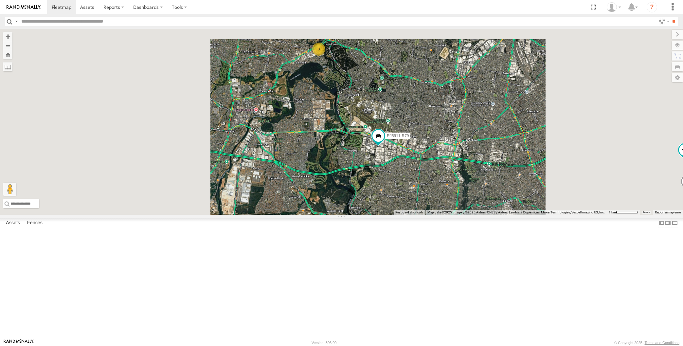
drag, startPoint x: 456, startPoint y: 253, endPoint x: 415, endPoint y: 250, distance: 40.4
click at [422, 215] on div "XSNDHU-R04 RJ5911-R79 XP81FE-R59 XO74GU-R69 3" at bounding box center [341, 122] width 683 height 186
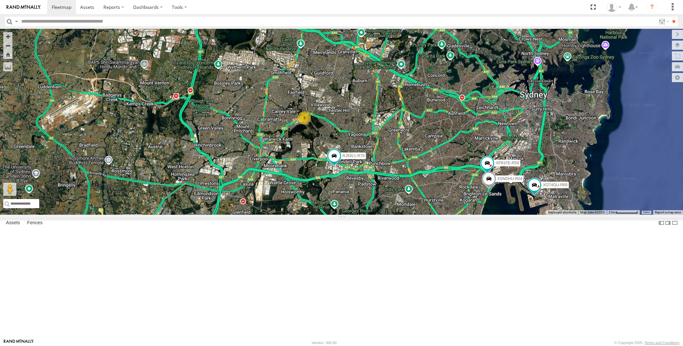
drag, startPoint x: 419, startPoint y: 256, endPoint x: 399, endPoint y: 247, distance: 21.7
click at [399, 215] on div "XSNDHU-R04 RJ5911-R79 XP81FE-R59 XO74GU-R69 XP30JQ-R03 3" at bounding box center [341, 122] width 683 height 186
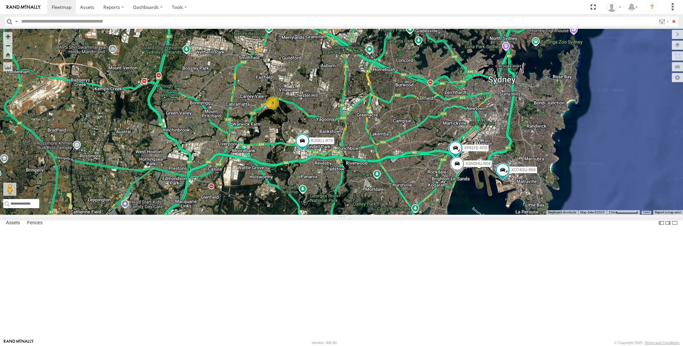
drag, startPoint x: 543, startPoint y: 278, endPoint x: 544, endPoint y: 275, distance: 3.4
click at [544, 215] on div "XSNDHU-R04 RJ5911-R79 XP81FE-R59 XO74GU-R69 XP30JQ-R03 3" at bounding box center [341, 122] width 683 height 186
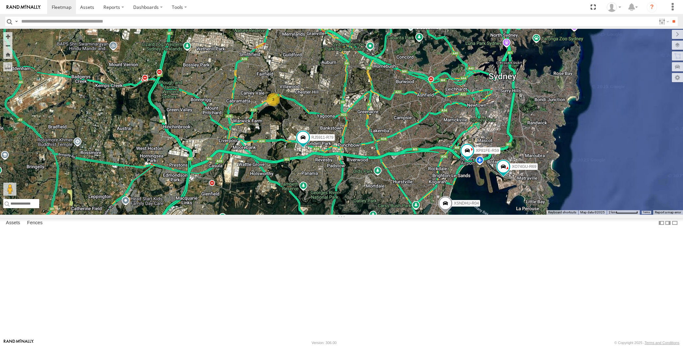
drag, startPoint x: 376, startPoint y: 270, endPoint x: 367, endPoint y: 275, distance: 9.7
click at [367, 215] on div "XSNDHU-R04 RJ5911-R79 XP81FE-R59 XO74GU-R69 XP30JQ-R03 3" at bounding box center [341, 122] width 683 height 186
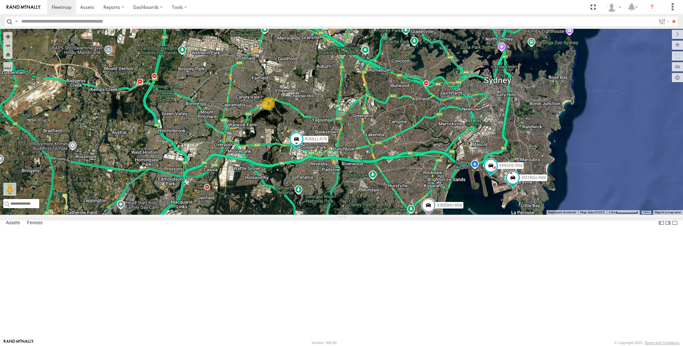
drag, startPoint x: 442, startPoint y: 256, endPoint x: 439, endPoint y: 253, distance: 4.4
click at [440, 215] on div "XP30JQ-R03 XSNDHU-R04 RJ5911-R79 XP81FE-R59 XO74GU-R69 3" at bounding box center [341, 122] width 683 height 186
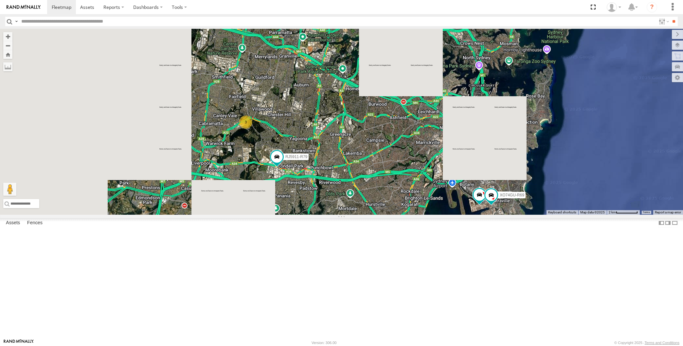
click at [362, 215] on div "XP30JQ-R03 XSNDHU-R04 RJ5911-R79 XP81FE-R59 XO74GU-R69 3" at bounding box center [341, 122] width 683 height 186
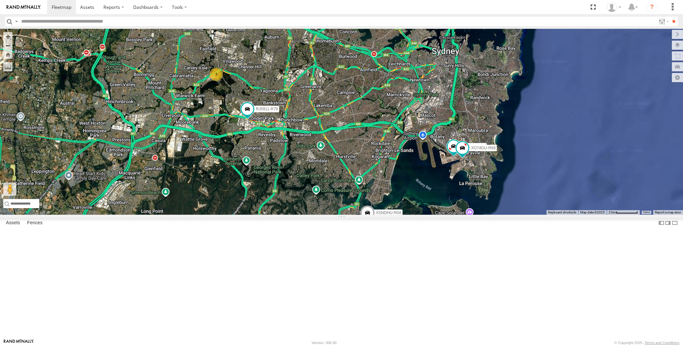
drag, startPoint x: 485, startPoint y: 303, endPoint x: 463, endPoint y: 289, distance: 26.7
click at [467, 215] on div "XP30JQ-R03 XSNDHU-R04 RJ5911-R79 XP81FE-R59 XO74GU-R69 3" at bounding box center [341, 122] width 683 height 186
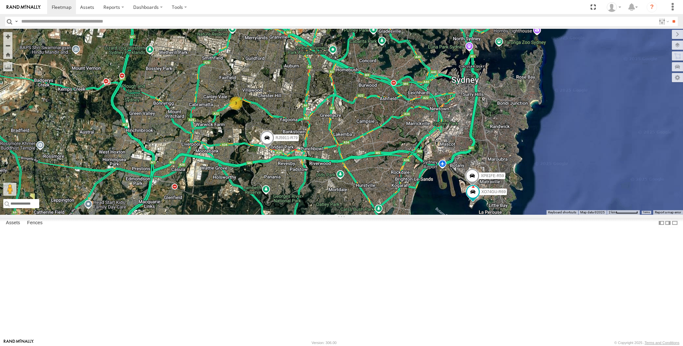
drag, startPoint x: 364, startPoint y: 252, endPoint x: 352, endPoint y: 246, distance: 13.3
click at [352, 215] on div "XSNDHU-R04 3 RJ5911-R79 XP81FE-R59 XO74GU-R69 XP30JQ-R03" at bounding box center [341, 122] width 683 height 186
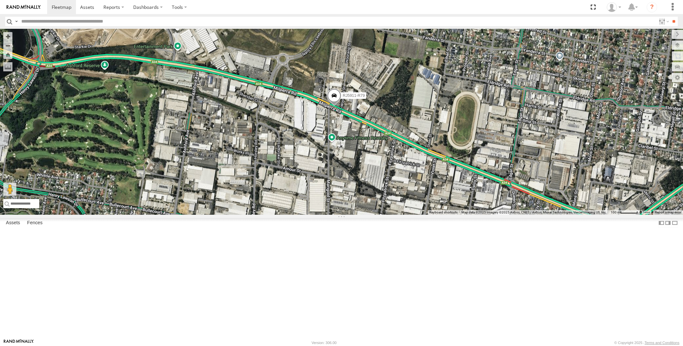
drag, startPoint x: 451, startPoint y: 270, endPoint x: 442, endPoint y: 241, distance: 30.5
click at [451, 215] on div "XP30JQ-R03 XSNDHU-R04 RJ5911-R79 XP81FE-R59 XO74GU-R69" at bounding box center [341, 122] width 683 height 186
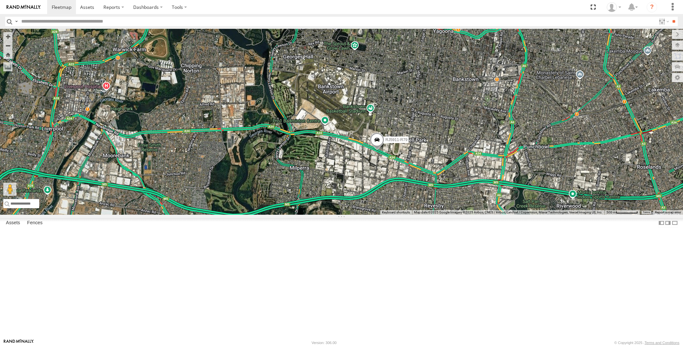
drag, startPoint x: 538, startPoint y: 248, endPoint x: 502, endPoint y: 240, distance: 36.2
click at [513, 215] on div "XP30JQ-R03 XSNDHU-R04 RJ5911-R79 XP81FE-R59 XO74GU-R69 3" at bounding box center [341, 122] width 683 height 186
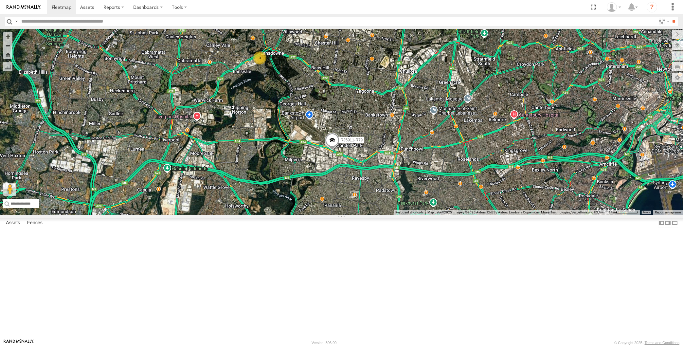
drag, startPoint x: 467, startPoint y: 253, endPoint x: 458, endPoint y: 248, distance: 10.0
click at [458, 215] on div "XP30JQ-R03 XSNDHU-R04 RJ5911-R79 XP81FE-R59 XO74GU-R69 3" at bounding box center [341, 122] width 683 height 186
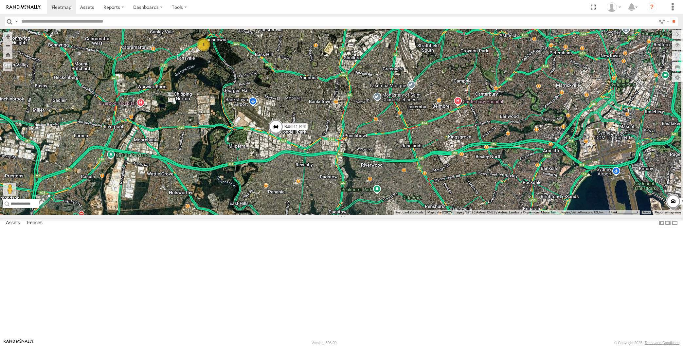
drag, startPoint x: 503, startPoint y: 260, endPoint x: 489, endPoint y: 254, distance: 15.0
click at [489, 215] on div "XP30JQ-R03 XSNDHU-R04 RJ5911-R79 XP81FE-R59 XO74GU-R69 3" at bounding box center [341, 122] width 683 height 186
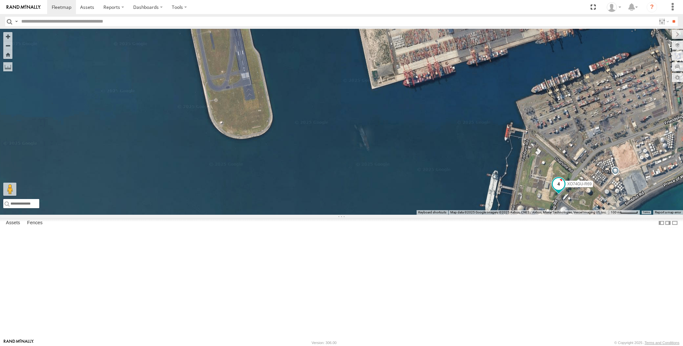
click at [559, 190] on span at bounding box center [559, 184] width 12 height 12
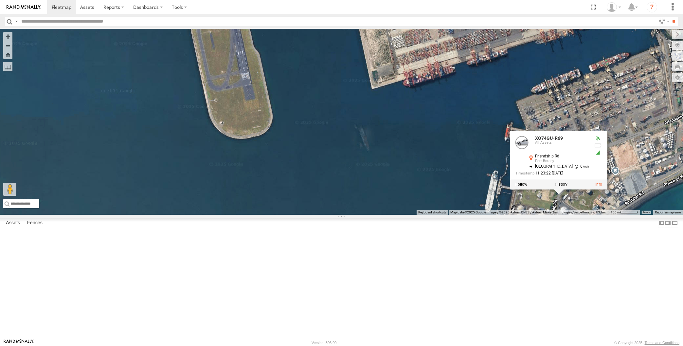
click at [468, 215] on div "XP30JQ-R03 XSNDHU-R04 RJ5911-R79 XP81FE-R59 XO74GU-R69 XO74GU-R69 All Assets Fr…" at bounding box center [341, 122] width 683 height 186
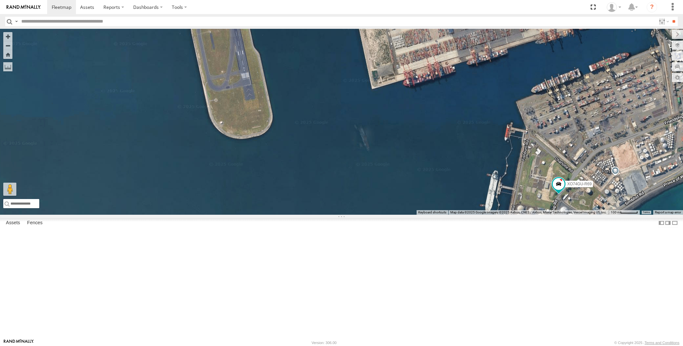
click at [462, 215] on div "XP30JQ-R03 XSNDHU-R04 RJ5911-R79 XP81FE-R59 XO74GU-R69" at bounding box center [341, 122] width 683 height 186
click at [548, 155] on div "XP30JQ-R03 XSNDHU-R04 RJ5911-R79 XP81FE-R59 XO74GU-R69" at bounding box center [341, 122] width 683 height 186
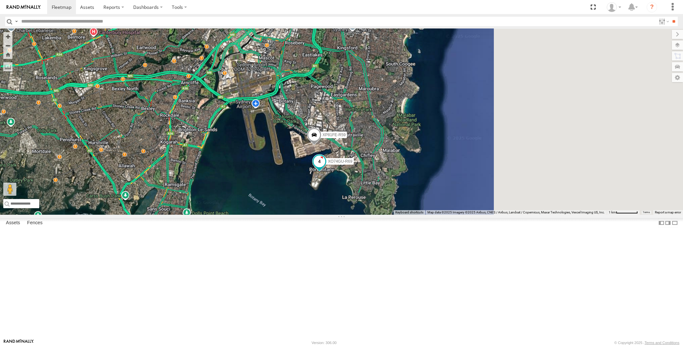
drag, startPoint x: 274, startPoint y: 243, endPoint x: 371, endPoint y: 220, distance: 100.1
click at [362, 215] on div "XP30JQ-R03 XSNDHU-R04 RJ5911-R79 XP81FE-R59 XO74GU-R69" at bounding box center [341, 122] width 683 height 186
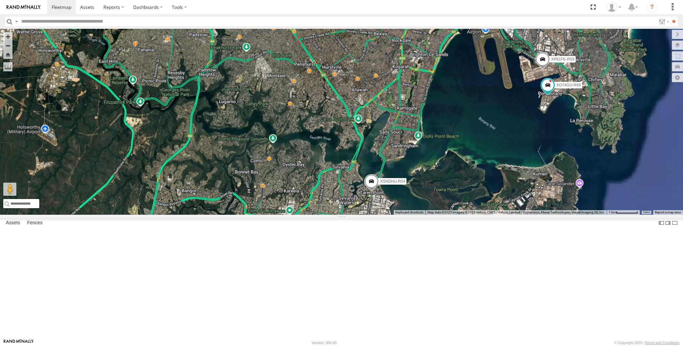
drag, startPoint x: 406, startPoint y: 250, endPoint x: 392, endPoint y: 213, distance: 39.7
click at [393, 215] on div "XP30JQ-R03 XSNDHU-R04 RJ5911-R79 XP81FE-R59 XO74GU-R69" at bounding box center [341, 122] width 683 height 186
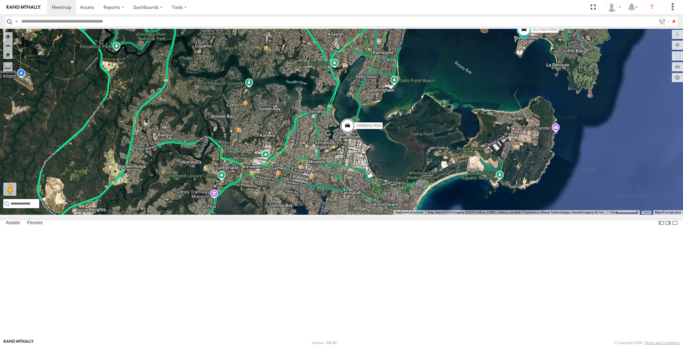
click at [345, 136] on span at bounding box center [347, 128] width 14 height 18
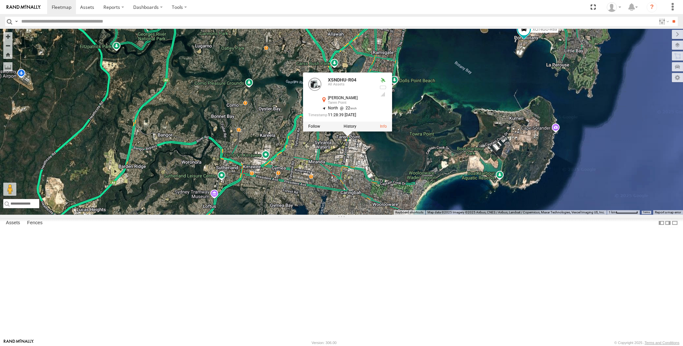
click at [431, 215] on div "XP30JQ-R03 XSNDHU-R04 RJ5911-R79 XP81FE-R59 XO74GU-R69 XSNDHU-R04 All Assets Ho…" at bounding box center [341, 122] width 683 height 186
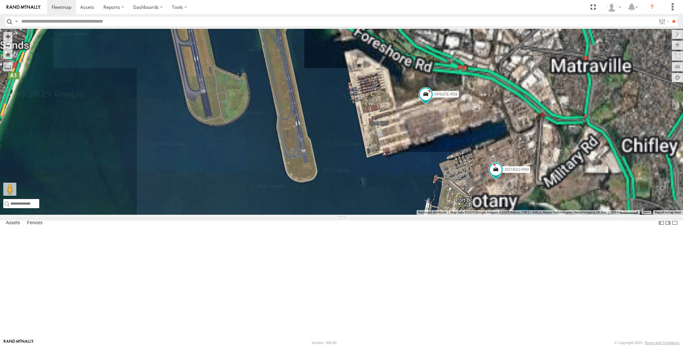
drag, startPoint x: 444, startPoint y: 214, endPoint x: 411, endPoint y: 189, distance: 41.1
click at [424, 197] on div "XSNDHU-R04 XP30JQ-R03 RJ5911-R79 XP81FE-R59 XO74GU-R69" at bounding box center [341, 122] width 683 height 186
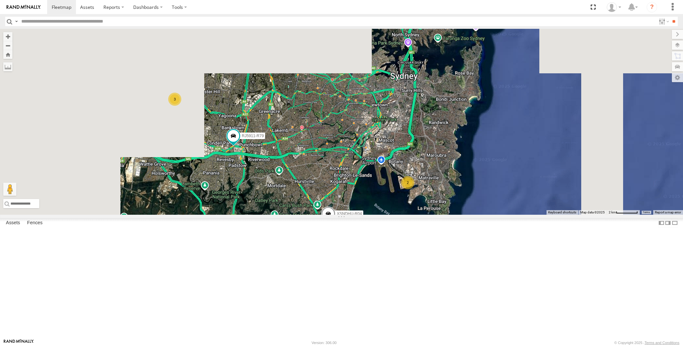
click at [388, 215] on div "XSNDHU-R04 XP30JQ-R03 RJ5911-R79 3 2" at bounding box center [341, 122] width 683 height 186
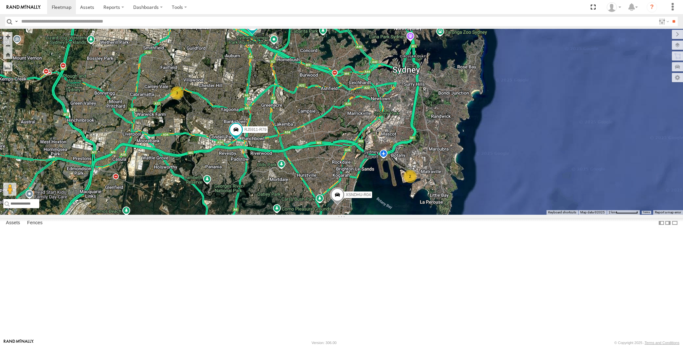
click at [366, 215] on div "XSNDHU-R04 XP30JQ-R03 RJ5911-R79 3 2" at bounding box center [341, 122] width 683 height 186
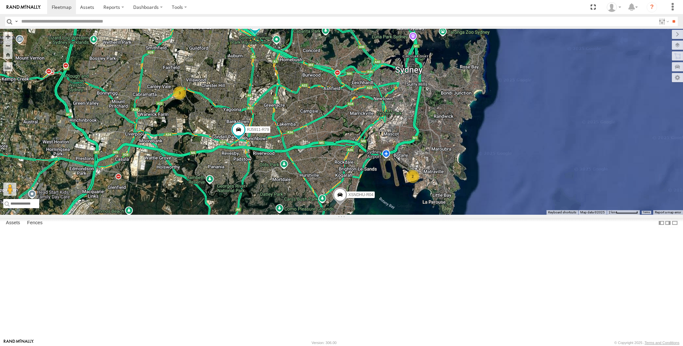
drag, startPoint x: 292, startPoint y: 271, endPoint x: 298, endPoint y: 271, distance: 6.2
click at [298, 215] on div "XSNDHU-R04 XP30JQ-R03 RJ5911-R79 3 2" at bounding box center [341, 122] width 683 height 186
drag, startPoint x: 301, startPoint y: 245, endPoint x: 307, endPoint y: 250, distance: 8.6
click at [307, 215] on div "XSNDHU-R04 XP30JQ-R03 RJ5911-R79 3 2" at bounding box center [341, 122] width 683 height 186
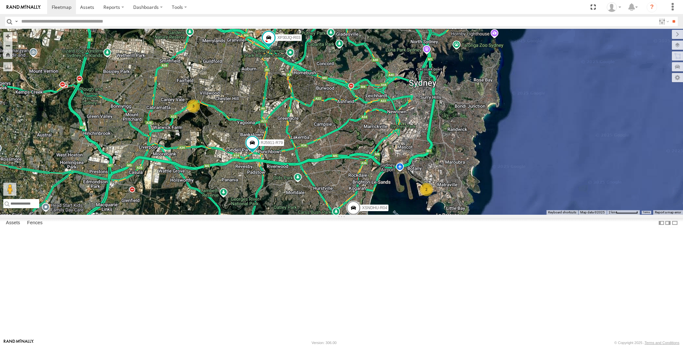
drag, startPoint x: 333, startPoint y: 204, endPoint x: 336, endPoint y: 209, distance: 5.2
click at [336, 209] on div "XSNDHU-R04 XP30JQ-R03 RJ5911-R79 3 2" at bounding box center [341, 122] width 683 height 186
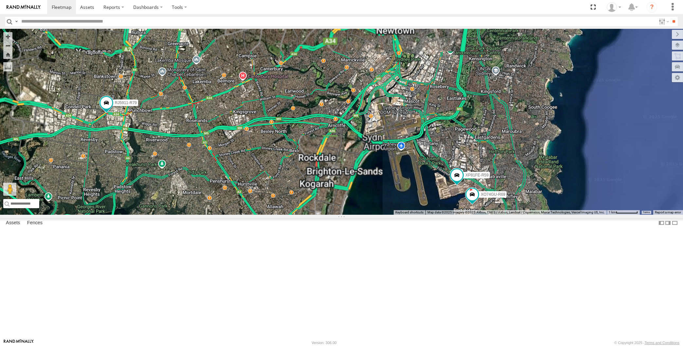
drag, startPoint x: 414, startPoint y: 300, endPoint x: 401, endPoint y: 287, distance: 18.1
click at [401, 215] on div "XSNDHU-R04 XP30JQ-R03 RJ5911-R79 XP81FE-R59 XO74GU-R69" at bounding box center [341, 122] width 683 height 186
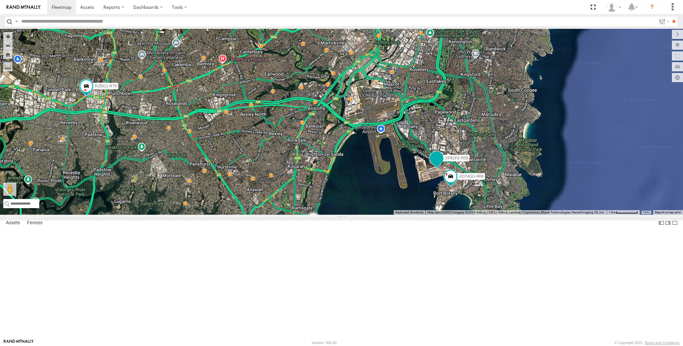
click at [436, 164] on span at bounding box center [437, 158] width 12 height 12
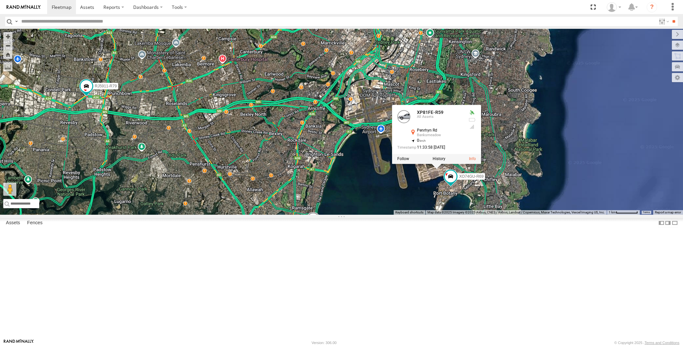
click at [418, 215] on div "XSNDHU-R04 XP30JQ-R03 RJ5911-R79 XP81FE-R59 XO74GU-R69 XP81FE-R59 All Assets Pe…" at bounding box center [341, 122] width 683 height 186
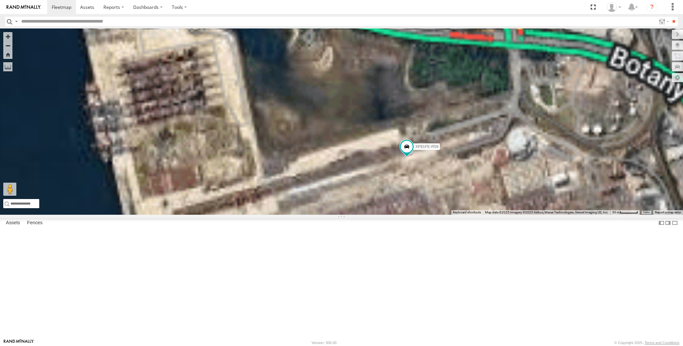
click at [426, 215] on div "XSNDHU-R04 XP30JQ-R03 RJ5911-R79 XP81FE-R59 XO74GU-R69" at bounding box center [341, 122] width 683 height 186
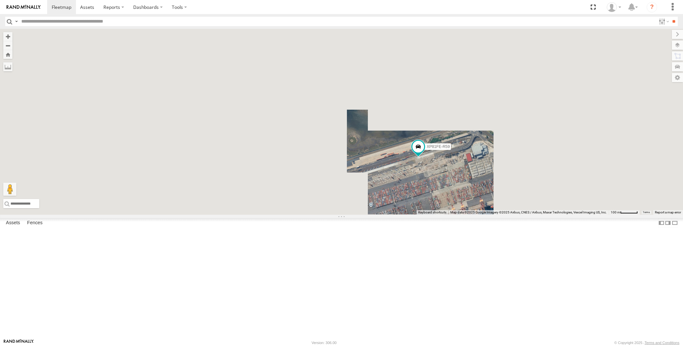
click at [477, 215] on div "XSNDHU-R04 XP30JQ-R03 RJ5911-R79 XP81FE-R59 XO74GU-R69" at bounding box center [341, 122] width 683 height 186
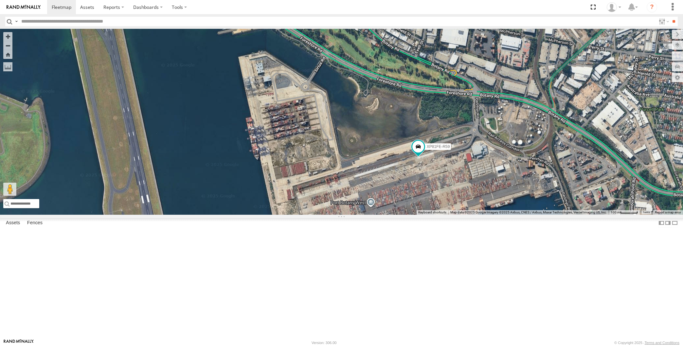
click at [478, 215] on div "XSNDHU-R04 XP30JQ-R03 RJ5911-R79 XP81FE-R59 XO74GU-R69" at bounding box center [341, 122] width 683 height 186
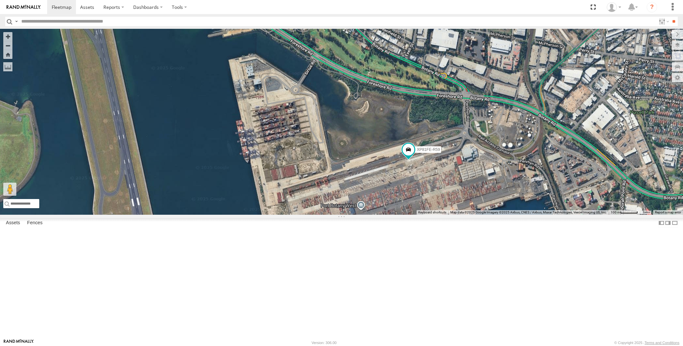
drag, startPoint x: 480, startPoint y: 281, endPoint x: 474, endPoint y: 272, distance: 10.6
click at [477, 215] on div "XSNDHU-R04 XP30JQ-R03 RJ5911-R79 XP81FE-R59 XO74GU-R69" at bounding box center [341, 122] width 683 height 186
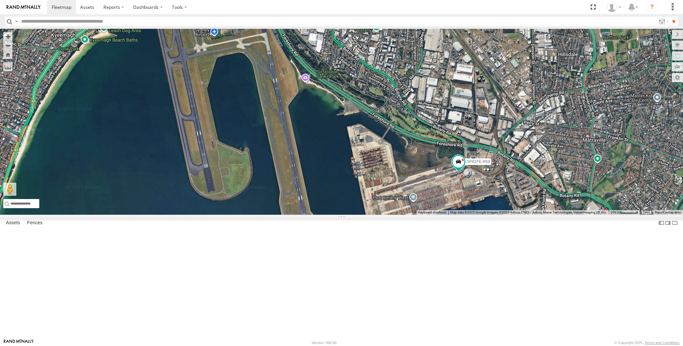
drag, startPoint x: 485, startPoint y: 252, endPoint x: 480, endPoint y: 251, distance: 4.7
click at [482, 215] on div "XSNDHU-R04 XP30JQ-R03 RJ5911-R79 XP81FE-R59 XO74GU-R69" at bounding box center [341, 122] width 683 height 186
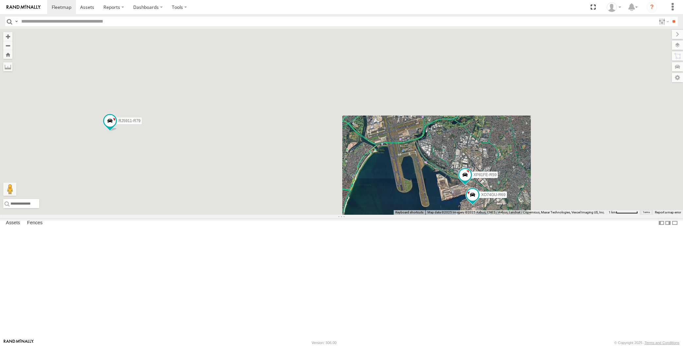
click at [358, 215] on div "XSNDHU-R04 XP30JQ-R03 RJ5911-R79 XP81FE-R59 XO74GU-R69" at bounding box center [341, 122] width 683 height 186
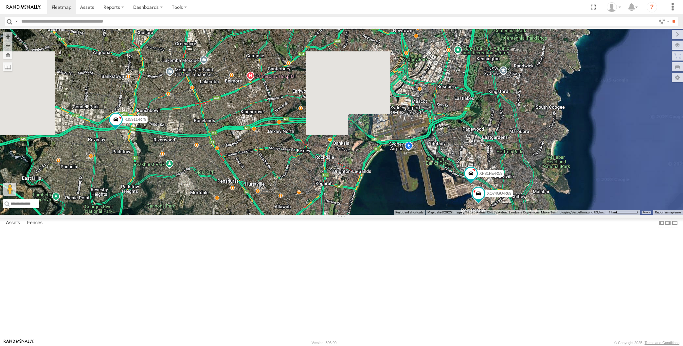
drag, startPoint x: 377, startPoint y: 253, endPoint x: 393, endPoint y: 242, distance: 19.3
click at [392, 215] on div "XSNDHU-R04 XP30JQ-R03 RJ5911-R79 XP81FE-R59 XO74GU-R69 3" at bounding box center [341, 122] width 683 height 186
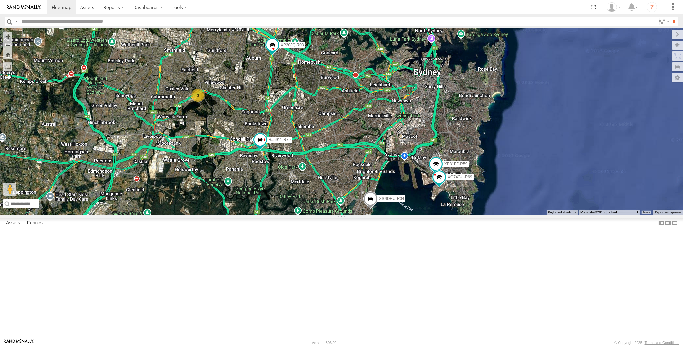
drag, startPoint x: 312, startPoint y: 161, endPoint x: 304, endPoint y: 173, distance: 14.6
click at [304, 173] on div "XSNDHU-R04 XP30JQ-R03 RJ5911-R79 XP81FE-R59 XO74GU-R69 3" at bounding box center [341, 122] width 683 height 186
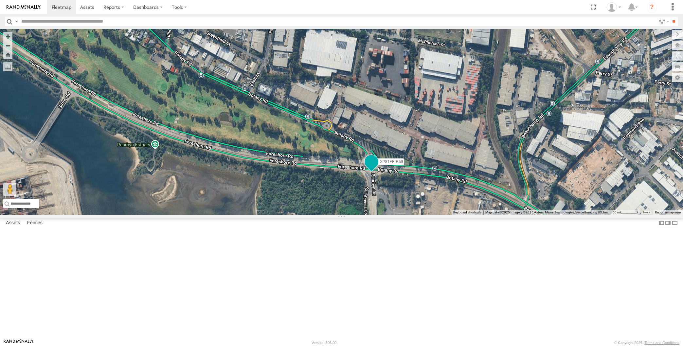
click at [372, 168] on span at bounding box center [371, 162] width 12 height 12
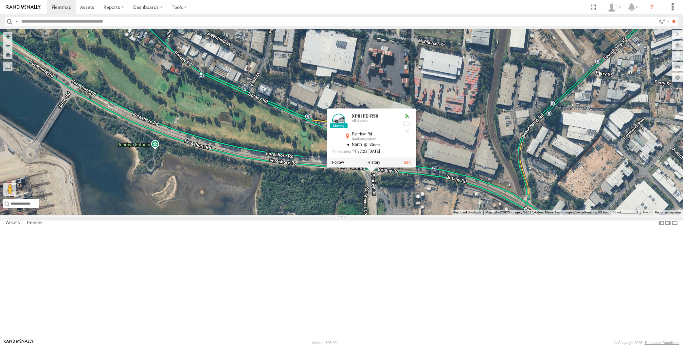
click at [426, 215] on div "XSNDHU-R04 XP30JQ-R03 RJ5911-R79 XP81FE-R59 XO74GU-R69 XP81FE-R59 All Assets Pe…" at bounding box center [341, 122] width 683 height 186
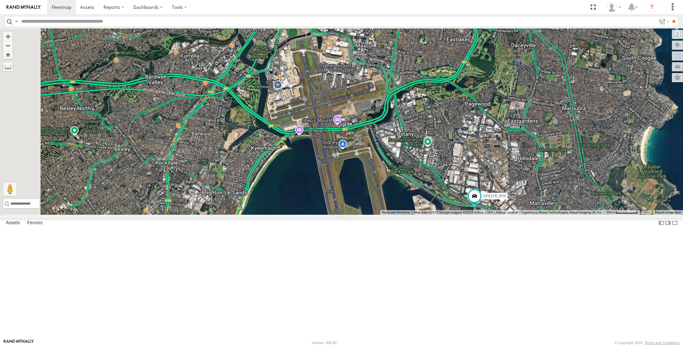
click at [484, 215] on div "XSNDHU-R04 XP30JQ-R03 RJ5911-R79 XP81FE-R59 XO74GU-R69" at bounding box center [341, 122] width 683 height 186
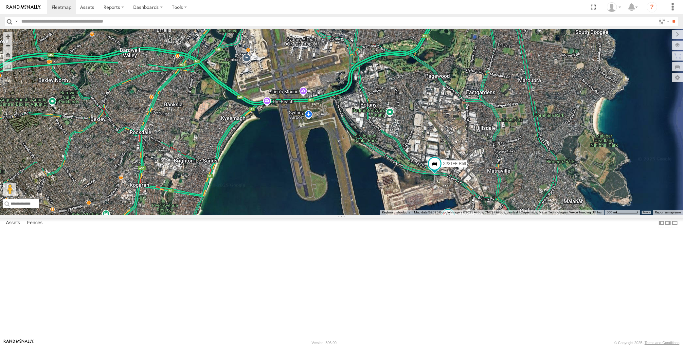
click at [492, 215] on div "XSNDHU-R04 XP30JQ-R03 RJ5911-R79 XP81FE-R59 XO74GU-R69" at bounding box center [341, 122] width 683 height 186
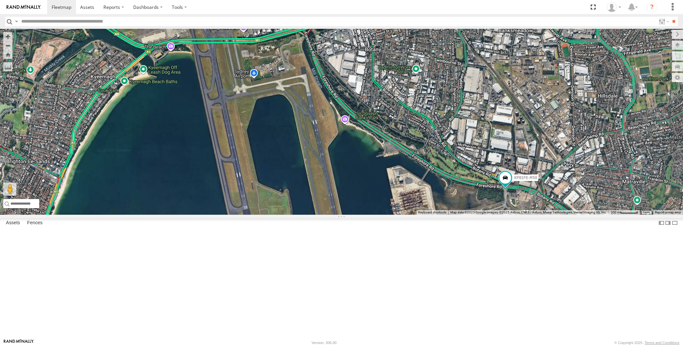
drag, startPoint x: 379, startPoint y: 238, endPoint x: 395, endPoint y: 226, distance: 19.8
click at [398, 215] on div "XSNDHU-R04 XP81FE-R59 XO74GU-R69" at bounding box center [341, 122] width 683 height 186
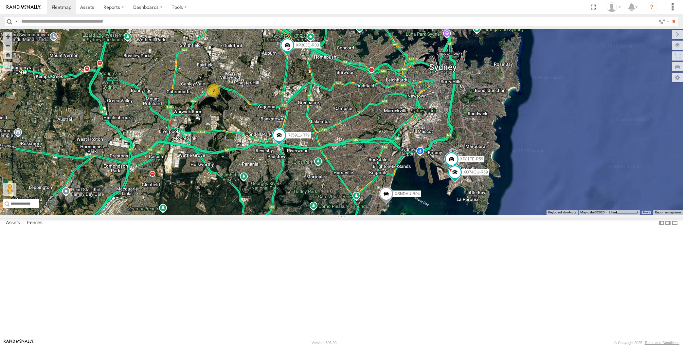
drag, startPoint x: 369, startPoint y: 247, endPoint x: 413, endPoint y: 257, distance: 45.3
click at [413, 196] on span "XSNDHU-R04" at bounding box center [407, 194] width 25 height 5
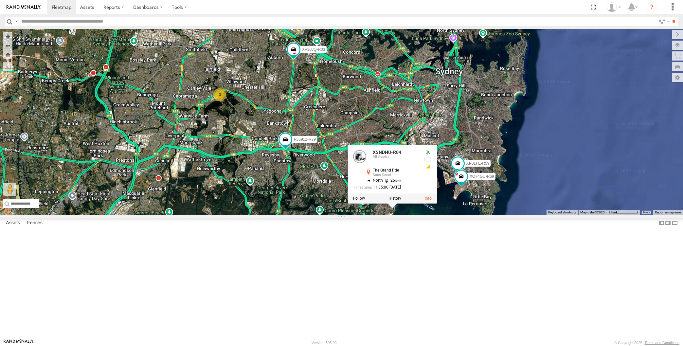
click at [359, 183] on div "XSNDHU-R04 XP81FE-R59 XO74GU-R69 RJ5911-R79 XP30JQ-R03 3 XSNDHU-R04 All Assets …" at bounding box center [341, 122] width 683 height 186
click at [353, 167] on div "XSNDHU-R04 XP81FE-R59 XO74GU-R69 RJ5911-R79 XP30JQ-R03 3 XSNDHU-R04 All Assets …" at bounding box center [341, 122] width 683 height 186
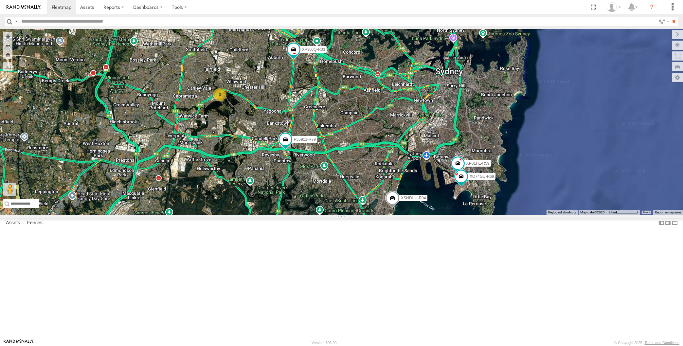
drag, startPoint x: 355, startPoint y: 201, endPoint x: 348, endPoint y: 216, distance: 16.7
click at [348, 215] on div "XSNDHU-R04 XP81FE-R59 XO74GU-R69 RJ5911-R79 XP30JQ-R03 3" at bounding box center [341, 122] width 683 height 186
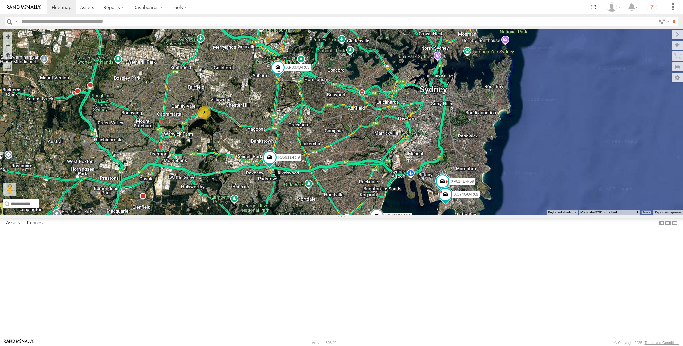
drag, startPoint x: 369, startPoint y: 198, endPoint x: 364, endPoint y: 213, distance: 16.0
click at [363, 213] on div "XSNDHU-R04 XP81FE-R59 XO74GU-R69 RJ5911-R79 XP30JQ-R03 3" at bounding box center [341, 122] width 683 height 186
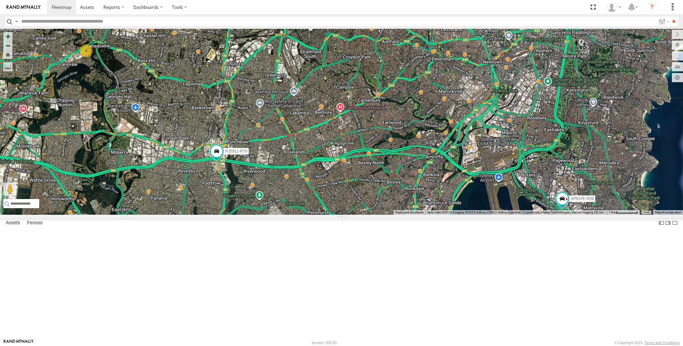
drag, startPoint x: 382, startPoint y: 216, endPoint x: 429, endPoint y: 181, distance: 58.2
click at [429, 181] on div "XSNDHU-R04 XP81FE-R59 XO74GU-R69 RJ5911-R79 XP30JQ-R03 3" at bounding box center [341, 122] width 683 height 186
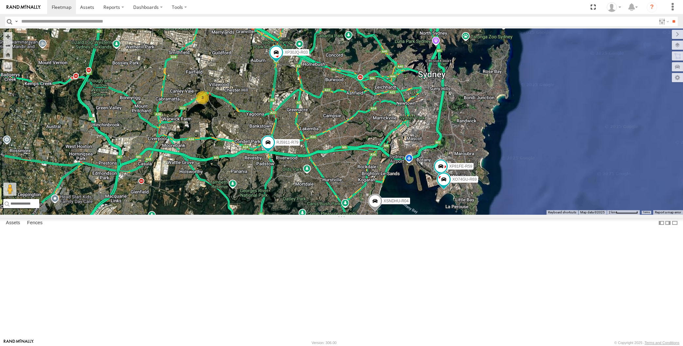
drag, startPoint x: 449, startPoint y: 201, endPoint x: 391, endPoint y: 216, distance: 59.4
click at [393, 215] on div "XSNDHU-R04 XP81FE-R59 XO74GU-R69 RJ5911-R79 XP30JQ-R03 3" at bounding box center [341, 122] width 683 height 186
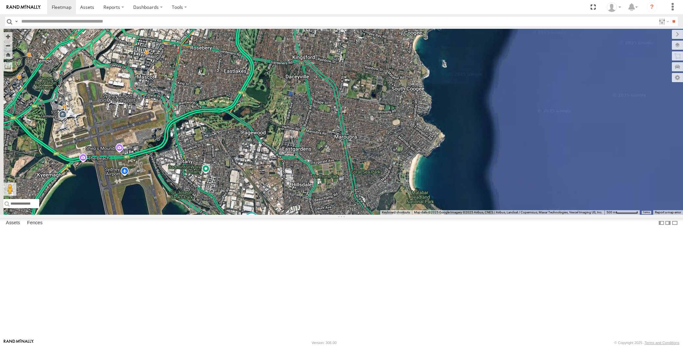
drag, startPoint x: 295, startPoint y: 309, endPoint x: 311, endPoint y: 292, distance: 23.2
click at [309, 215] on div "XSNDHU-R04 XP81FE-R59 XO74GU-R69 RJ5911-R79 XP30JQ-R03" at bounding box center [341, 122] width 683 height 186
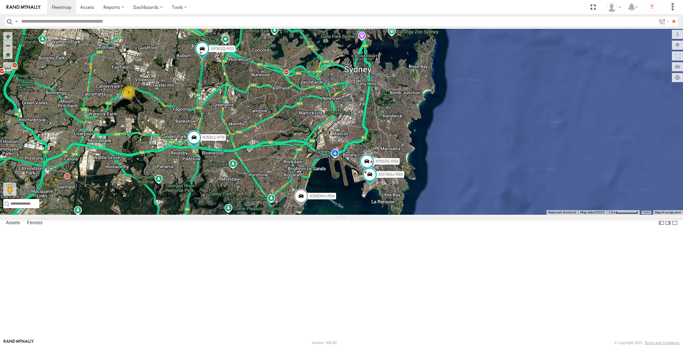
drag, startPoint x: 349, startPoint y: 269, endPoint x: 424, endPoint y: 235, distance: 82.9
click at [423, 215] on div "XSNDHU-R04 XP81FE-R59 XO74GU-R69 RJ5911-R79 XP30JQ-R03 3" at bounding box center [341, 122] width 683 height 186
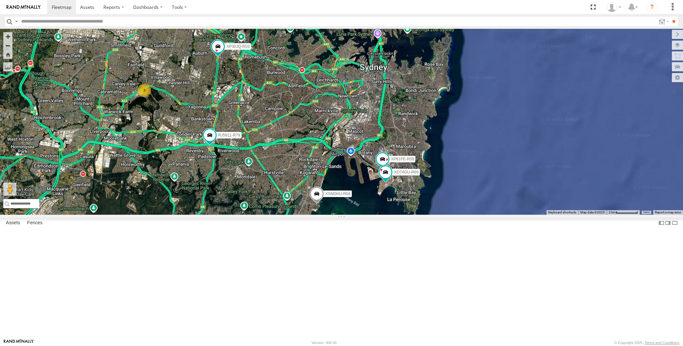
click at [495, 215] on div "XSNDHU-R04 XP81FE-R59 XO74GU-R69 RJ5911-R79 XP30JQ-R03 3" at bounding box center [341, 122] width 683 height 186
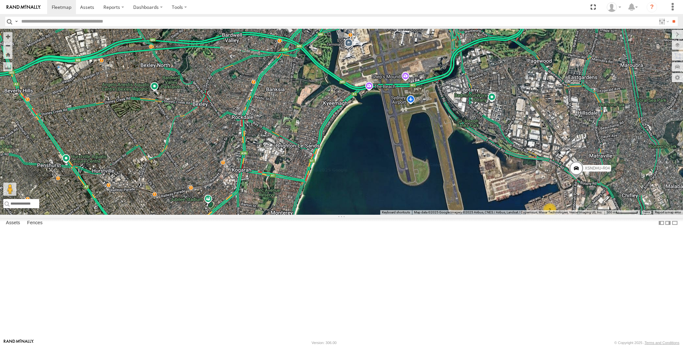
drag, startPoint x: 415, startPoint y: 289, endPoint x: 508, endPoint y: 227, distance: 111.8
click at [495, 215] on div "XP30JQ-R03 XSNDHU-R04 RJ5911-R79 2" at bounding box center [341, 122] width 683 height 186
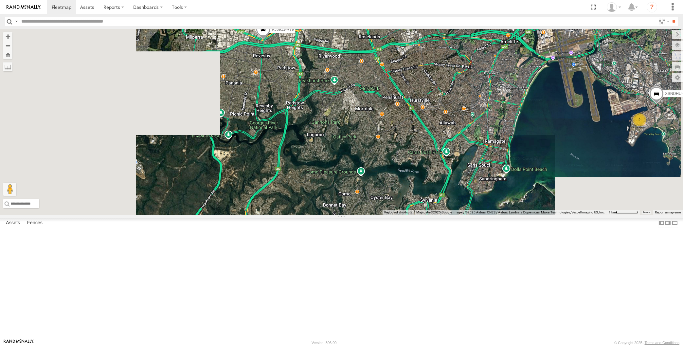
drag, startPoint x: 485, startPoint y: 219, endPoint x: 471, endPoint y: 230, distance: 17.7
click at [476, 215] on div "XP30JQ-R03 XSNDHU-R04 RJ5911-R79 2" at bounding box center [341, 122] width 683 height 186
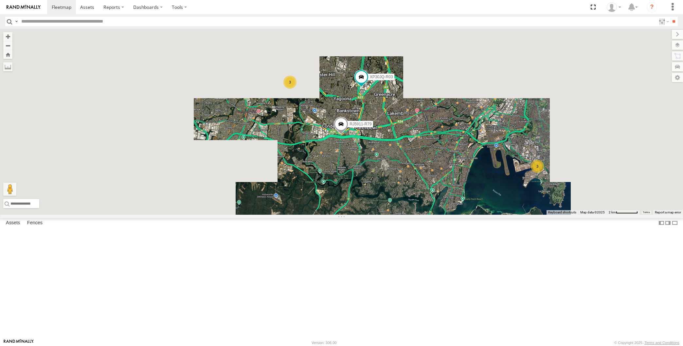
drag, startPoint x: 455, startPoint y: 205, endPoint x: 442, endPoint y: 218, distance: 18.5
click at [443, 215] on div "XP30JQ-R03 RJ5911-R79 3 3" at bounding box center [341, 122] width 683 height 186
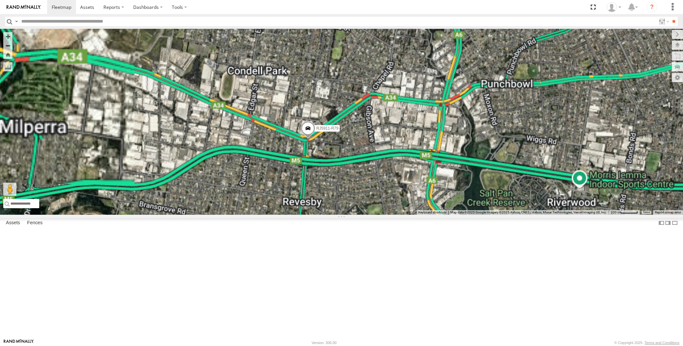
click at [308, 139] on span at bounding box center [308, 130] width 14 height 18
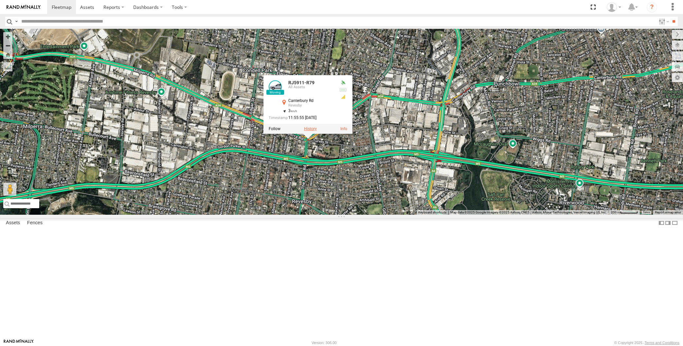
click at [313, 131] on label at bounding box center [310, 129] width 13 height 5
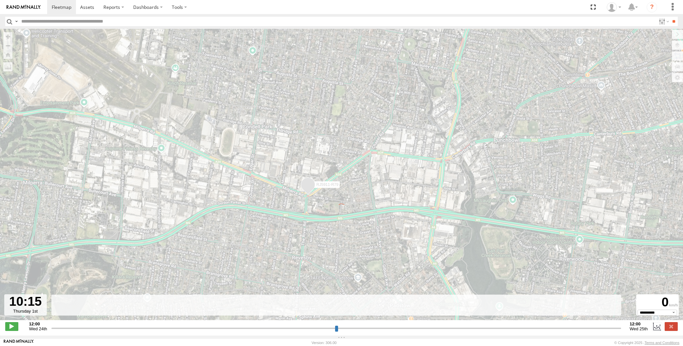
click at [575, 330] on input "range" at bounding box center [336, 328] width 570 height 6
click at [581, 330] on input "range" at bounding box center [336, 328] width 570 height 6
click at [591, 330] on input "range" at bounding box center [336, 328] width 570 height 6
click at [596, 330] on input "range" at bounding box center [336, 328] width 570 height 6
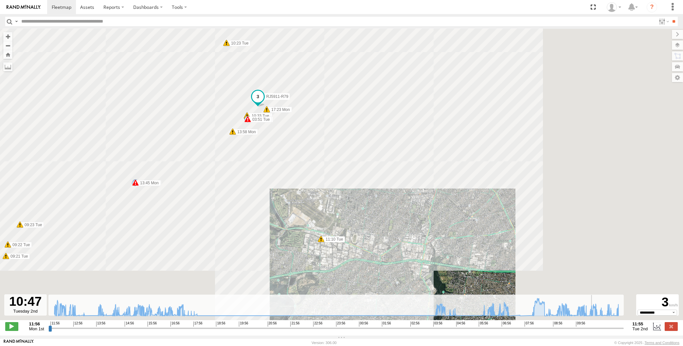
click at [601, 330] on input "range" at bounding box center [336, 328] width 576 height 6
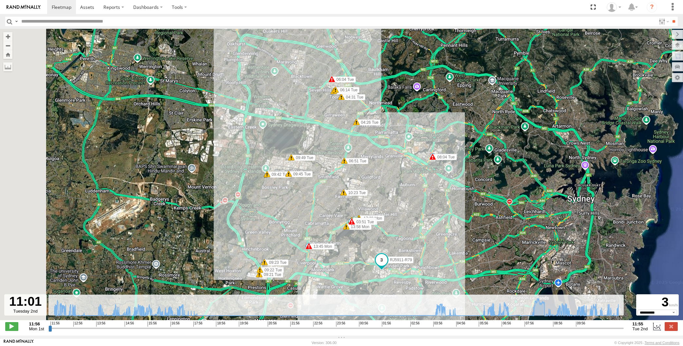
click at [607, 331] on input "range" at bounding box center [336, 328] width 576 height 6
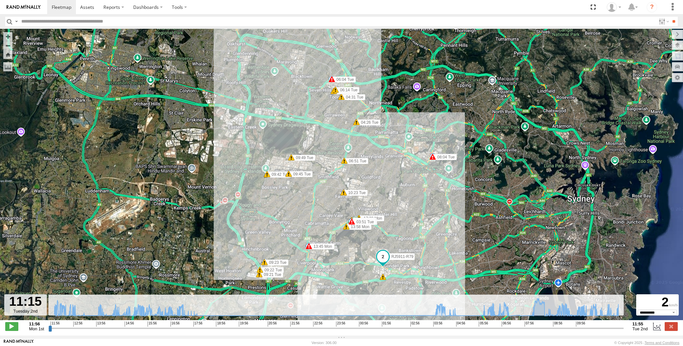
click at [614, 328] on input "range" at bounding box center [336, 328] width 576 height 6
click at [617, 327] on input "range" at bounding box center [336, 328] width 576 height 6
click at [620, 327] on input "range" at bounding box center [336, 328] width 576 height 6
drag, startPoint x: 619, startPoint y: 328, endPoint x: 632, endPoint y: 329, distance: 12.5
click at [624, 329] on input "range" at bounding box center [336, 328] width 576 height 6
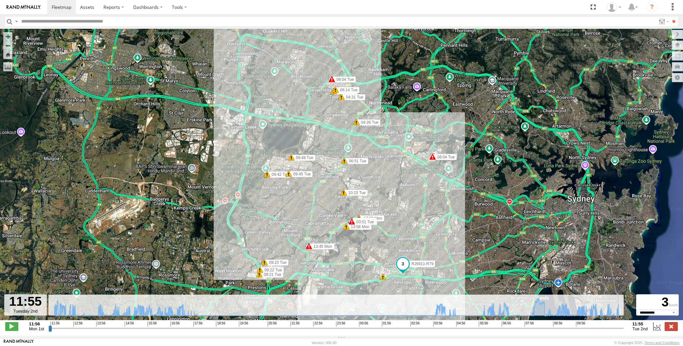
click at [671, 324] on label at bounding box center [671, 326] width 13 height 9
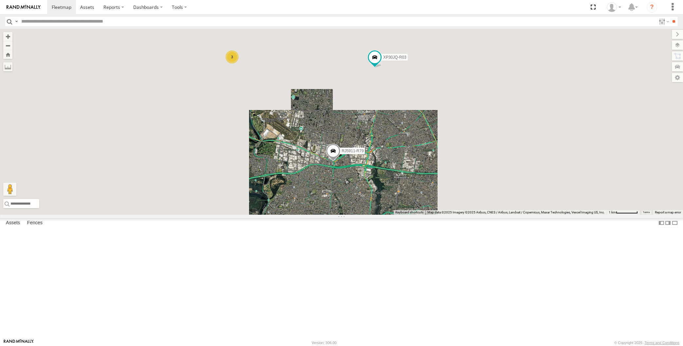
drag, startPoint x: 361, startPoint y: 241, endPoint x: 364, endPoint y: 243, distance: 3.4
click at [364, 215] on div "XP30JQ-R03 RJ5911-R79 3" at bounding box center [341, 122] width 683 height 186
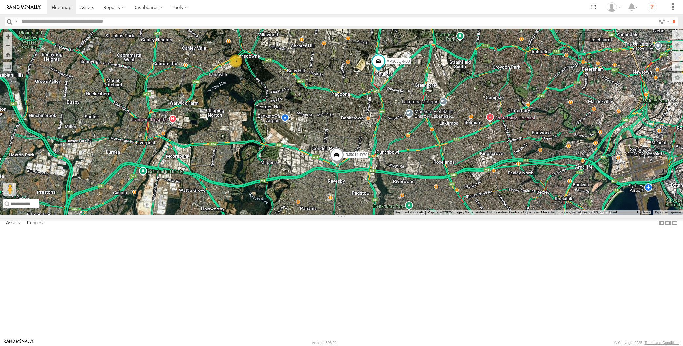
drag, startPoint x: 415, startPoint y: 203, endPoint x: 421, endPoint y: 211, distance: 10.0
click at [421, 211] on div "XP30JQ-R03 RJ5911-R79 3" at bounding box center [341, 122] width 683 height 186
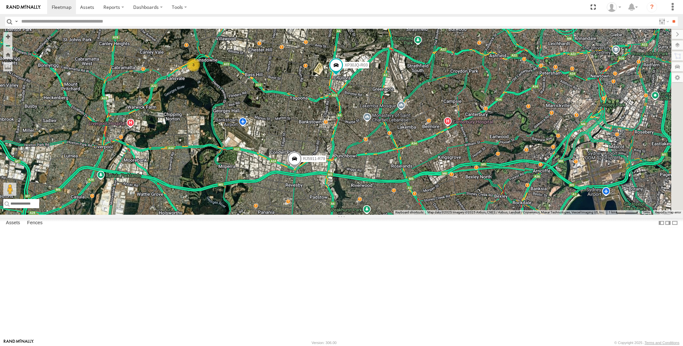
drag, startPoint x: 450, startPoint y: 216, endPoint x: 393, endPoint y: 212, distance: 57.8
click at [393, 214] on div "XP30JQ-R03 RJ5911-R79 3" at bounding box center [341, 122] width 683 height 186
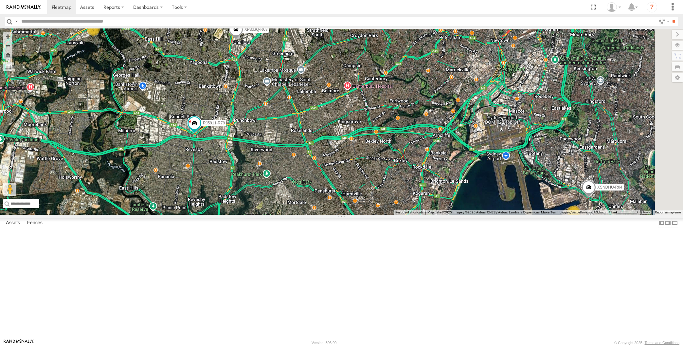
drag, startPoint x: 416, startPoint y: 230, endPoint x: 409, endPoint y: 215, distance: 16.1
click at [409, 215] on div "XP30JQ-R03 XSNDHU-R04 3 RJ5911-R79 2" at bounding box center [341, 122] width 683 height 186
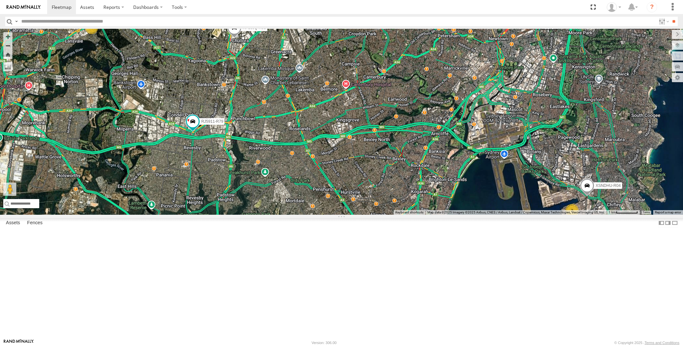
drag, startPoint x: 409, startPoint y: 215, endPoint x: 413, endPoint y: 229, distance: 13.9
click at [413, 215] on div "XP30JQ-R03 XSNDHU-R04 3 RJ5911-R79 2" at bounding box center [341, 122] width 683 height 186
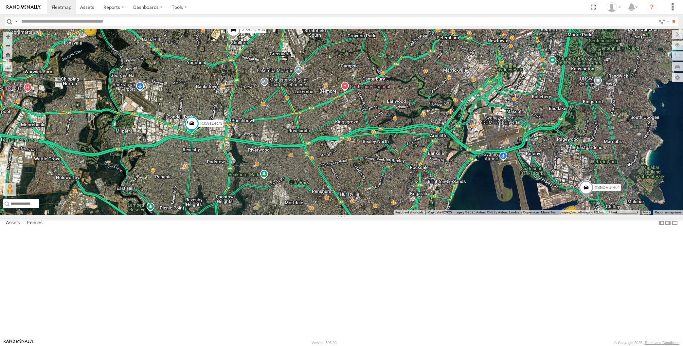
drag, startPoint x: 413, startPoint y: 229, endPoint x: 411, endPoint y: 231, distance: 3.9
click at [411, 215] on div "XP30JQ-R03 XSNDHU-R04 3 RJ5911-R79 2" at bounding box center [341, 122] width 683 height 186
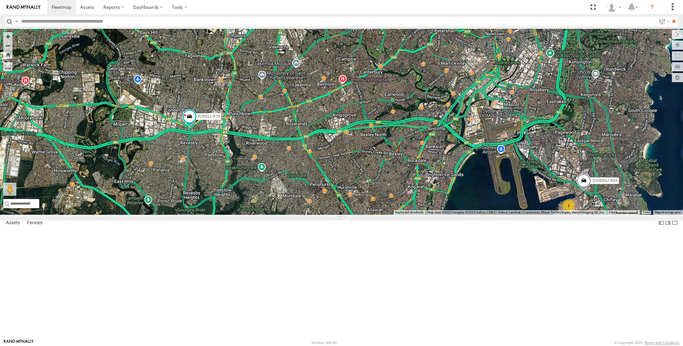
drag, startPoint x: 411, startPoint y: 231, endPoint x: 408, endPoint y: 224, distance: 7.7
click at [408, 215] on div "XP30JQ-R03 XSNDHU-R04 3 RJ5911-R79 2" at bounding box center [341, 122] width 683 height 186
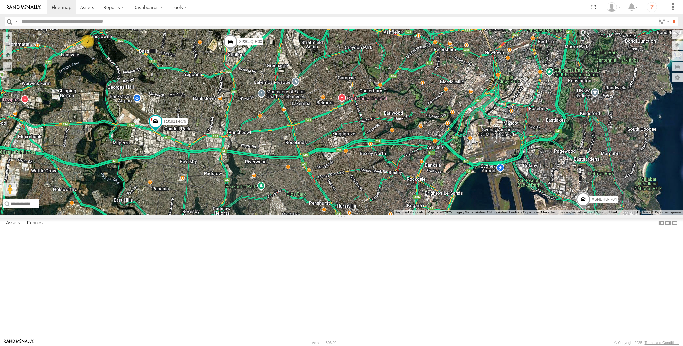
drag, startPoint x: 198, startPoint y: 200, endPoint x: 217, endPoint y: 210, distance: 21.5
click at [217, 210] on div "XP30JQ-R03 RJ5911-R79 XSNDHU-R04 3 2" at bounding box center [341, 122] width 683 height 186
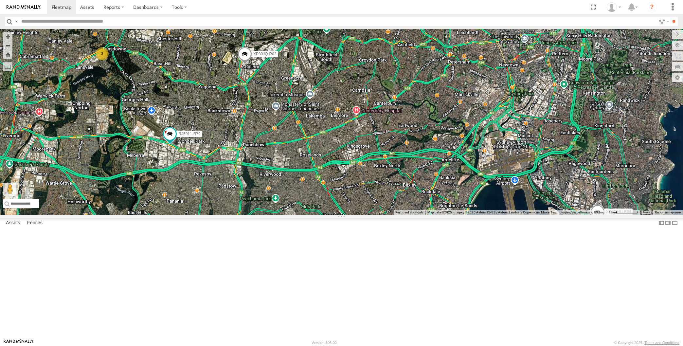
drag, startPoint x: 225, startPoint y: 206, endPoint x: 228, endPoint y: 209, distance: 4.7
click at [228, 209] on div "XP30JQ-R03 RJ5911-R79 XSNDHU-R04 3 2" at bounding box center [341, 122] width 683 height 186
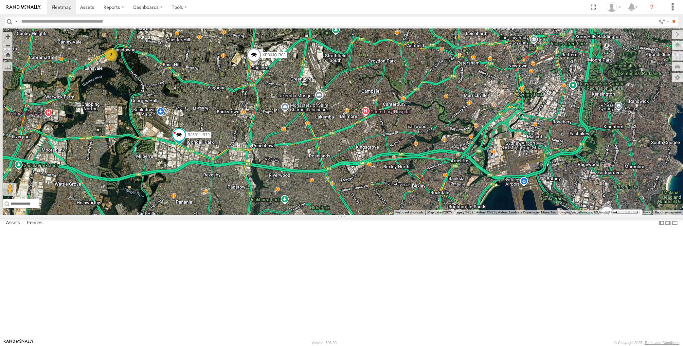
drag, startPoint x: 232, startPoint y: 254, endPoint x: 250, endPoint y: 242, distance: 22.3
click at [247, 215] on div "XP30JQ-R03 RJ5911-R79 XSNDHU-R04 3 2" at bounding box center [341, 122] width 683 height 186
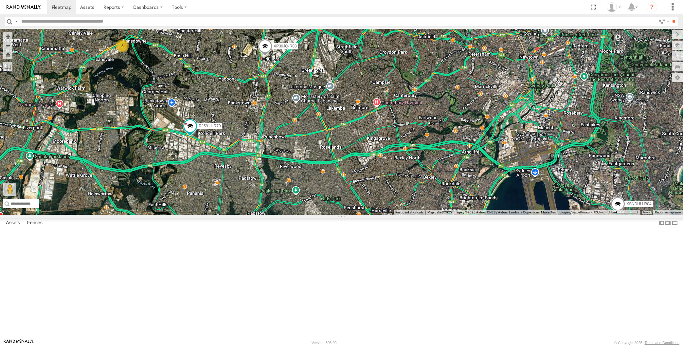
drag, startPoint x: 208, startPoint y: 281, endPoint x: 248, endPoint y: 270, distance: 41.5
click at [248, 215] on div "XP30JQ-R03 RJ5911-R79 XSNDHU-R04 3 2" at bounding box center [341, 122] width 683 height 186
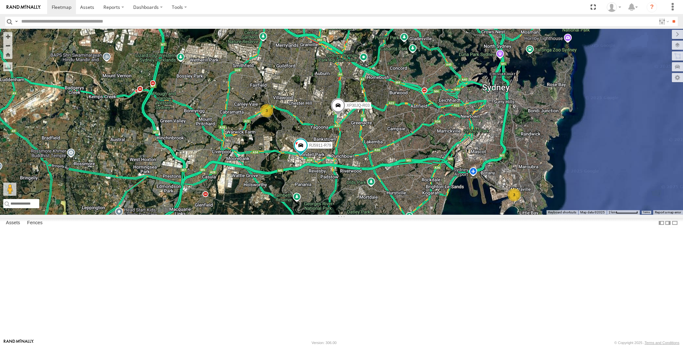
drag, startPoint x: 428, startPoint y: 230, endPoint x: 394, endPoint y: 259, distance: 44.4
click at [394, 215] on div "XP30JQ-R03 RJ5911-R79 3 3" at bounding box center [341, 122] width 683 height 186
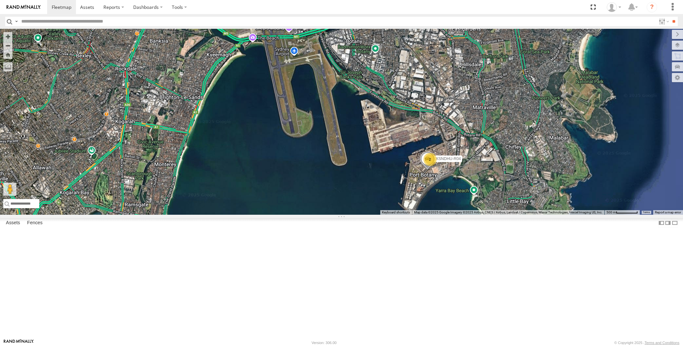
drag, startPoint x: 405, startPoint y: 269, endPoint x: 416, endPoint y: 270, distance: 10.9
click at [416, 215] on div "XP30JQ-R03 RJ5911-R79 XSNDHU-R04 2" at bounding box center [341, 122] width 683 height 186
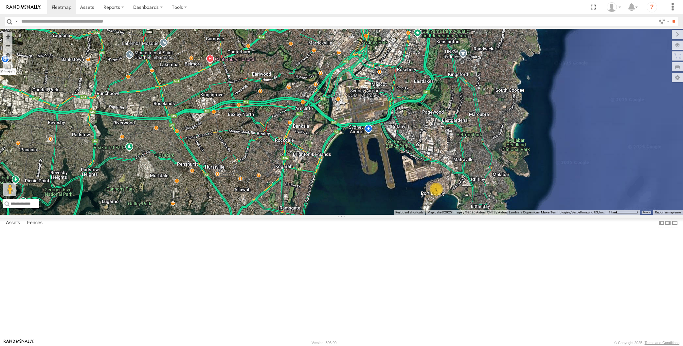
drag, startPoint x: 339, startPoint y: 267, endPoint x: 353, endPoint y: 268, distance: 14.4
click at [353, 215] on div "XP30JQ-R03 RJ5911-R79 3" at bounding box center [341, 122] width 683 height 186
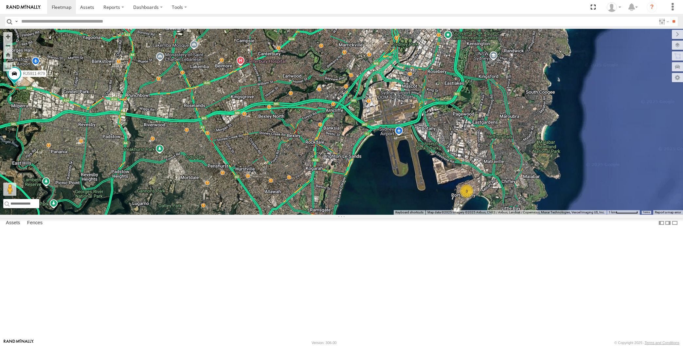
drag, startPoint x: 345, startPoint y: 267, endPoint x: 360, endPoint y: 273, distance: 16.2
click at [358, 215] on div "XP30JQ-R03 RJ5911-R79 3" at bounding box center [341, 122] width 683 height 186
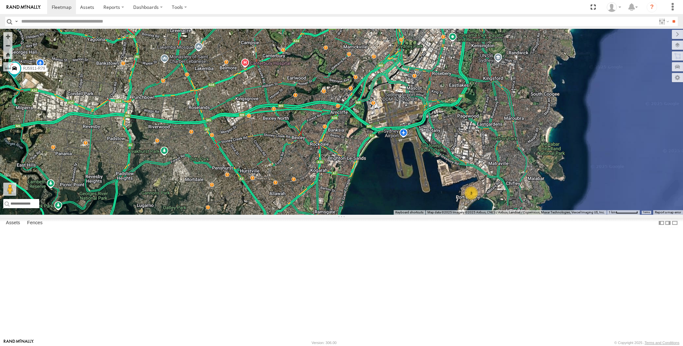
drag, startPoint x: 350, startPoint y: 274, endPoint x: 393, endPoint y: 289, distance: 44.8
click at [392, 215] on div "XP30JQ-R03 RJ5911-R79 3 2" at bounding box center [341, 122] width 683 height 186
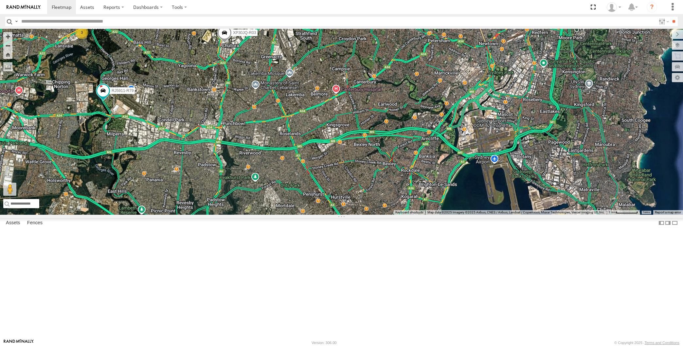
click at [229, 137] on div "XP30JQ-R03 RJ5911-R79 3 3" at bounding box center [341, 122] width 683 height 186
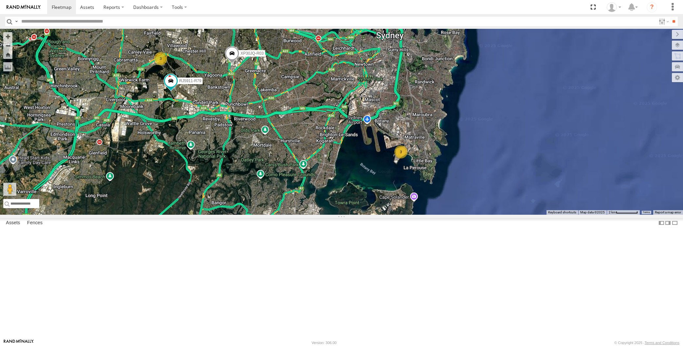
drag, startPoint x: 270, startPoint y: 192, endPoint x: 282, endPoint y: 192, distance: 12.1
click at [282, 192] on div "XP30JQ-R03 RJ5911-R79 3 3" at bounding box center [341, 122] width 683 height 186
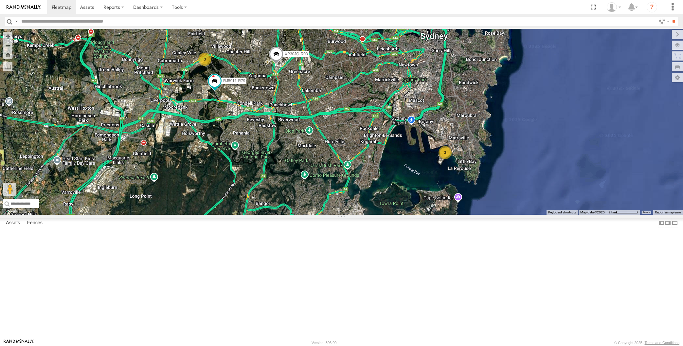
drag, startPoint x: 282, startPoint y: 197, endPoint x: 285, endPoint y: 197, distance: 3.6
click at [284, 197] on div "XP30JQ-R03 RJ5911-R79 3 3" at bounding box center [341, 122] width 683 height 186
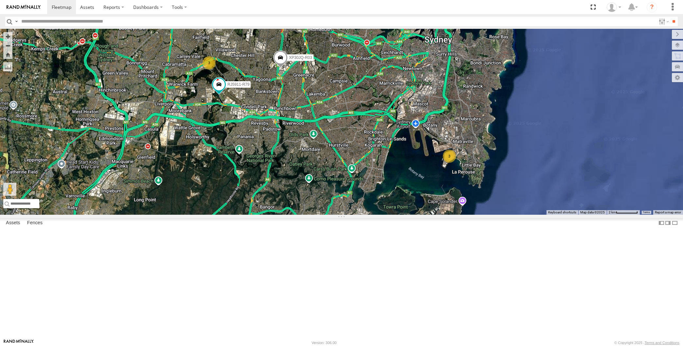
drag, startPoint x: 293, startPoint y: 193, endPoint x: 302, endPoint y: 215, distance: 23.6
click at [302, 215] on div "XP30JQ-R03 RJ5911-R79 3 3" at bounding box center [341, 122] width 683 height 186
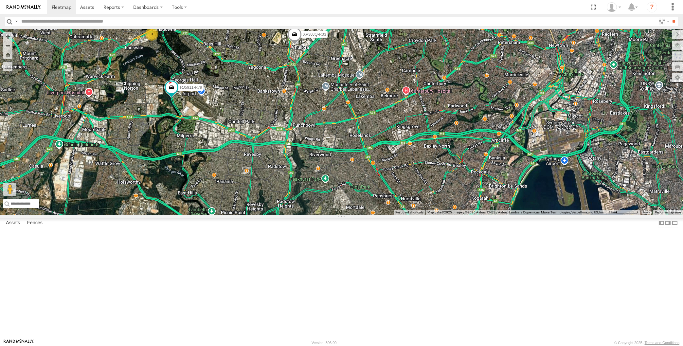
drag, startPoint x: 323, startPoint y: 210, endPoint x: 337, endPoint y: 209, distance: 14.4
click at [341, 212] on div "XP30JQ-R03 RJ5911-R79 3 3" at bounding box center [341, 122] width 683 height 186
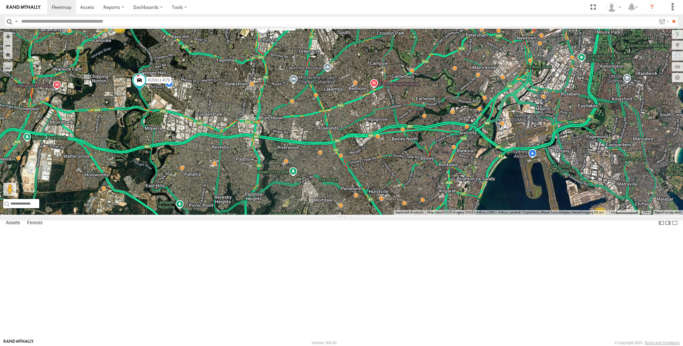
drag, startPoint x: 361, startPoint y: 197, endPoint x: 332, endPoint y: 189, distance: 30.3
click at [332, 189] on div "XP30JQ-R03 RJ5911-R79 3 3" at bounding box center [341, 122] width 683 height 186
drag, startPoint x: 288, startPoint y: 246, endPoint x: 293, endPoint y: 247, distance: 5.6
click at [292, 215] on div "XP30JQ-R03 RJ5911-R79 3 3" at bounding box center [341, 122] width 683 height 186
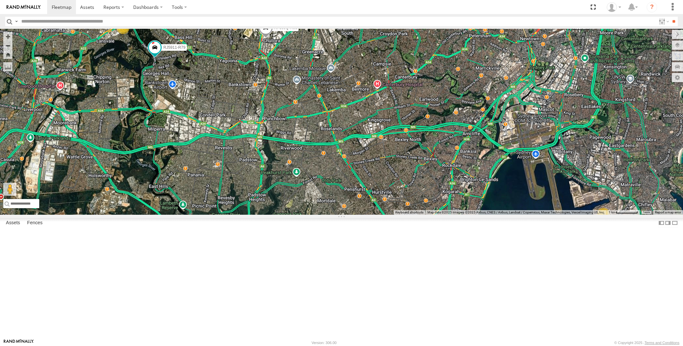
drag, startPoint x: 292, startPoint y: 214, endPoint x: 295, endPoint y: 221, distance: 6.7
click at [295, 215] on div "XP30JQ-R03 RJ5911-R79 3 3" at bounding box center [341, 122] width 683 height 186
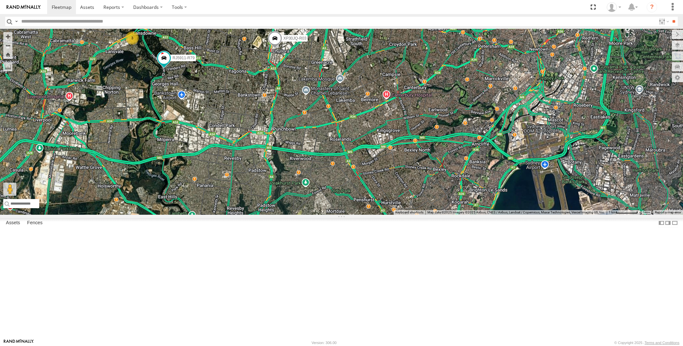
drag, startPoint x: 245, startPoint y: 197, endPoint x: 254, endPoint y: 198, distance: 9.2
click at [251, 198] on div "XP30JQ-R03 RJ5911-R79 3 3" at bounding box center [341, 122] width 683 height 186
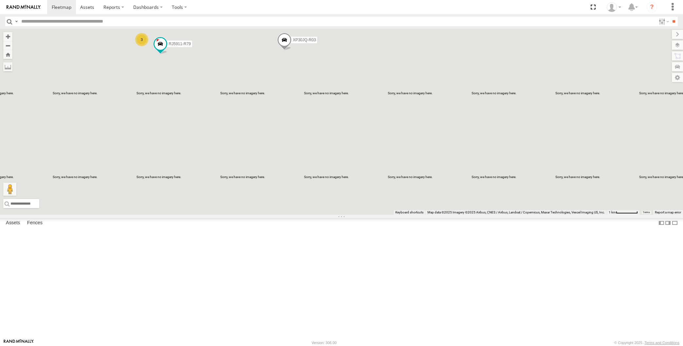
drag, startPoint x: 197, startPoint y: 130, endPoint x: 223, endPoint y: 145, distance: 29.8
click at [222, 145] on div "XP30JQ-R03 RJ5911-R79 3 3" at bounding box center [341, 122] width 683 height 186
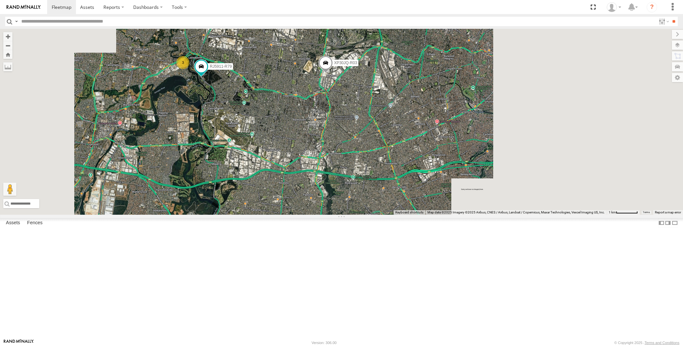
drag, startPoint x: 245, startPoint y: 150, endPoint x: 258, endPoint y: 158, distance: 15.5
click at [258, 157] on div "XP30JQ-R03 RJ5911-R79 3 3" at bounding box center [341, 122] width 683 height 186
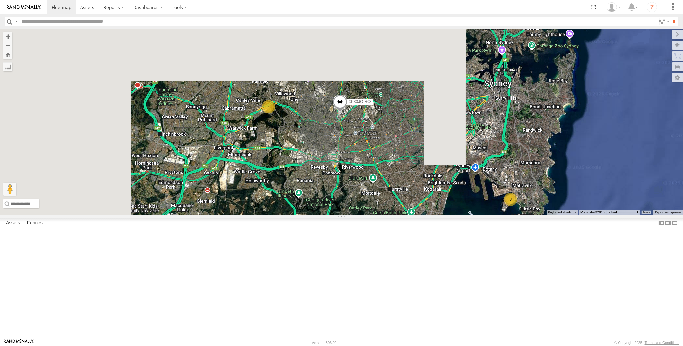
drag, startPoint x: 284, startPoint y: 169, endPoint x: 332, endPoint y: 209, distance: 61.8
click at [332, 209] on div "XP30JQ-R03 3 4" at bounding box center [341, 122] width 683 height 186
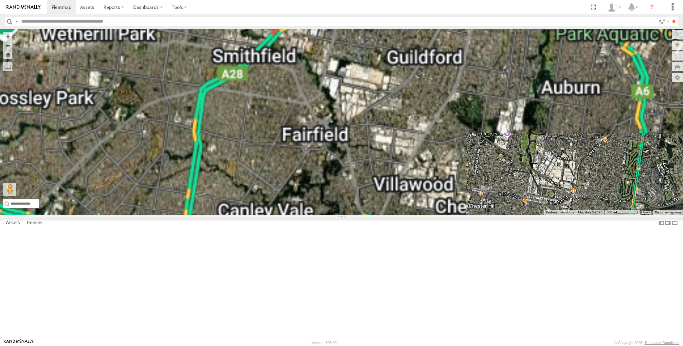
click at [404, 175] on div "XP30JQ-R03 3 RJ5911-R79" at bounding box center [341, 122] width 683 height 186
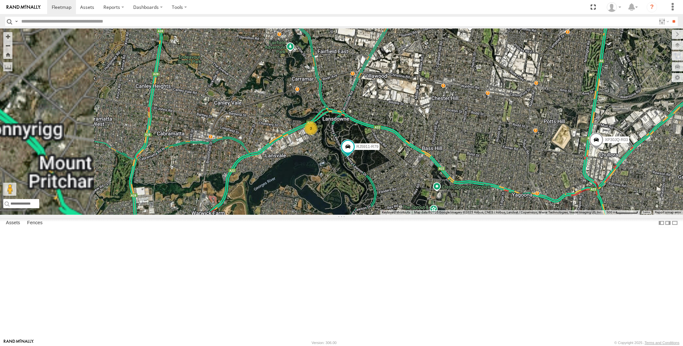
drag, startPoint x: 413, startPoint y: 201, endPoint x: 379, endPoint y: 221, distance: 39.6
click at [380, 215] on div "XP30JQ-R03 3 RJ5911-R79" at bounding box center [341, 122] width 683 height 186
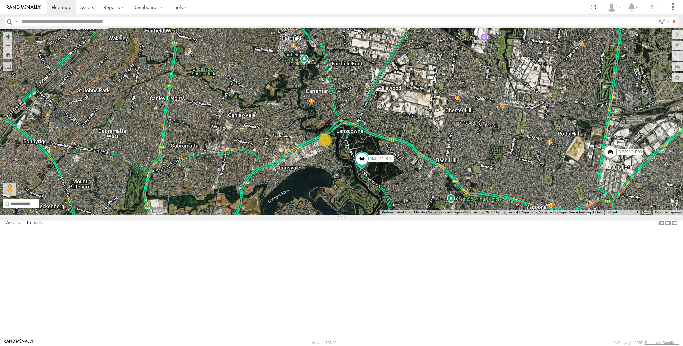
drag, startPoint x: 389, startPoint y: 199, endPoint x: 417, endPoint y: 206, distance: 29.0
click at [417, 206] on div "XP30JQ-R03 3 RJ5911-R79" at bounding box center [341, 122] width 683 height 186
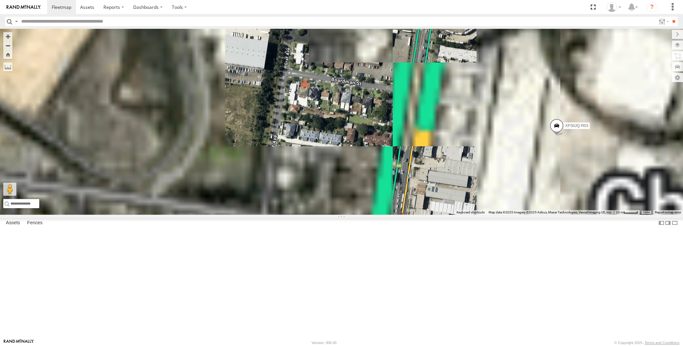
click at [560, 136] on span at bounding box center [556, 128] width 14 height 18
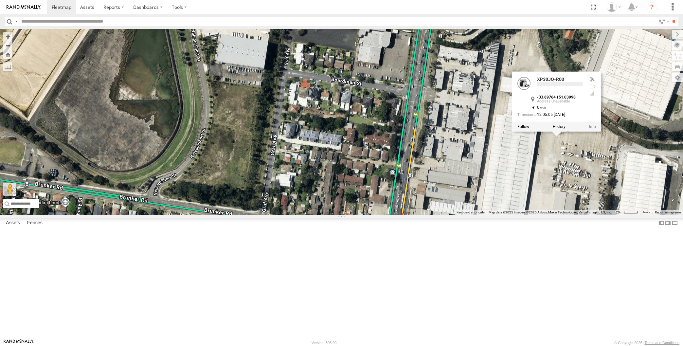
click at [587, 215] on div "XP30JQ-R03 RJ5911-R79 XP30JQ-R03 -33.89764 , 151.03998 0 12:05:05 02/09/2025" at bounding box center [341, 122] width 683 height 186
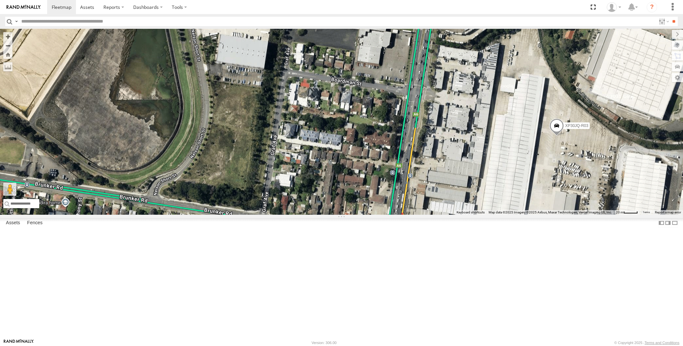
click at [572, 215] on div "XP30JQ-R03 RJ5911-R79" at bounding box center [341, 122] width 683 height 186
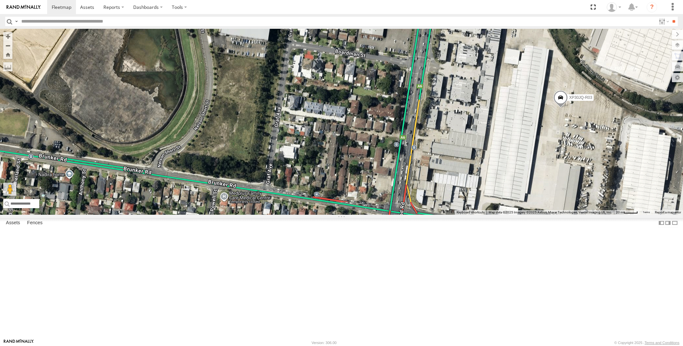
drag, startPoint x: 372, startPoint y: 232, endPoint x: 399, endPoint y: 201, distance: 41.3
click at [398, 205] on div "XP30JQ-R03 RJ5911-R79" at bounding box center [341, 122] width 683 height 186
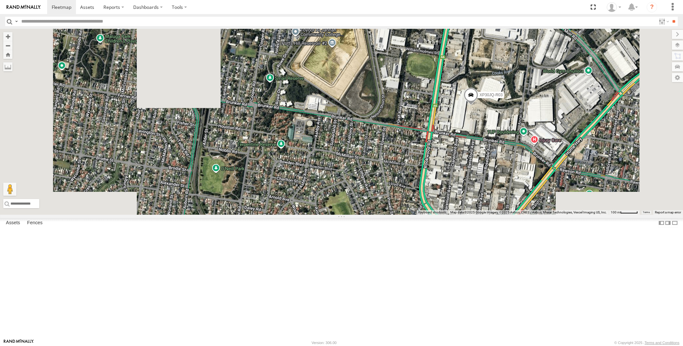
drag, startPoint x: 387, startPoint y: 218, endPoint x: 426, endPoint y: 217, distance: 39.6
click at [419, 215] on div "XP30JQ-R03 RJ5911-R79" at bounding box center [341, 122] width 683 height 186
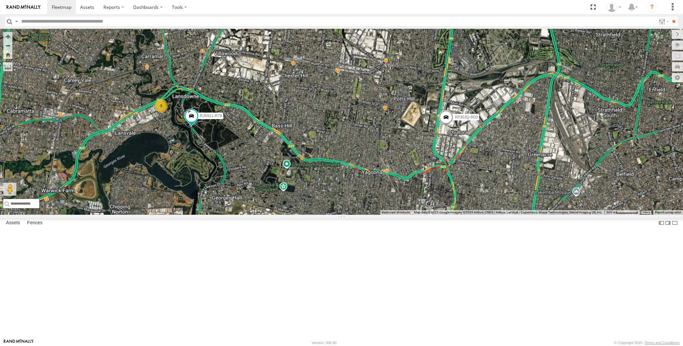
drag, startPoint x: 369, startPoint y: 214, endPoint x: 383, endPoint y: 210, distance: 14.5
click at [383, 212] on div "XP30JQ-R03 RJ5911-R79 3" at bounding box center [341, 122] width 683 height 186
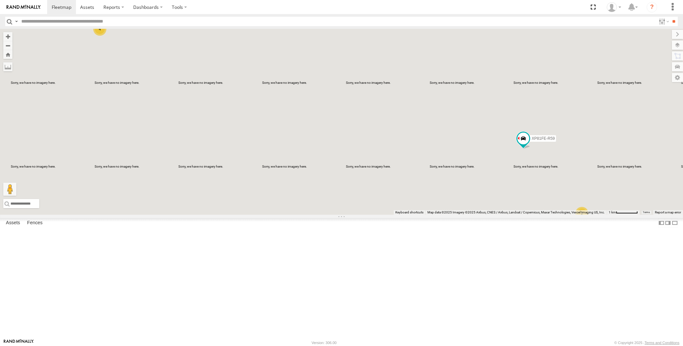
click at [327, 206] on div "XP30JQ-R03 2 4 XP81FE-R59" at bounding box center [341, 122] width 683 height 186
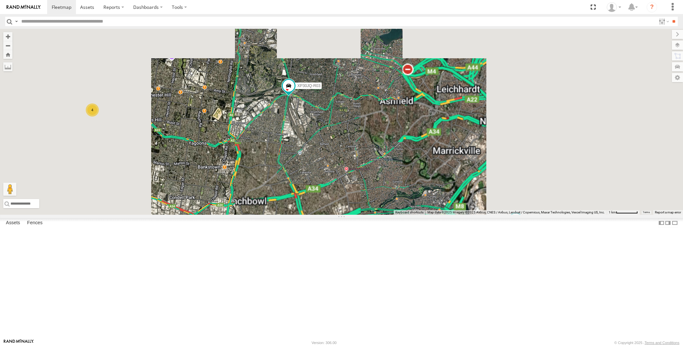
drag, startPoint x: 328, startPoint y: 183, endPoint x: 329, endPoint y: 176, distance: 6.6
click at [329, 177] on div "XP30JQ-R03 XP81FE-R59 XO74GU-R69 4" at bounding box center [341, 122] width 683 height 186
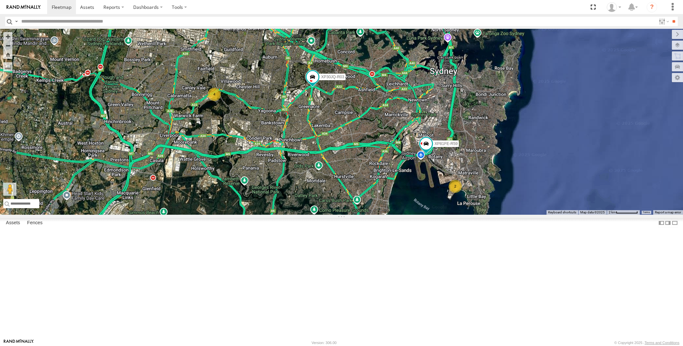
drag, startPoint x: 374, startPoint y: 236, endPoint x: 367, endPoint y: 212, distance: 25.3
click at [369, 214] on div "XP30JQ-R03 XP81FE-R59 2 4" at bounding box center [341, 122] width 683 height 186
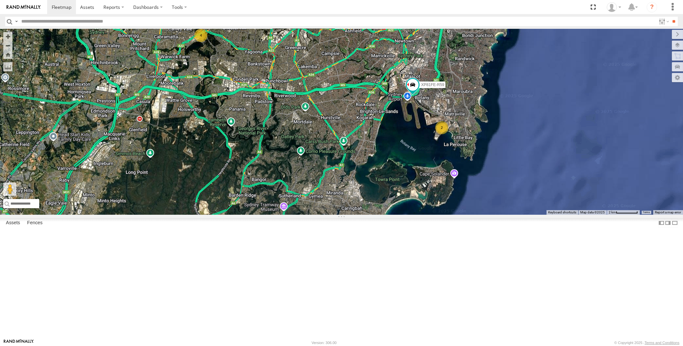
click at [301, 24] on span at bounding box center [299, 18] width 12 height 12
click at [299, 21] on label at bounding box center [301, 18] width 13 height 5
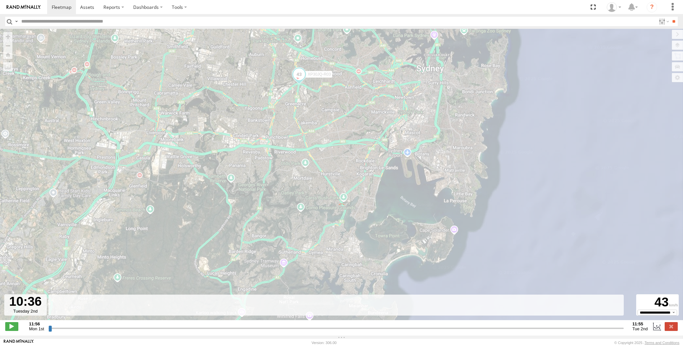
click at [591, 326] on input "range" at bounding box center [336, 328] width 576 height 6
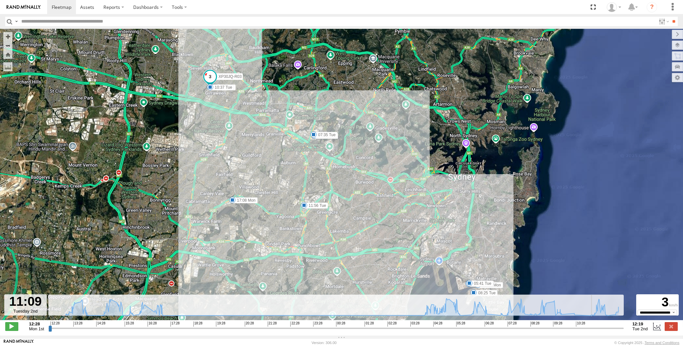
click at [595, 329] on input "range" at bounding box center [336, 328] width 576 height 6
click at [601, 328] on input "range" at bounding box center [336, 328] width 576 height 6
click at [609, 328] on input "range" at bounding box center [336, 328] width 576 height 6
click at [610, 328] on input "range" at bounding box center [336, 328] width 576 height 6
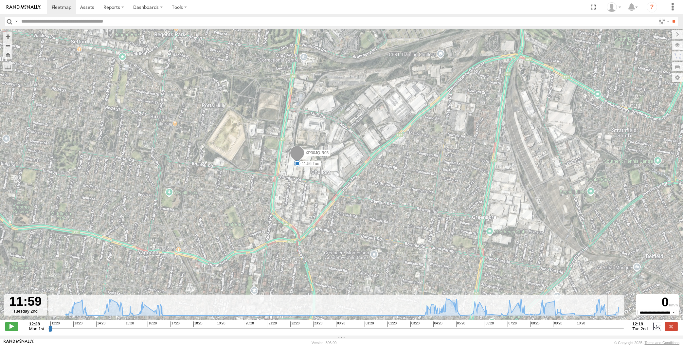
click at [615, 329] on input "range" at bounding box center [336, 328] width 576 height 6
click at [620, 328] on input "range" at bounding box center [336, 328] width 576 height 6
click at [626, 327] on div "12:28 Mon 1st Created with Highcharts 6.0.7 Highcharts.com 12:28 13:28 14:28 15…" at bounding box center [341, 326] width 673 height 10
drag, startPoint x: 622, startPoint y: 328, endPoint x: 628, endPoint y: 316, distance: 13.6
type input "**********"
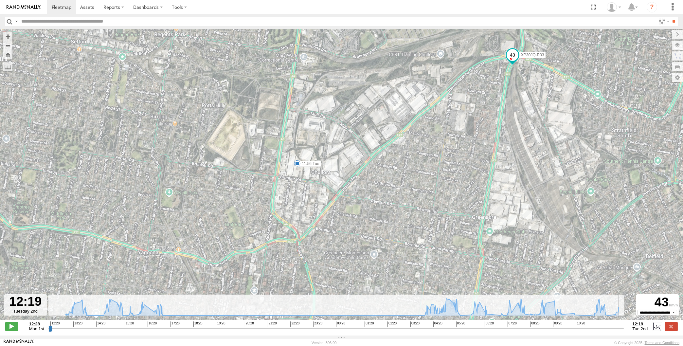
click at [624, 328] on input "range" at bounding box center [336, 328] width 576 height 6
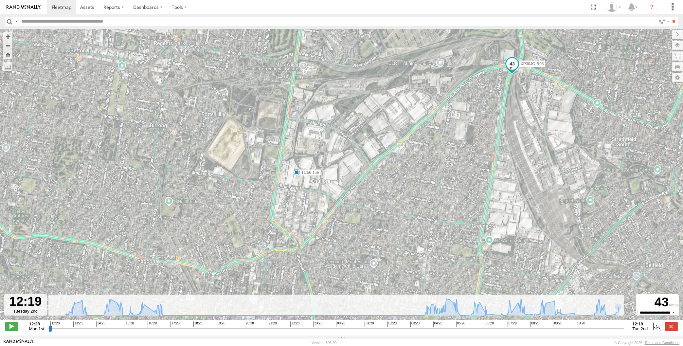
drag, startPoint x: 397, startPoint y: 143, endPoint x: 395, endPoint y: 191, distance: 47.2
click at [397, 187] on div "XP30JQ-R03 14:00 Mon 15:27 Mon 15:52 Mon 17:08 Mon 05:41 Tue 06:48 Tue 07:35 Tu…" at bounding box center [341, 178] width 683 height 298
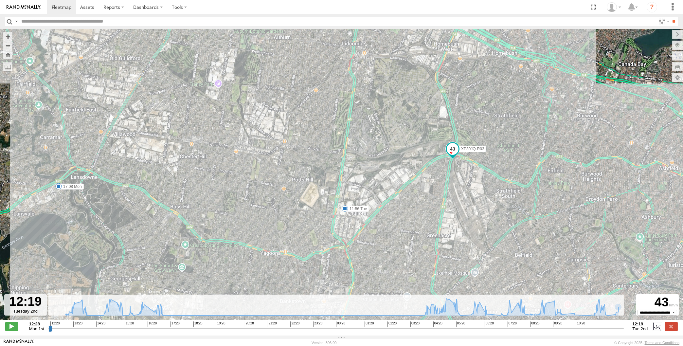
drag, startPoint x: 442, startPoint y: 193, endPoint x: 467, endPoint y: 69, distance: 126.0
click at [464, 90] on div "XP30JQ-R03 14:00 Mon 15:27 Mon 15:52 Mon 17:08 Mon 05:41 Tue 06:48 Tue 07:35 Tu…" at bounding box center [341, 178] width 683 height 298
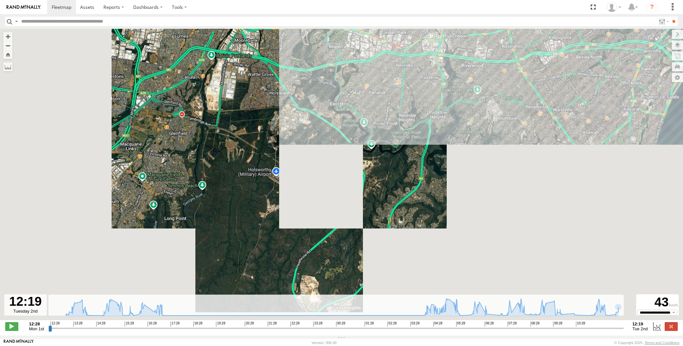
drag, startPoint x: 479, startPoint y: 115, endPoint x: 442, endPoint y: 182, distance: 76.6
click at [445, 179] on div "XP30JQ-R03 14:00 Mon 15:27 Mon 15:52 Mon 17:08 Mon 05:41 Tue 06:48 Tue 07:35 Tu…" at bounding box center [341, 178] width 683 height 298
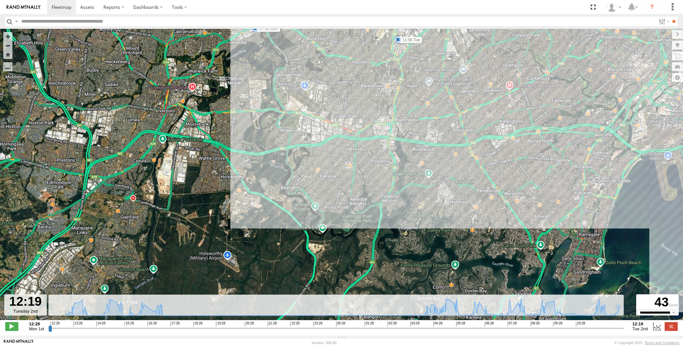
drag, startPoint x: 459, startPoint y: 175, endPoint x: 435, endPoint y: 213, distance: 45.1
click at [436, 213] on div "XP30JQ-R03 14:00 Mon 15:27 Mon 15:52 Mon 17:08 Mon 05:41 Tue 06:48 Tue 07:35 Tu…" at bounding box center [341, 178] width 683 height 298
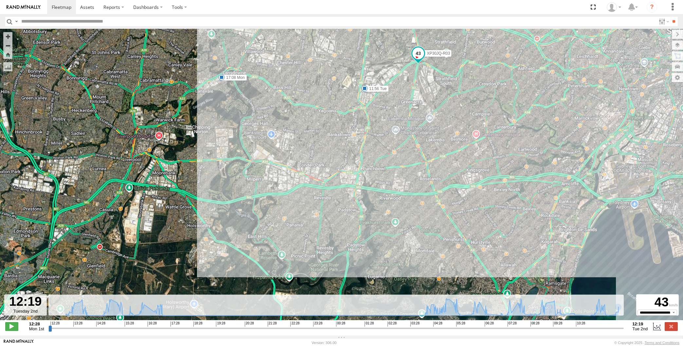
drag, startPoint x: 457, startPoint y: 146, endPoint x: 446, endPoint y: 156, distance: 15.3
click at [446, 156] on div "XP30JQ-R03 14:00 Mon 15:27 Mon 15:52 Mon 17:08 Mon 05:41 Tue 06:48 Tue 07:35 Tu…" at bounding box center [341, 178] width 683 height 298
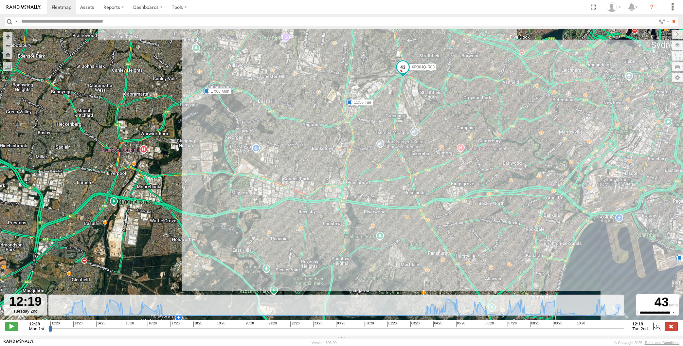
click at [674, 327] on label at bounding box center [671, 326] width 13 height 9
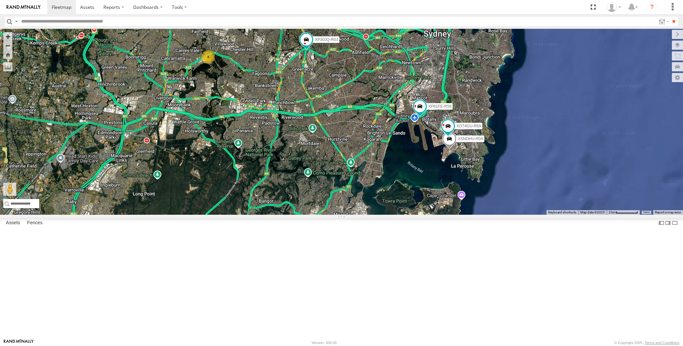
drag, startPoint x: 289, startPoint y: 229, endPoint x: 304, endPoint y: 264, distance: 38.1
click at [304, 215] on div "XP30JQ-R03 XSNDHU-R04 XP81FE-R59 XO74GU-R69 4" at bounding box center [341, 122] width 683 height 186
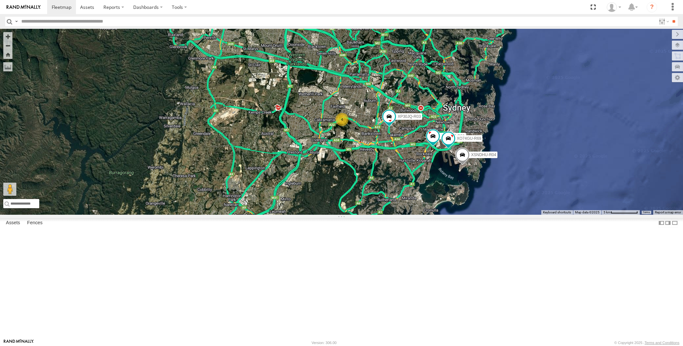
click at [419, 215] on div "XP30JQ-R03 XSNDHU-R04 XP81FE-R59 XO74GU-R69 4" at bounding box center [341, 122] width 683 height 186
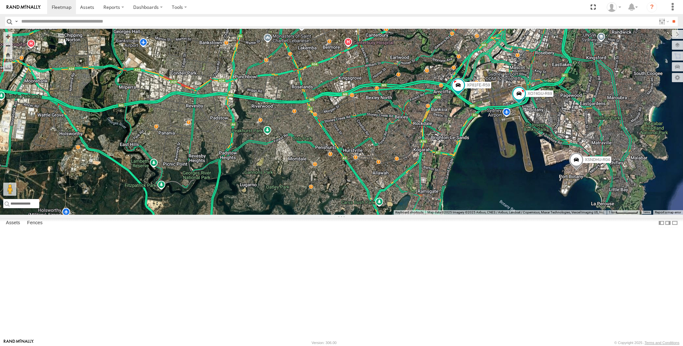
drag, startPoint x: 413, startPoint y: 231, endPoint x: 410, endPoint y: 229, distance: 3.7
click at [411, 215] on div "XP30JQ-R03 XSNDHU-R04 XP81FE-R59 XO74GU-R69 4" at bounding box center [341, 122] width 683 height 186
